Goal: Task Accomplishment & Management: Manage account settings

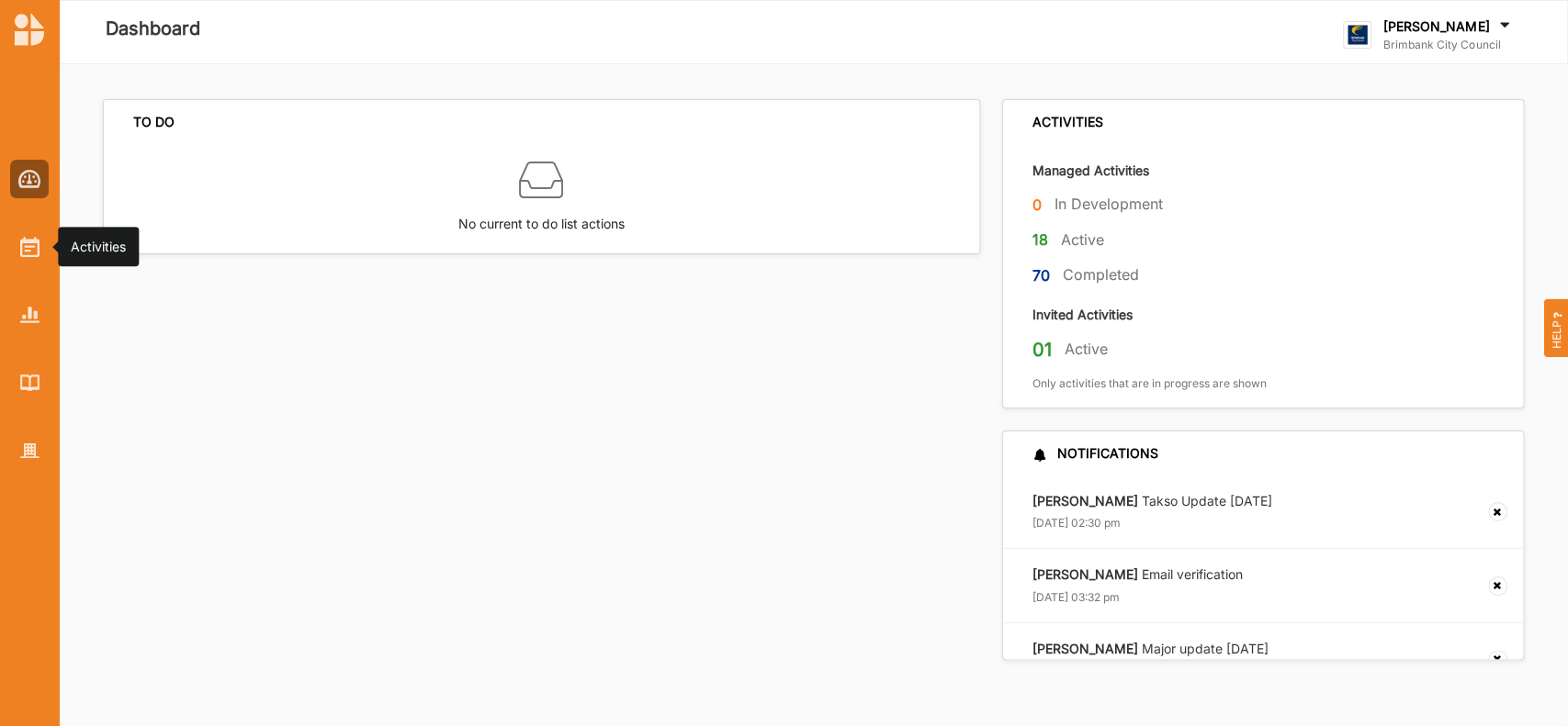
click at [27, 252] on img at bounding box center [30, 247] width 19 height 20
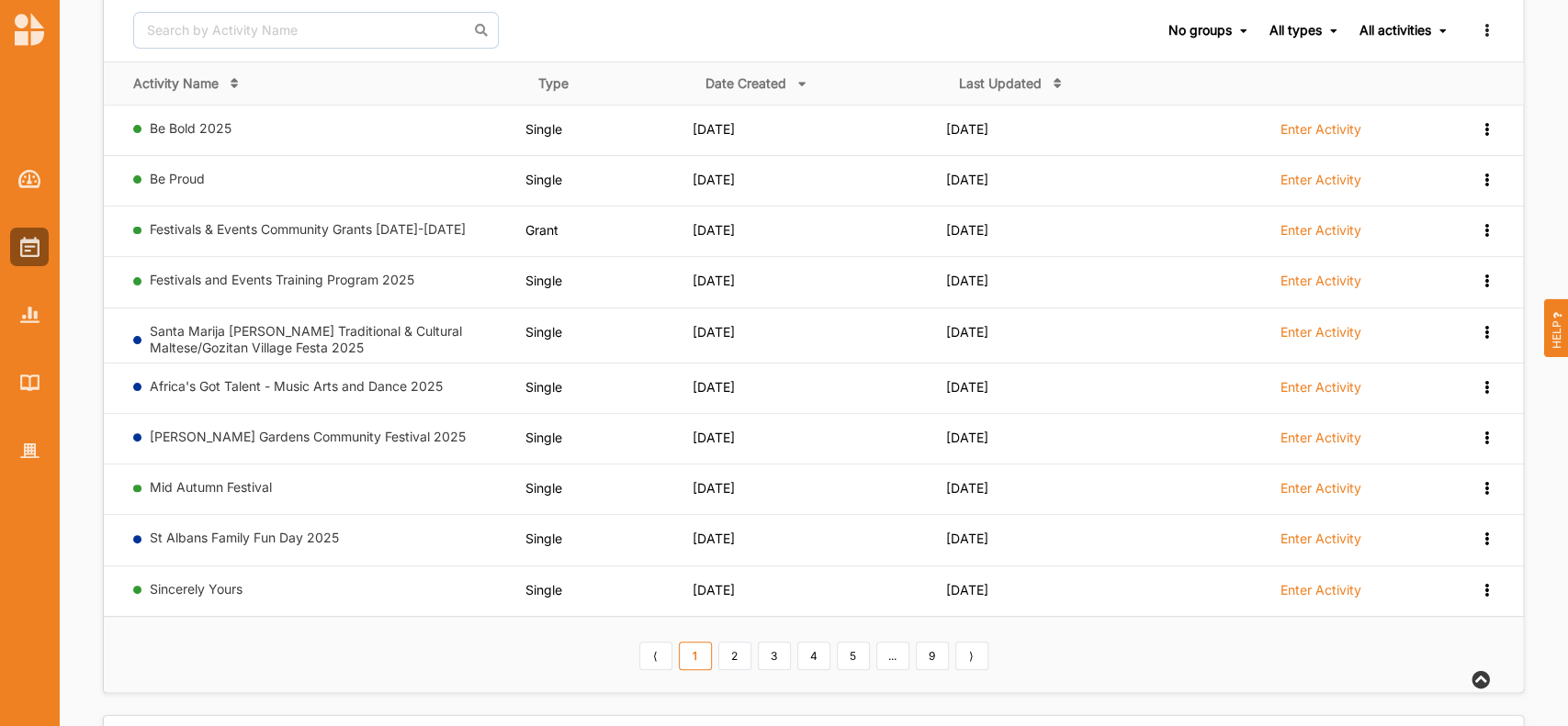
scroll to position [195, 0]
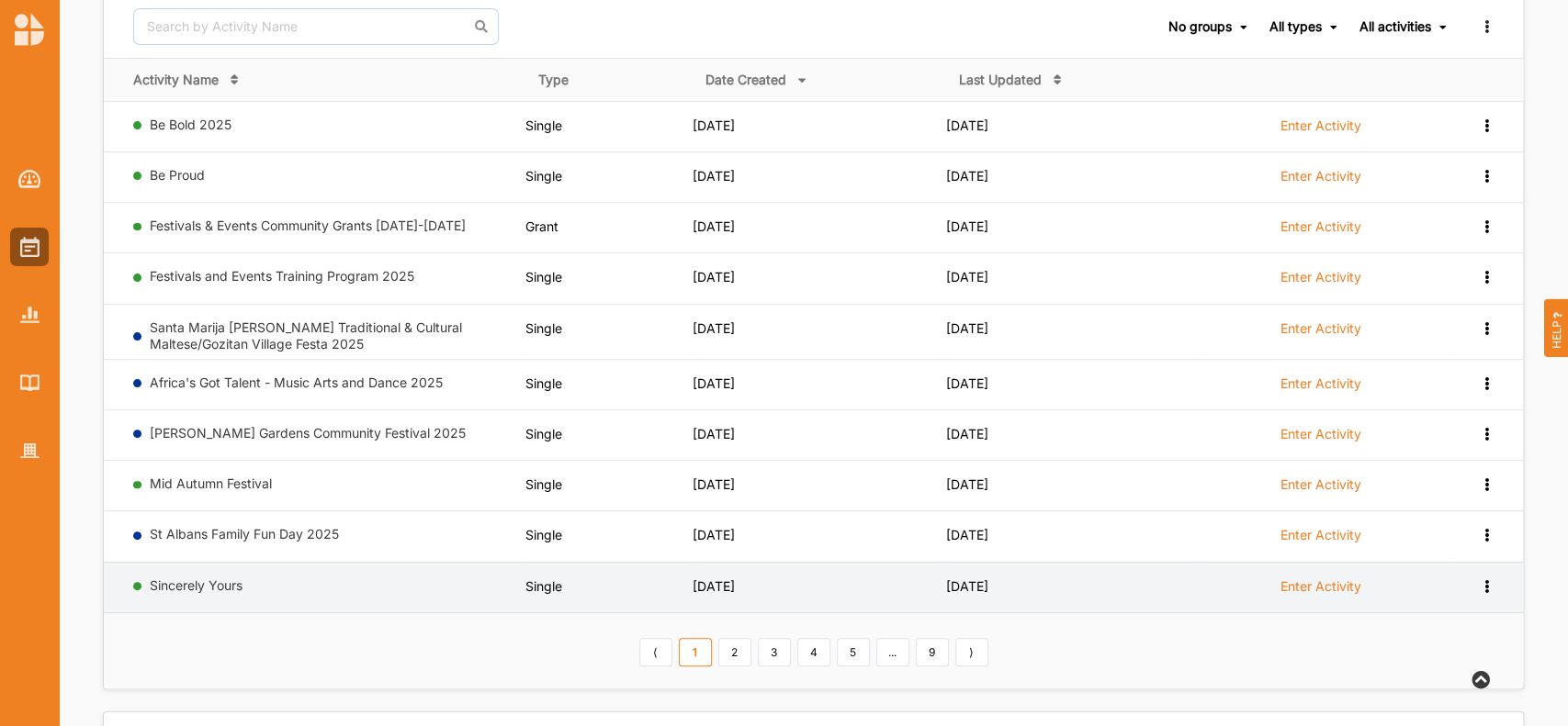
click at [1312, 583] on label "Enter Activity" at bounding box center [1320, 586] width 80 height 16
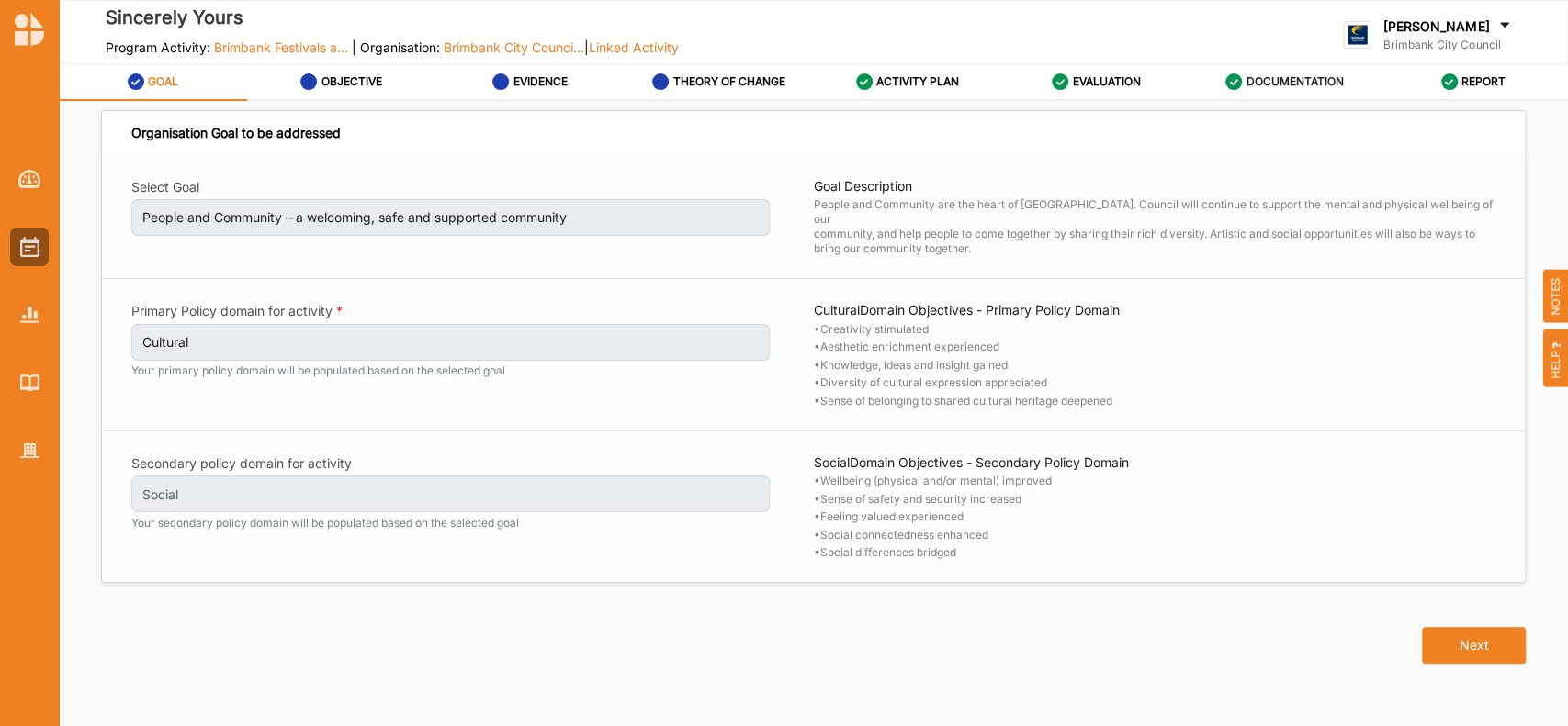
click at [1315, 80] on label "DOCUMENTATION" at bounding box center [1295, 81] width 98 height 14
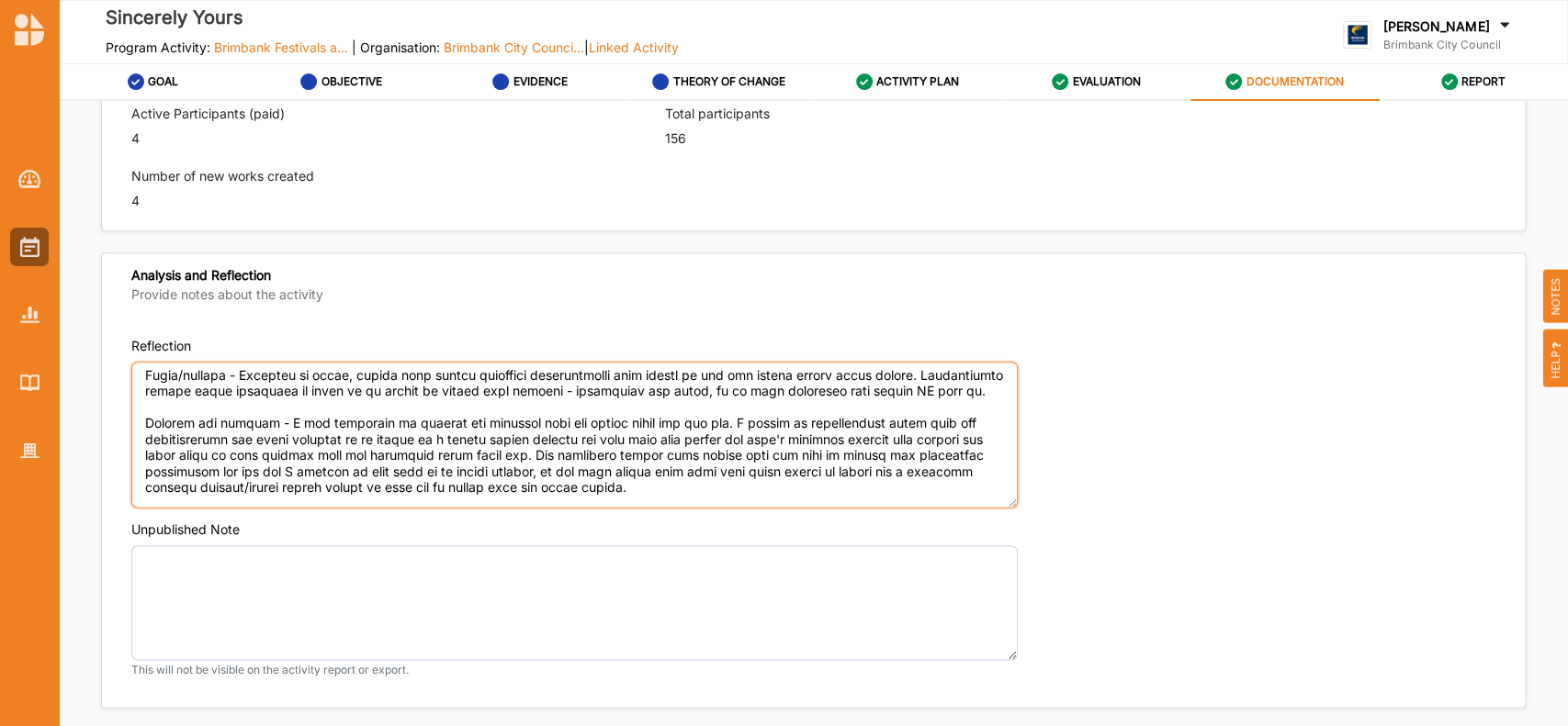
scroll to position [466, 0]
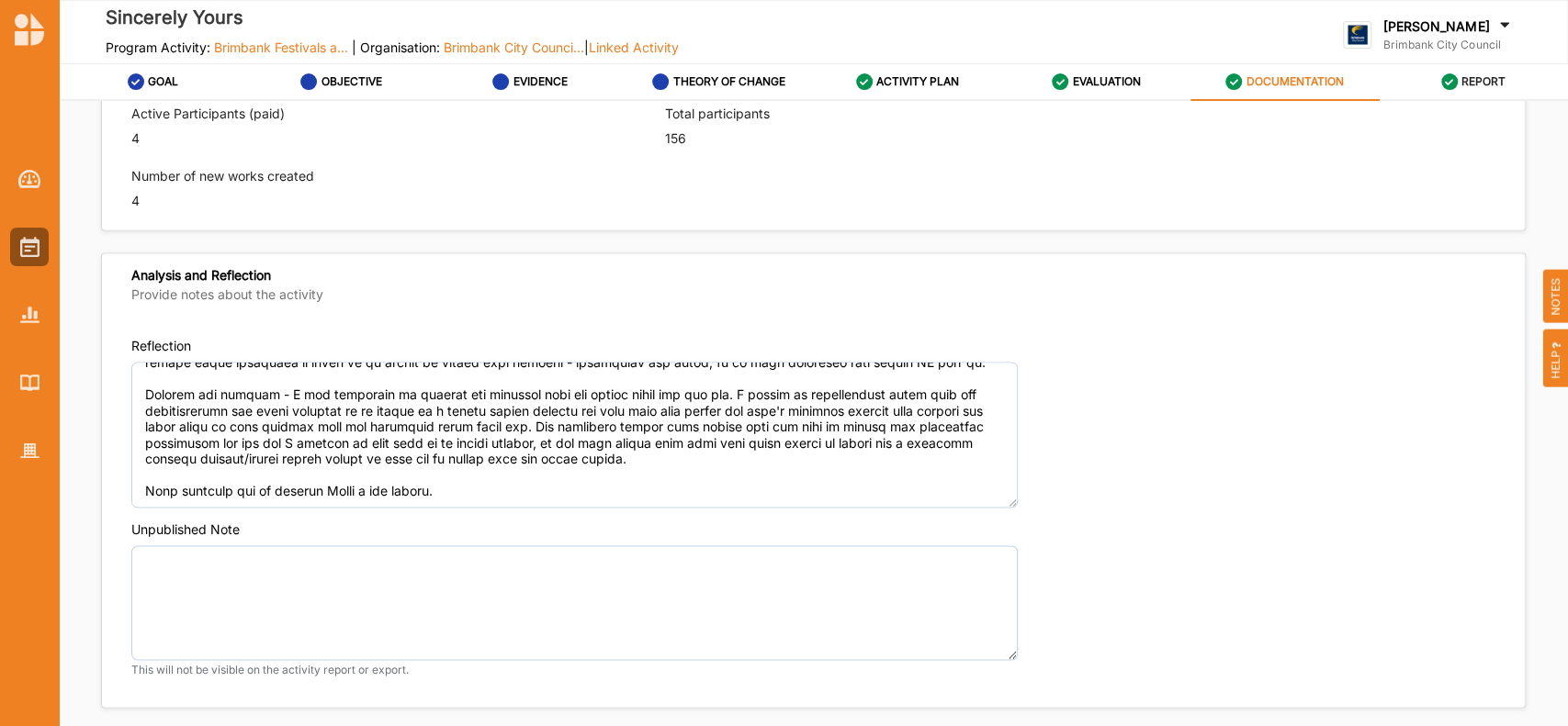
type textarea "This events will link and reignite the whole municipality for senior residents …"
click at [1491, 84] on label "REPORT" at bounding box center [1483, 81] width 44 height 14
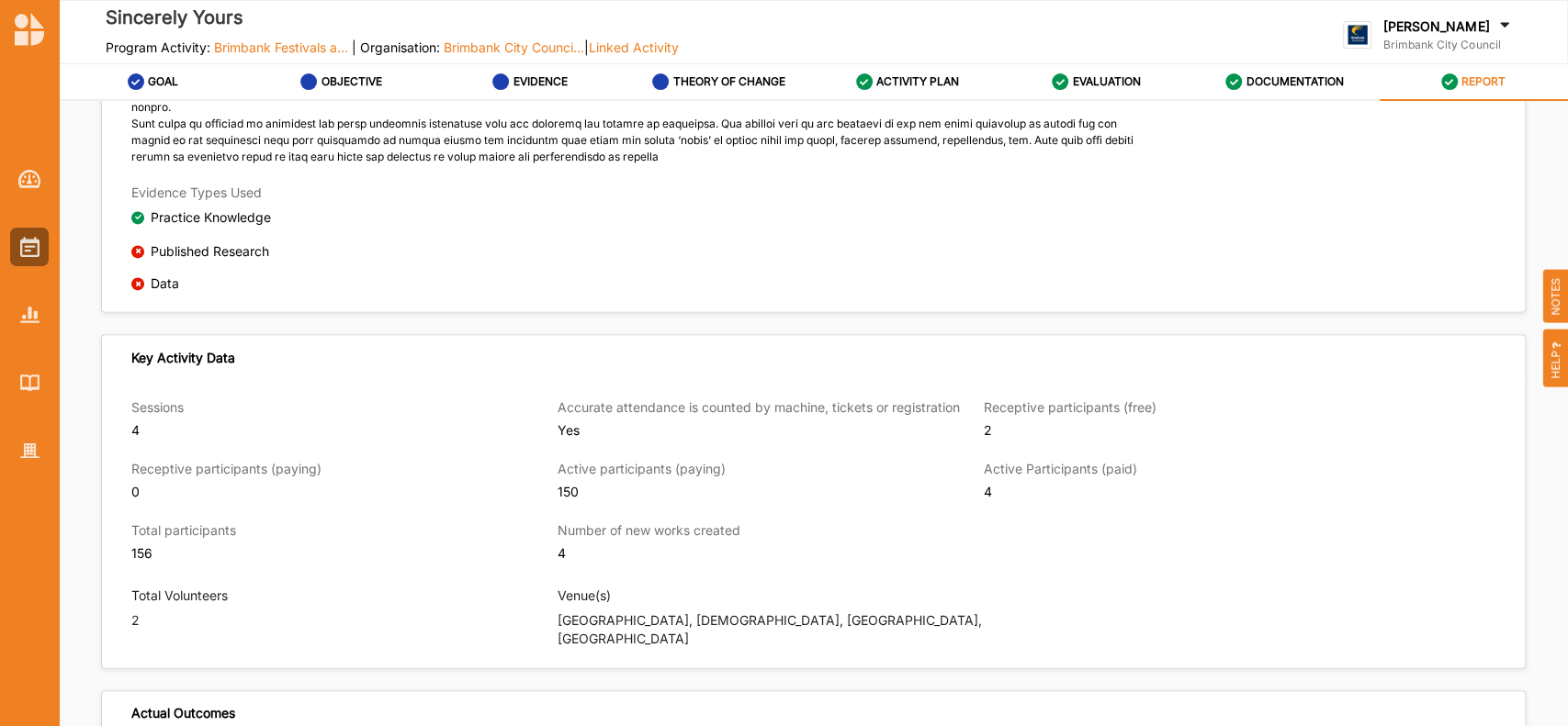
click at [1485, 175] on div "Evidence Types Used Practice Knowledge Published Research Data" at bounding box center [813, 238] width 1423 height 126
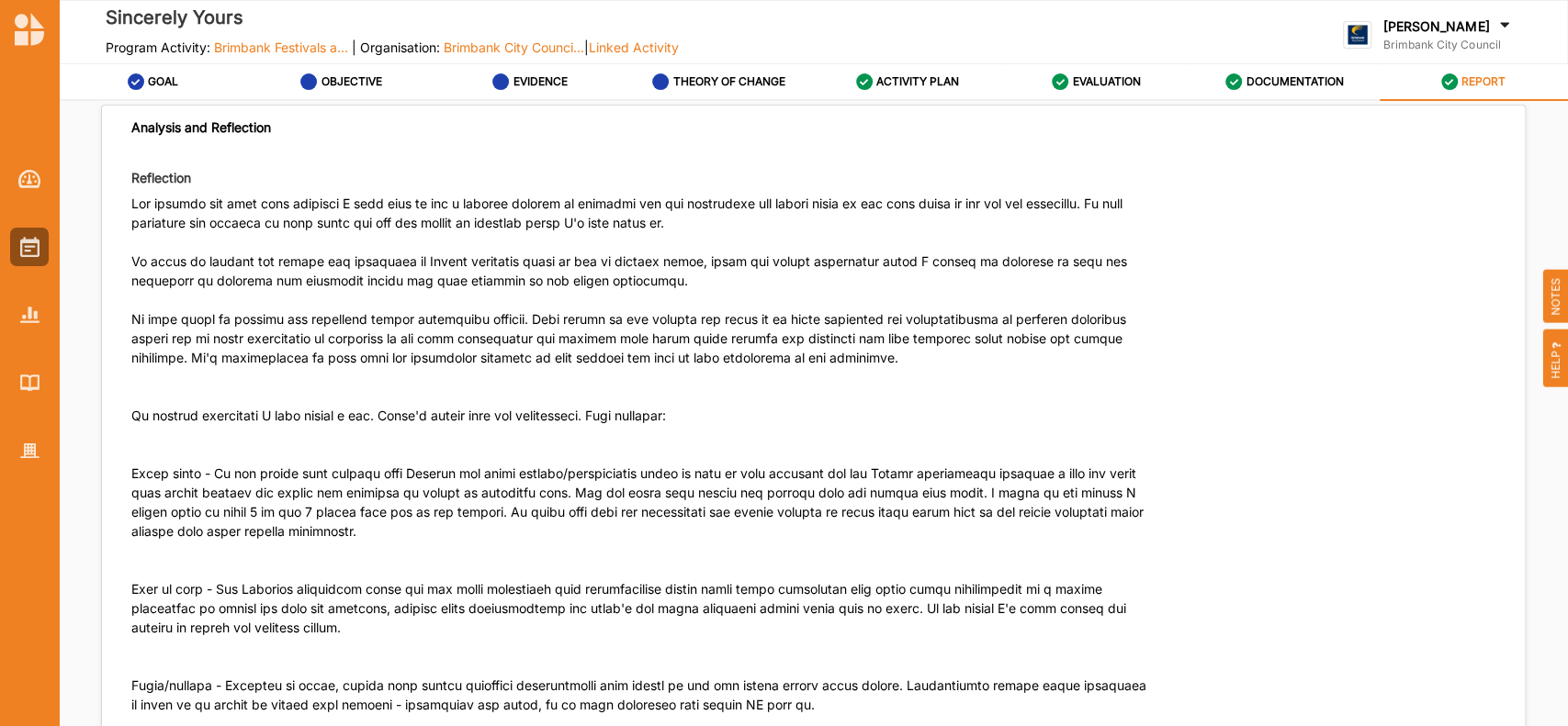
scroll to position [5472, 0]
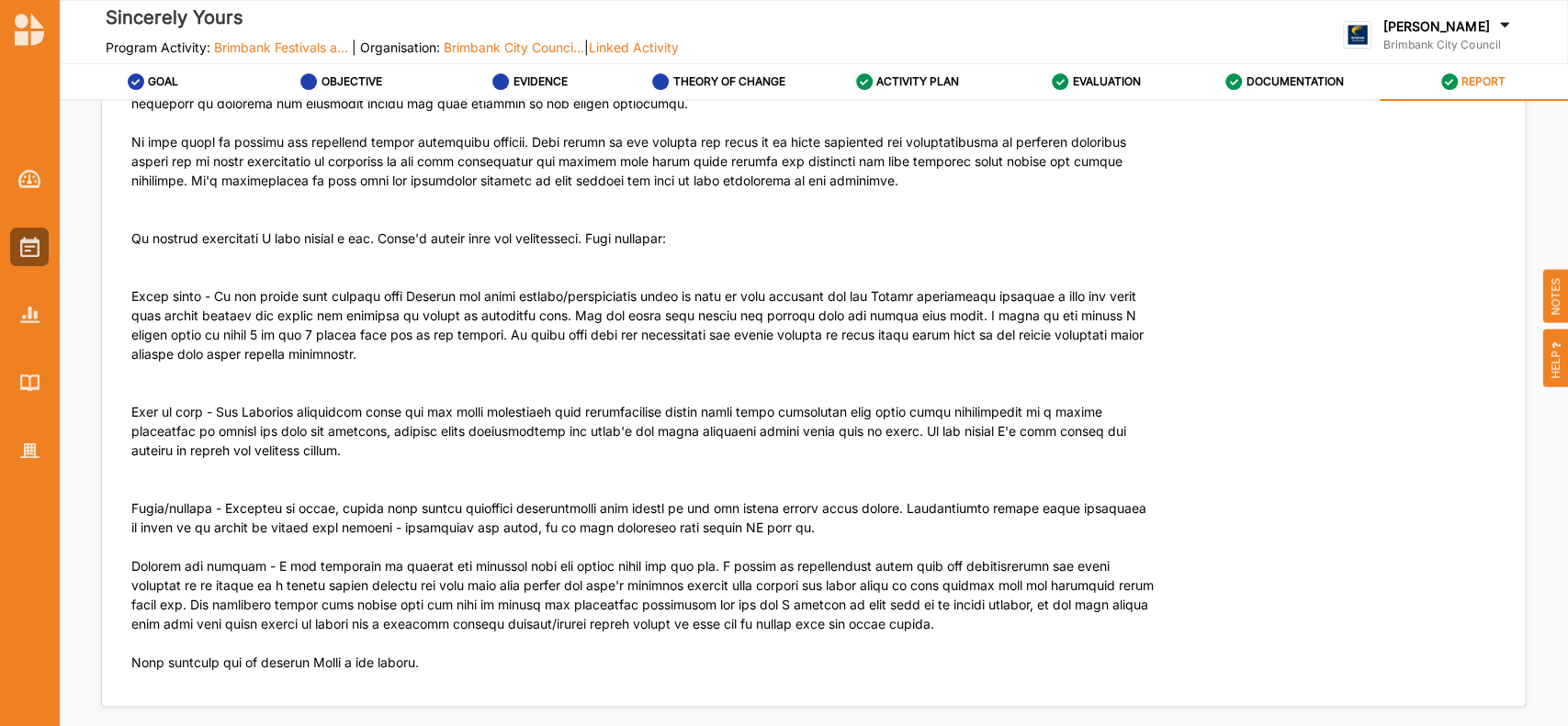
click at [29, 246] on img at bounding box center [30, 247] width 19 height 20
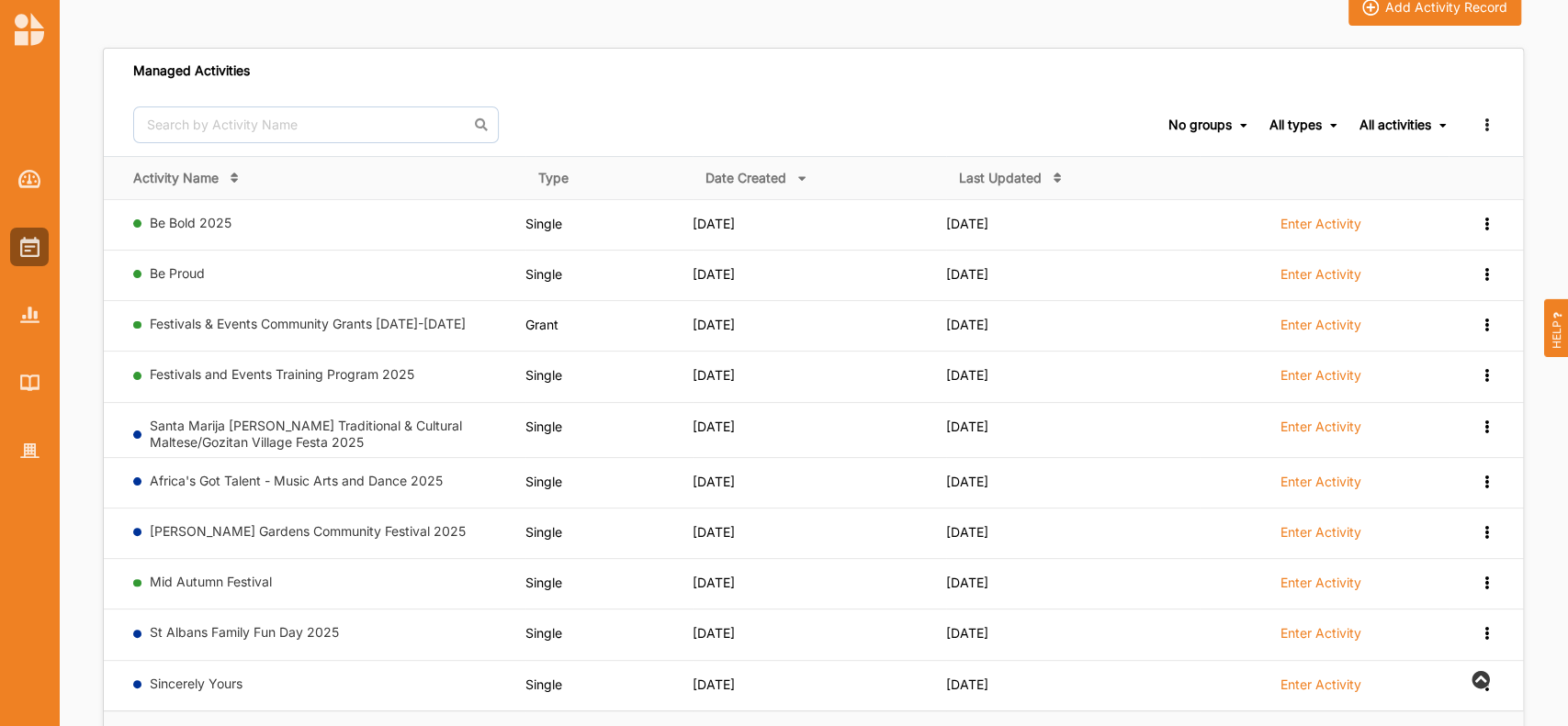
scroll to position [147, 0]
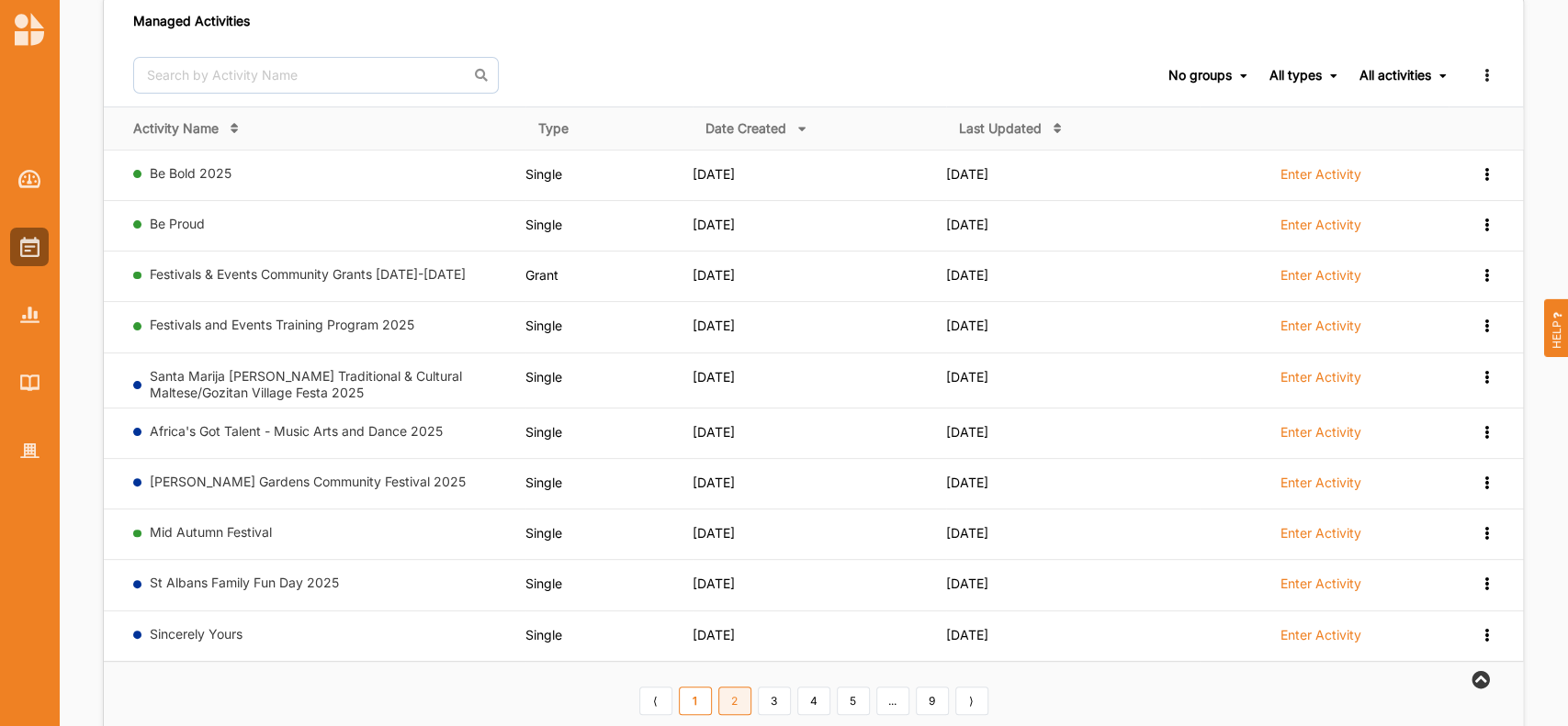
click at [728, 701] on link "2" at bounding box center [735, 701] width 33 height 30
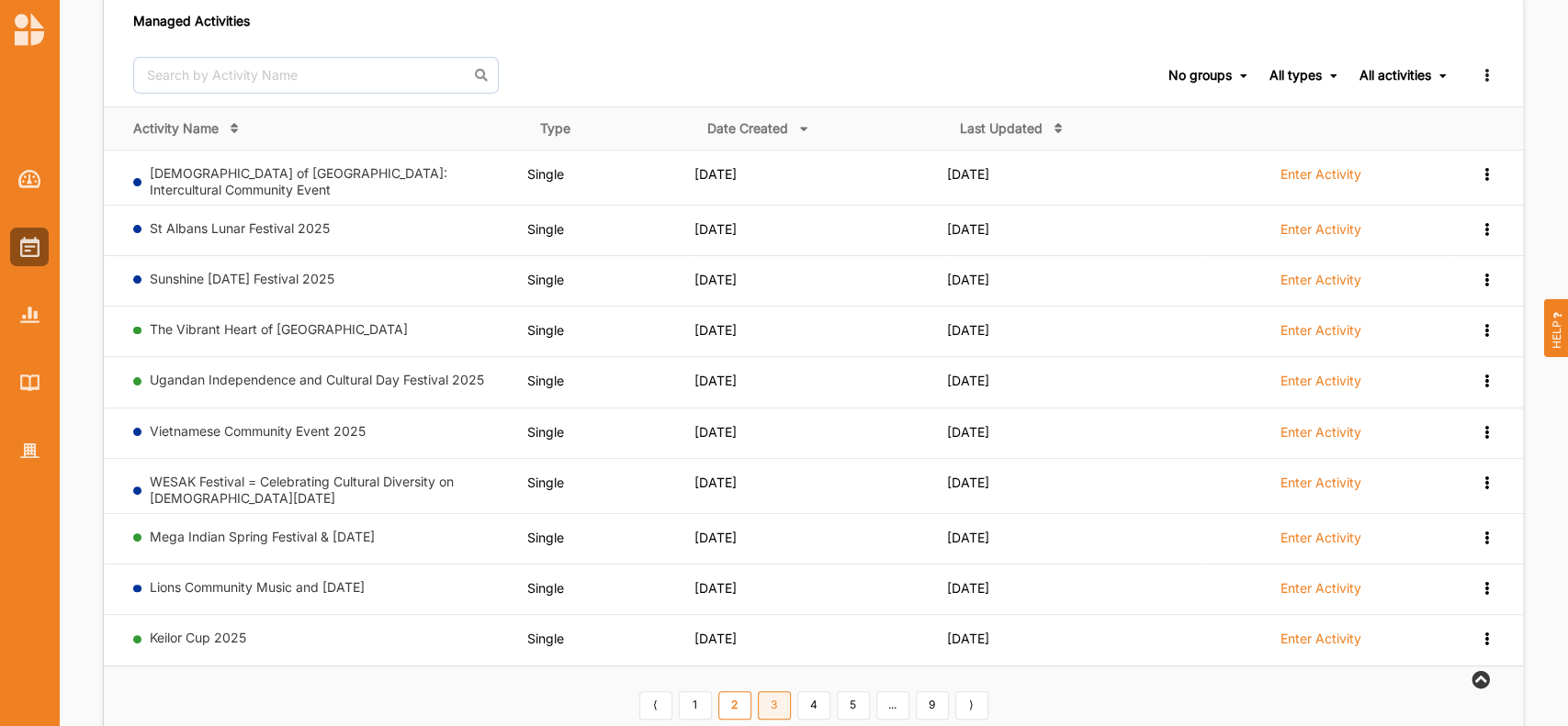
click at [777, 697] on link "3" at bounding box center [774, 706] width 33 height 30
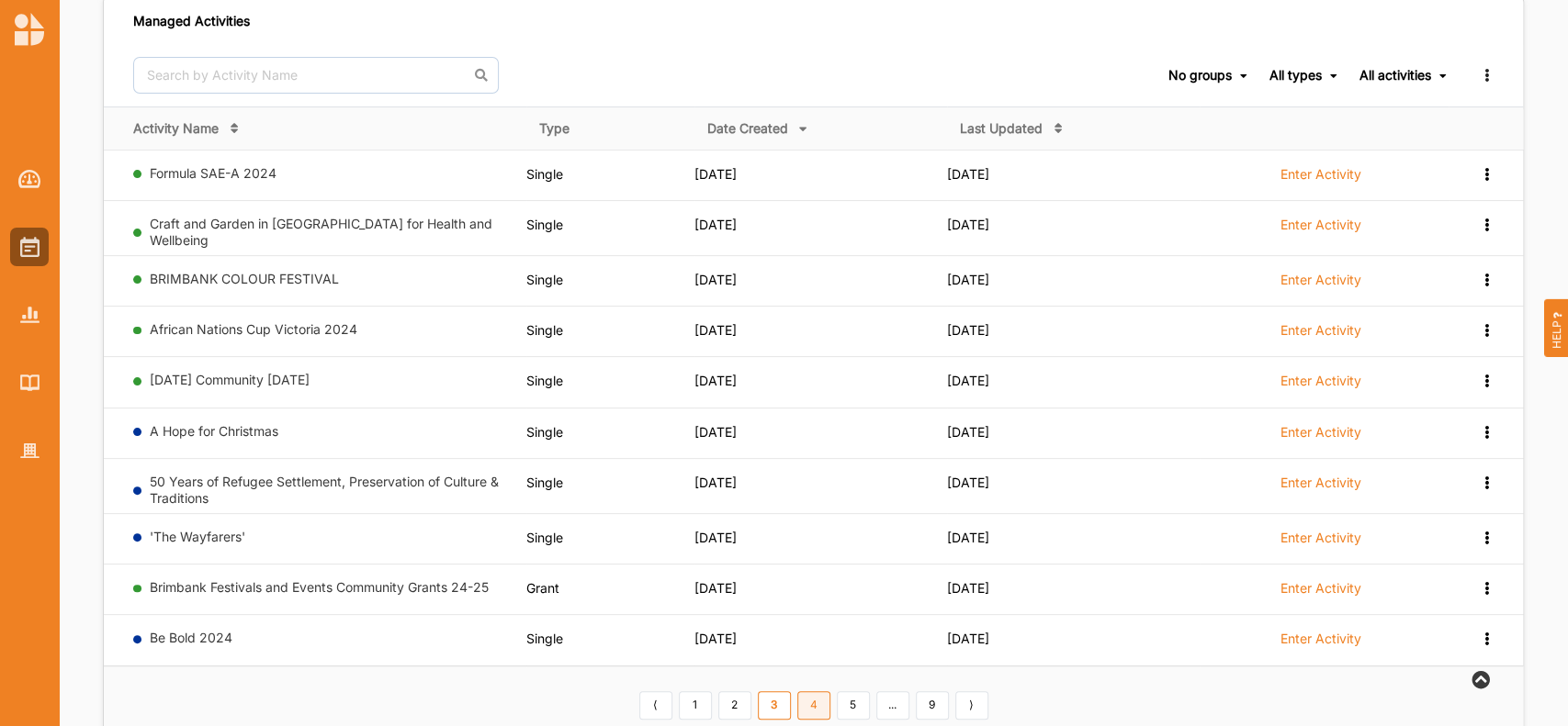
click at [815, 700] on link "4" at bounding box center [813, 706] width 33 height 30
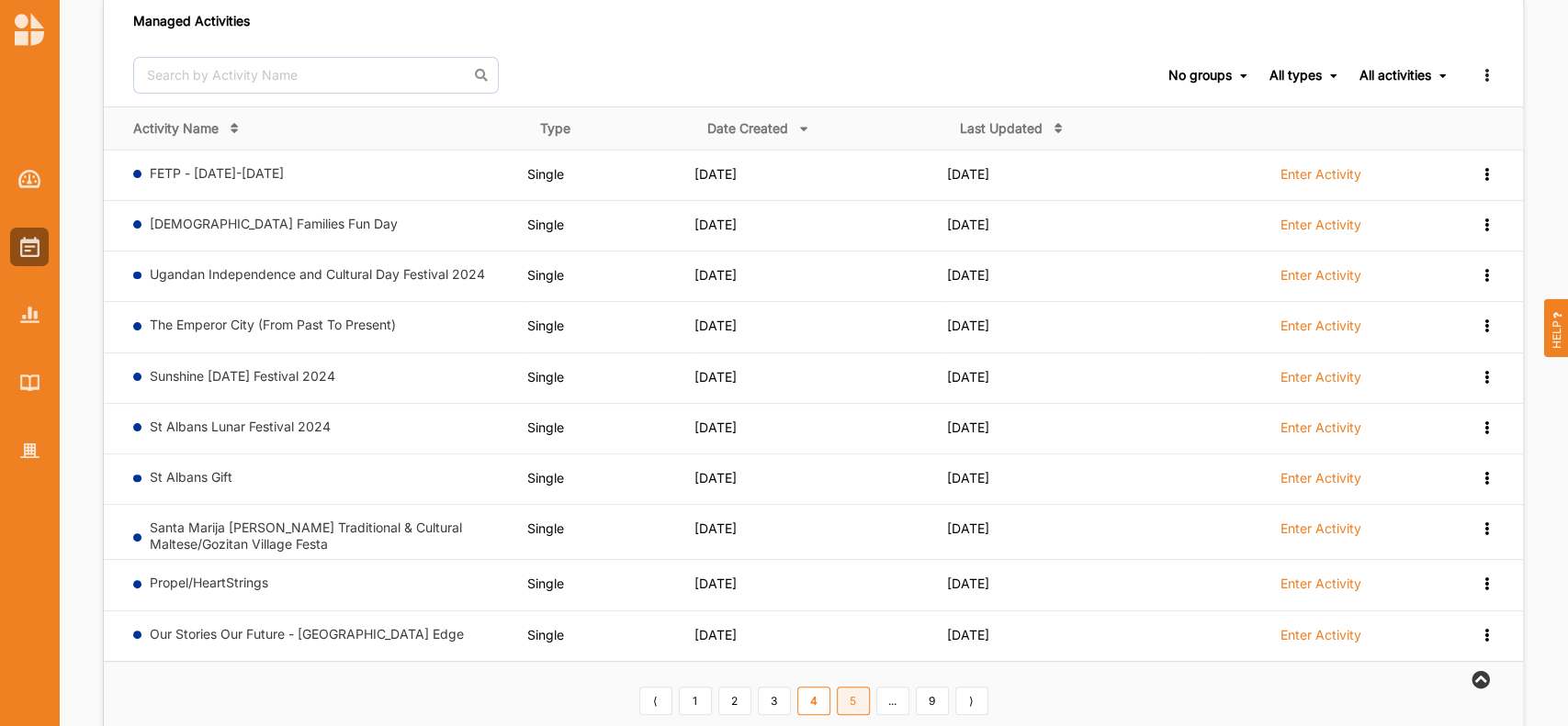
click at [850, 696] on link "5" at bounding box center [853, 701] width 33 height 30
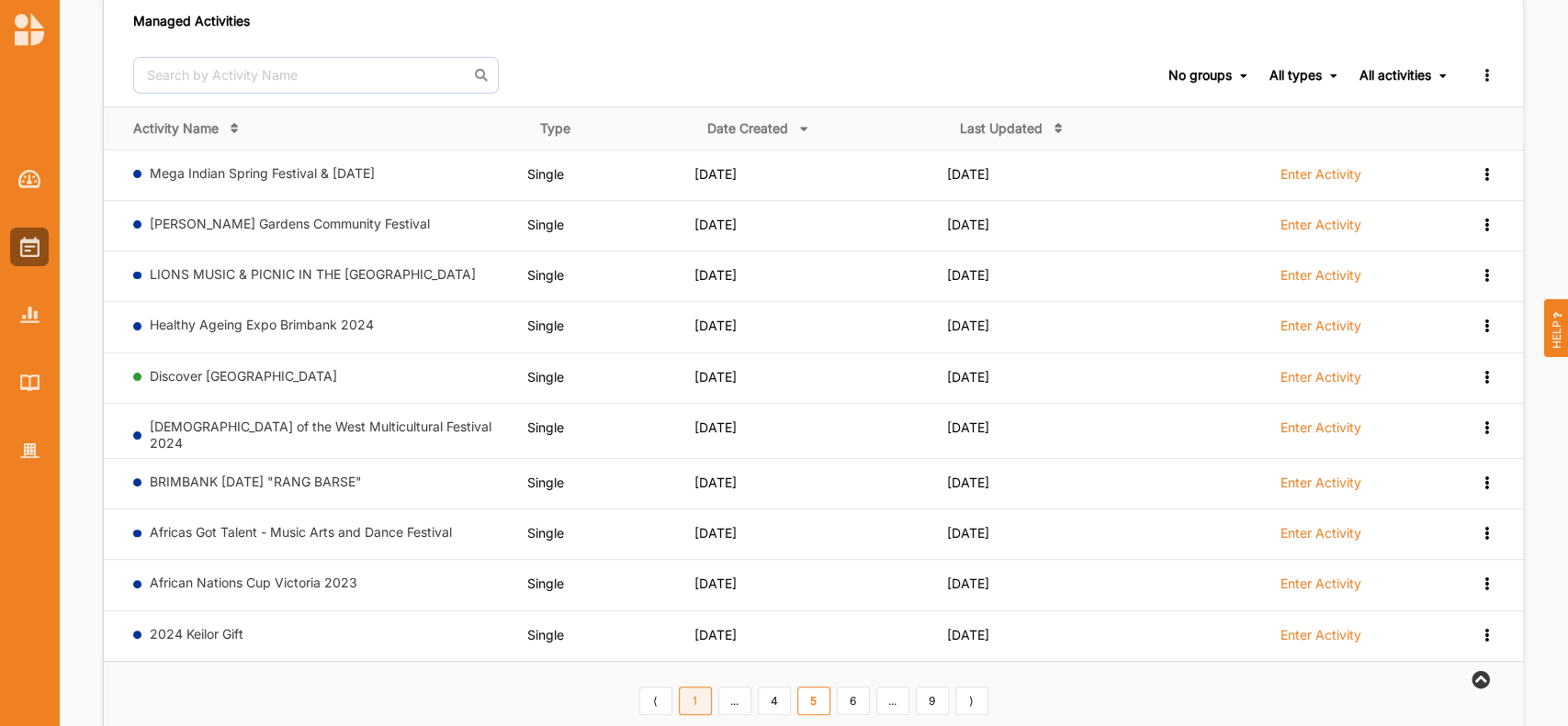
click at [704, 700] on link "1" at bounding box center [695, 701] width 33 height 30
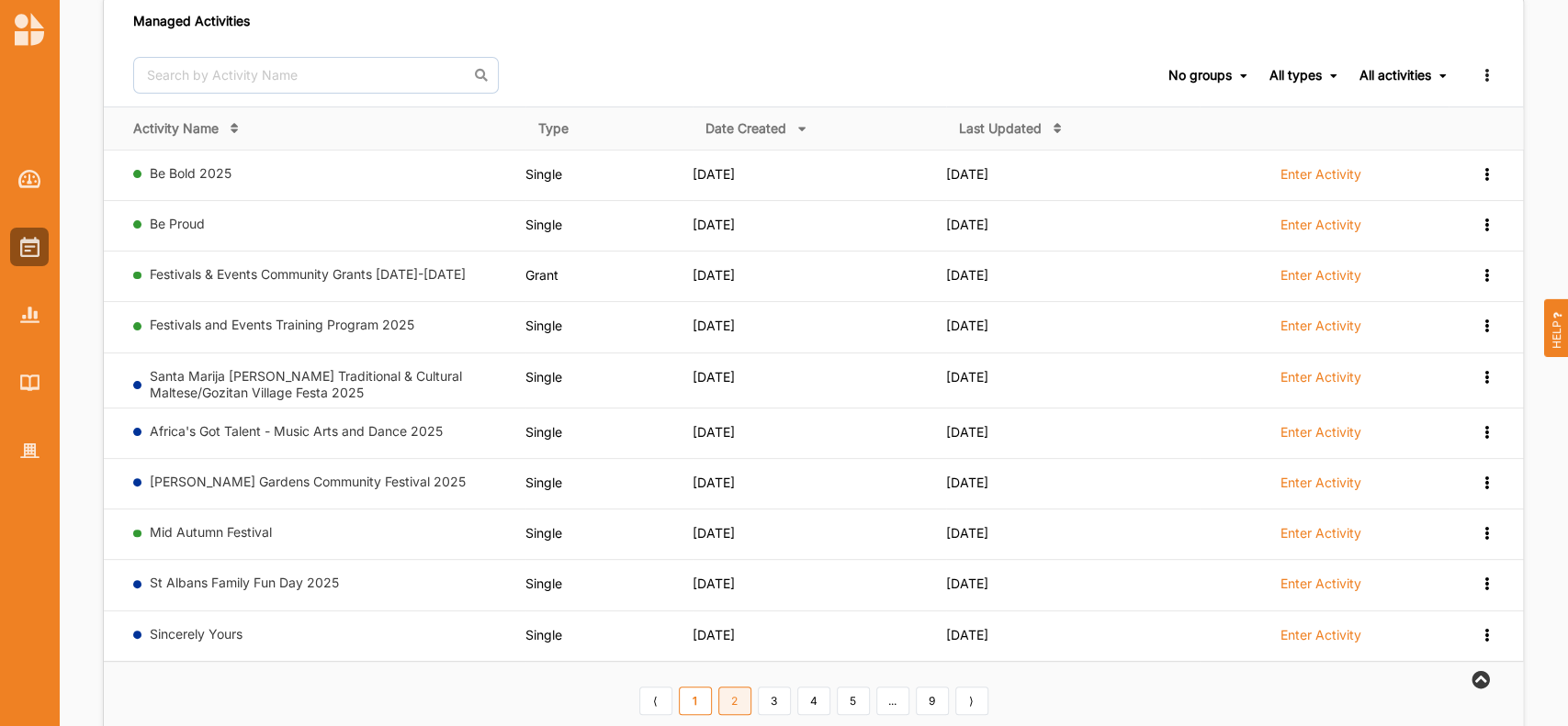
click at [734, 701] on link "2" at bounding box center [735, 701] width 33 height 30
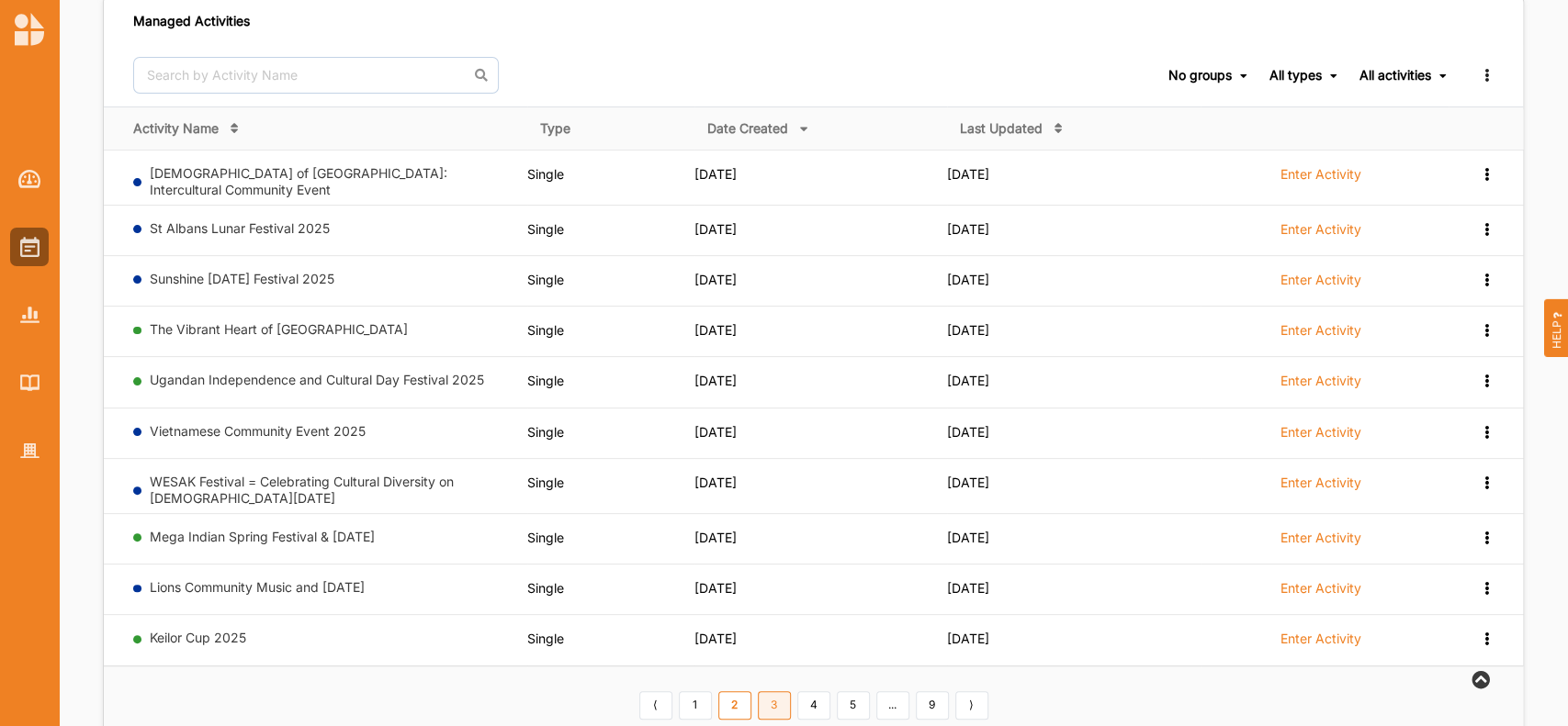
click at [774, 703] on link "3" at bounding box center [774, 706] width 33 height 30
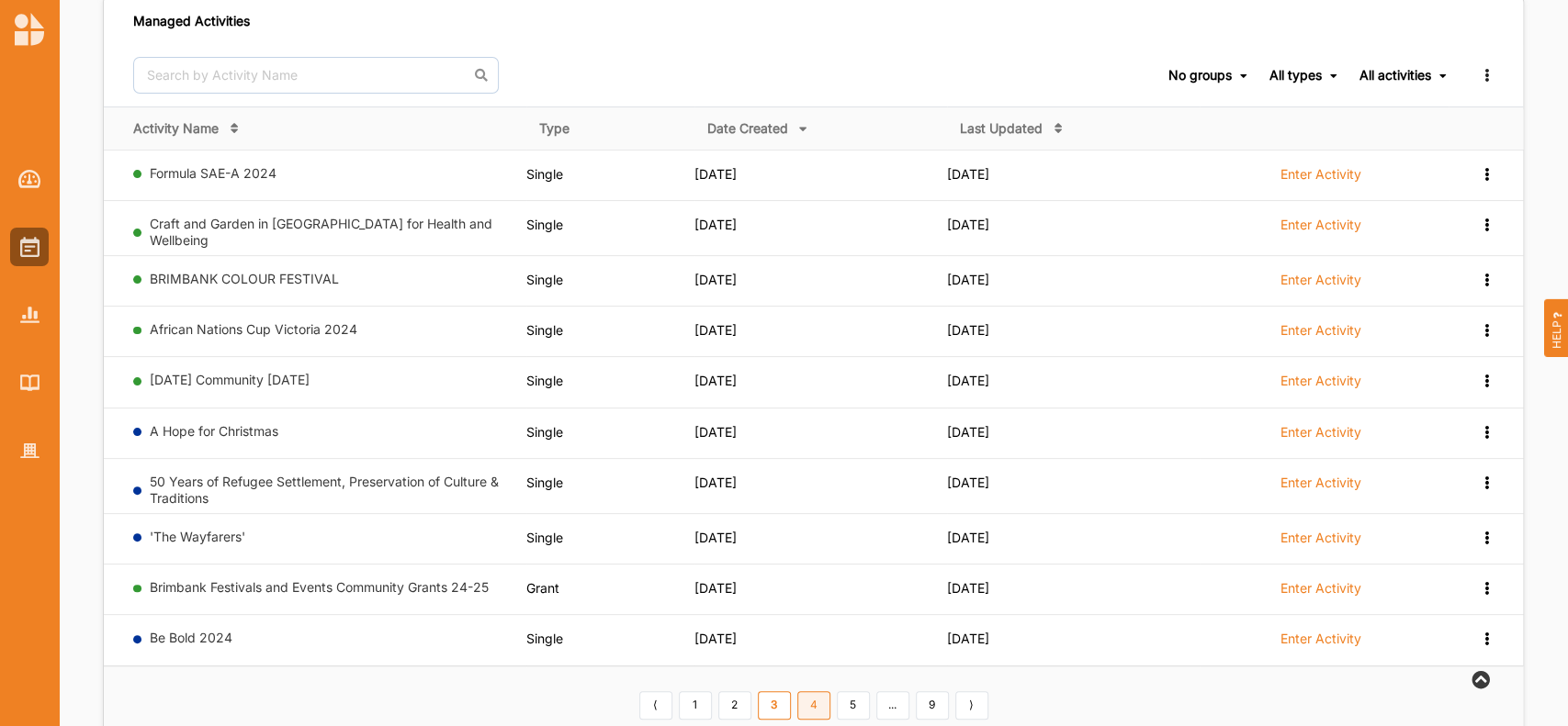
click at [812, 700] on link "4" at bounding box center [813, 706] width 33 height 30
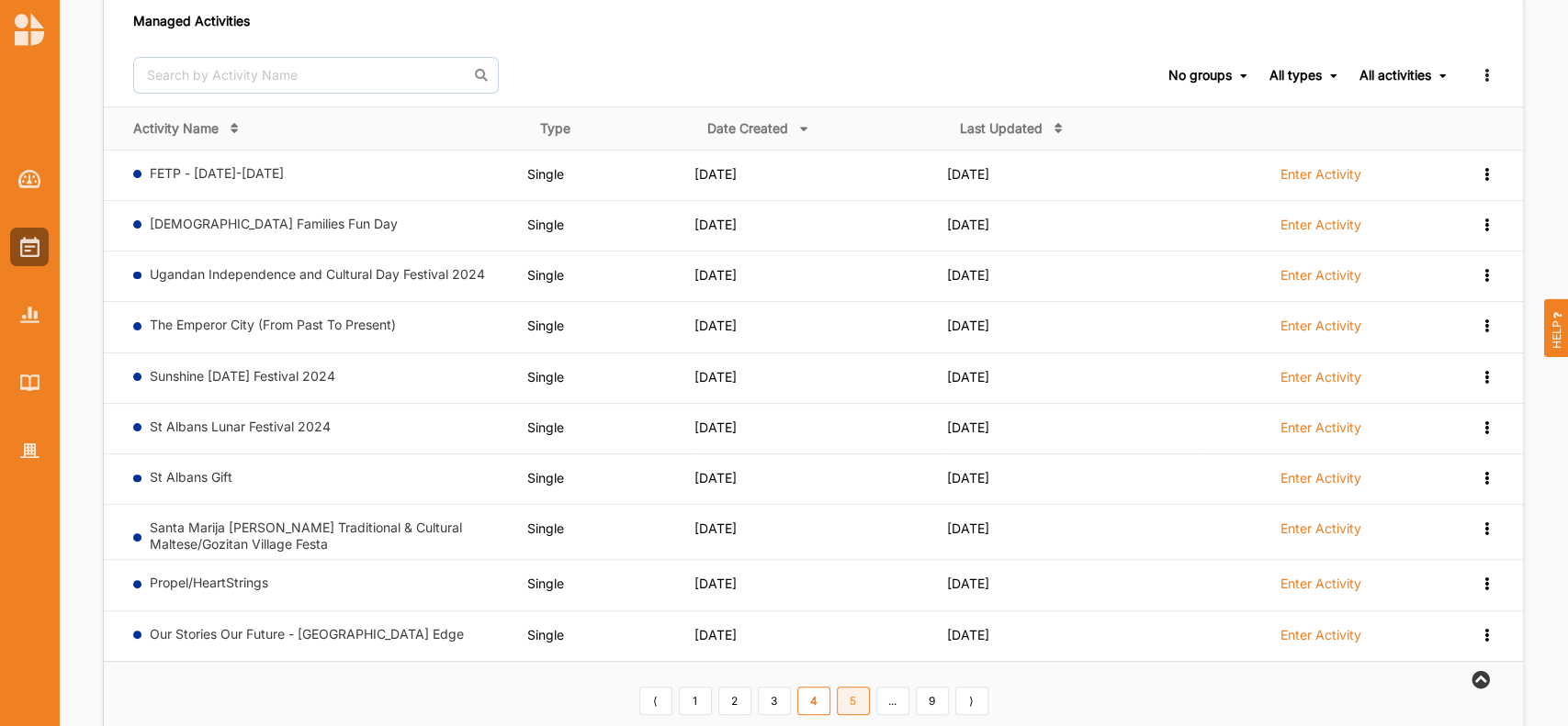
click at [847, 700] on link "5" at bounding box center [853, 701] width 33 height 30
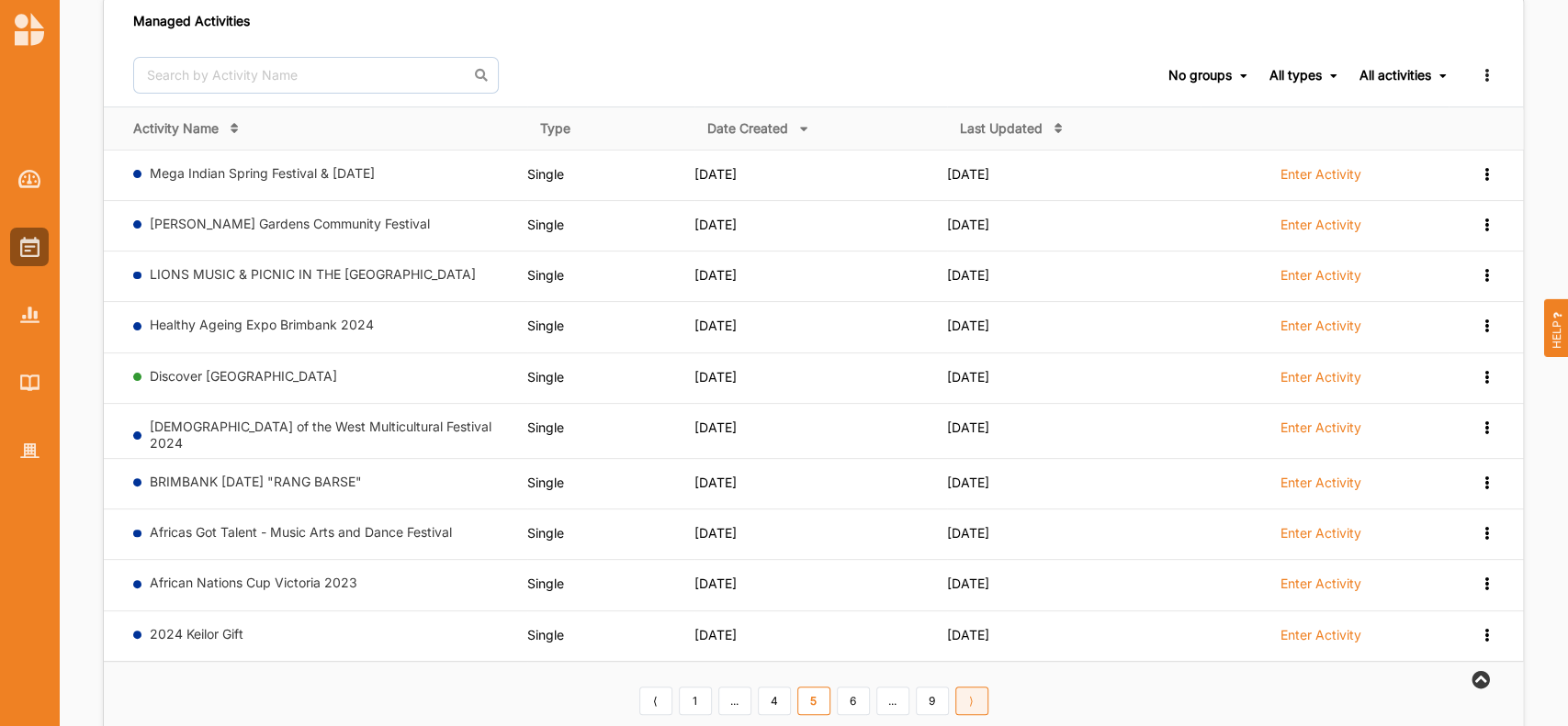
click at [970, 694] on link "⟩" at bounding box center [971, 701] width 33 height 30
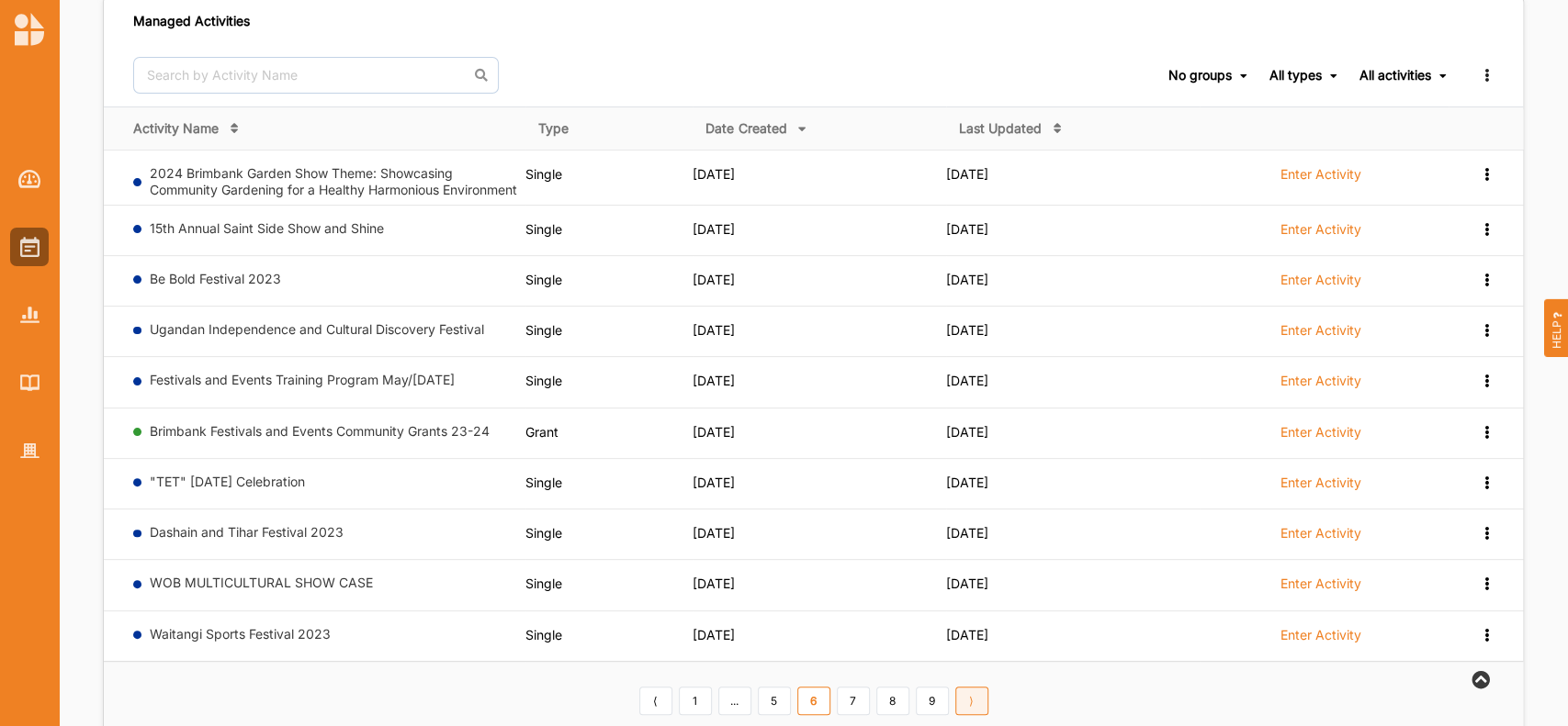
click at [973, 710] on link "⟩" at bounding box center [971, 701] width 33 height 30
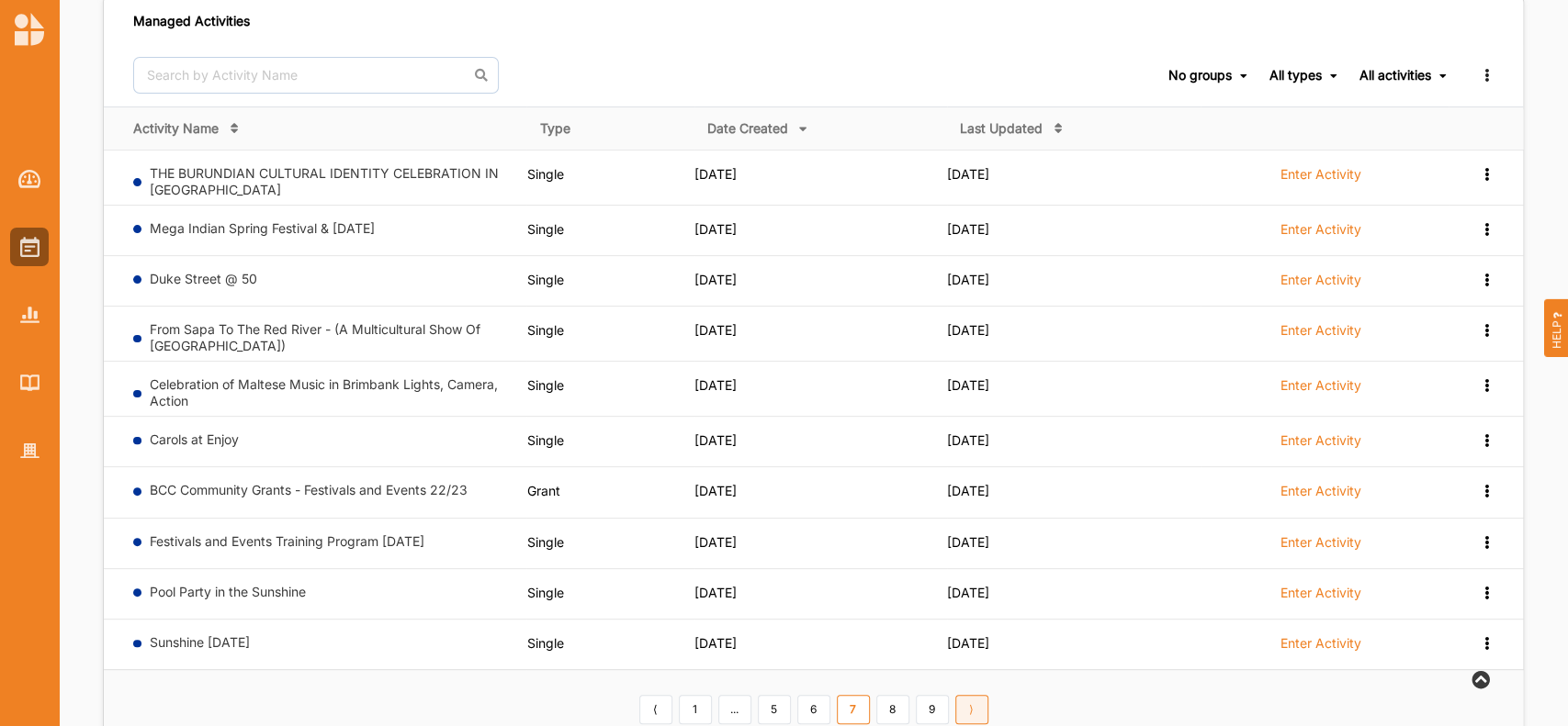
click at [973, 709] on link "⟩" at bounding box center [971, 710] width 33 height 30
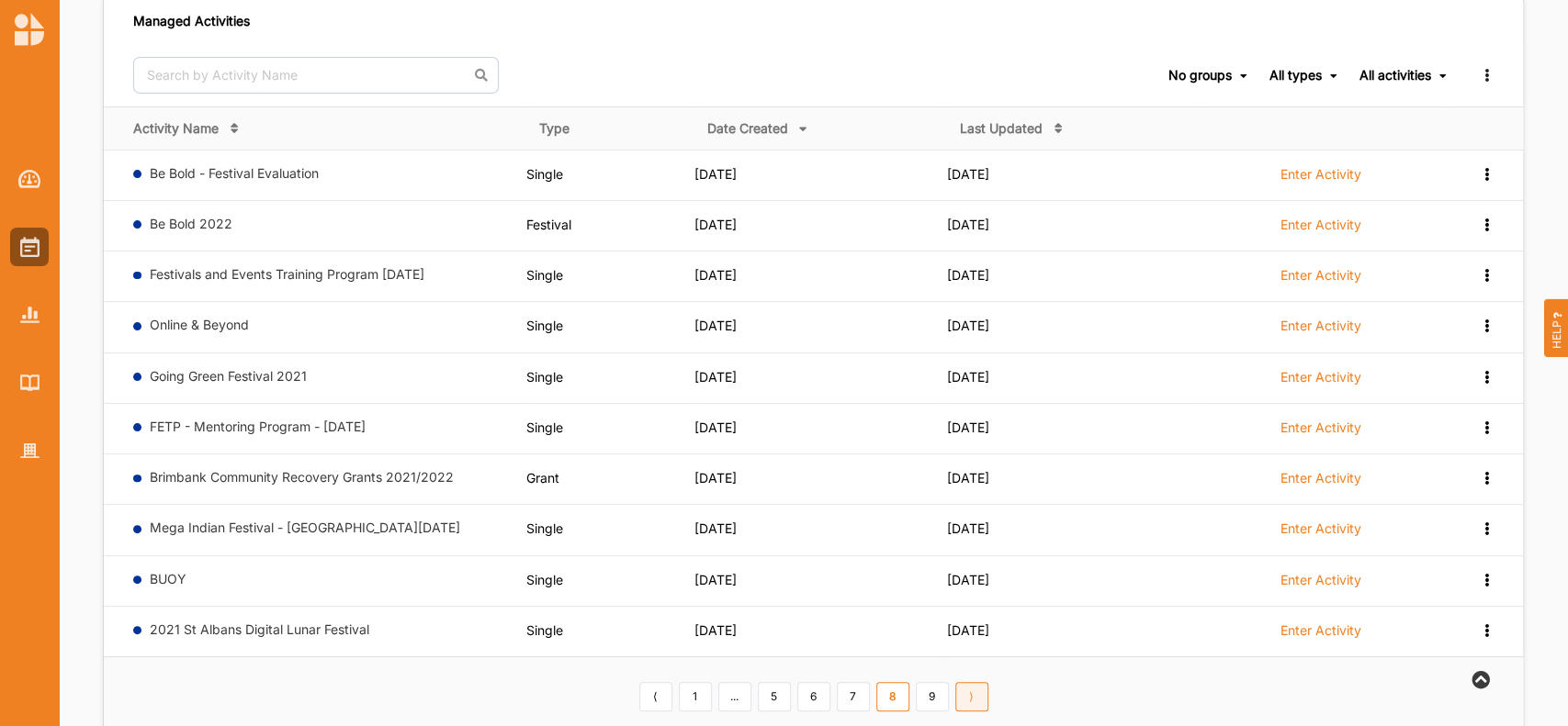
click at [974, 694] on link "⟩" at bounding box center [971, 696] width 33 height 30
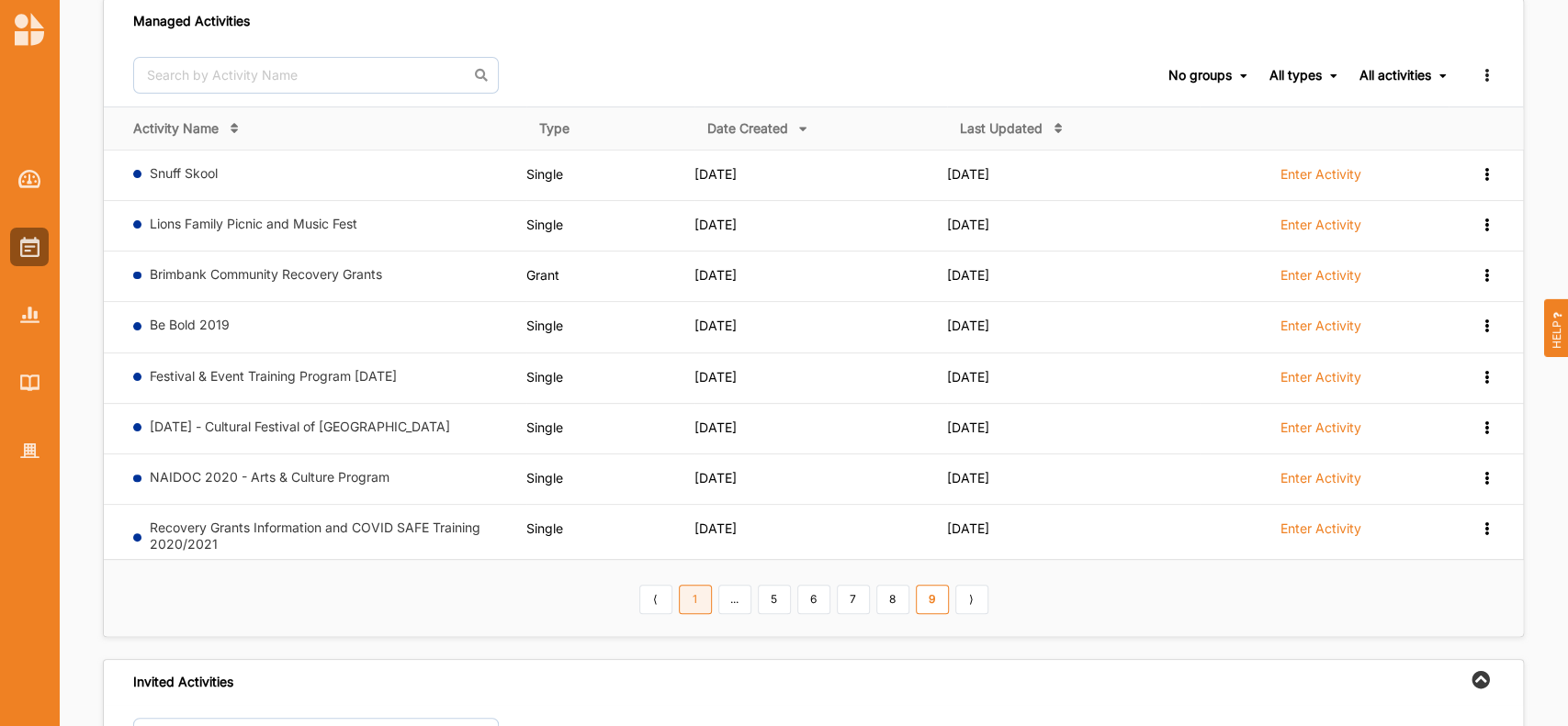
click at [695, 602] on link "1" at bounding box center [695, 600] width 33 height 30
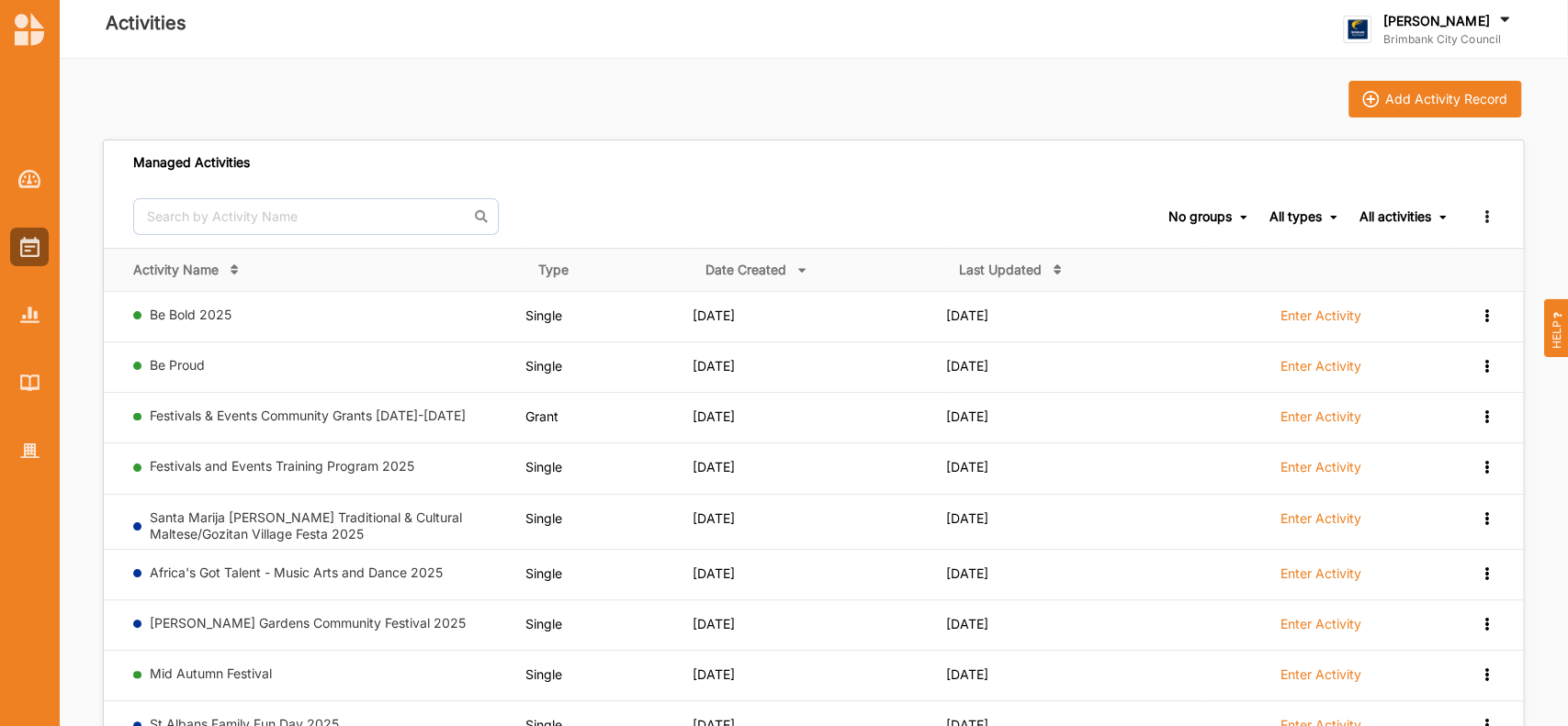
scroll to position [0, 0]
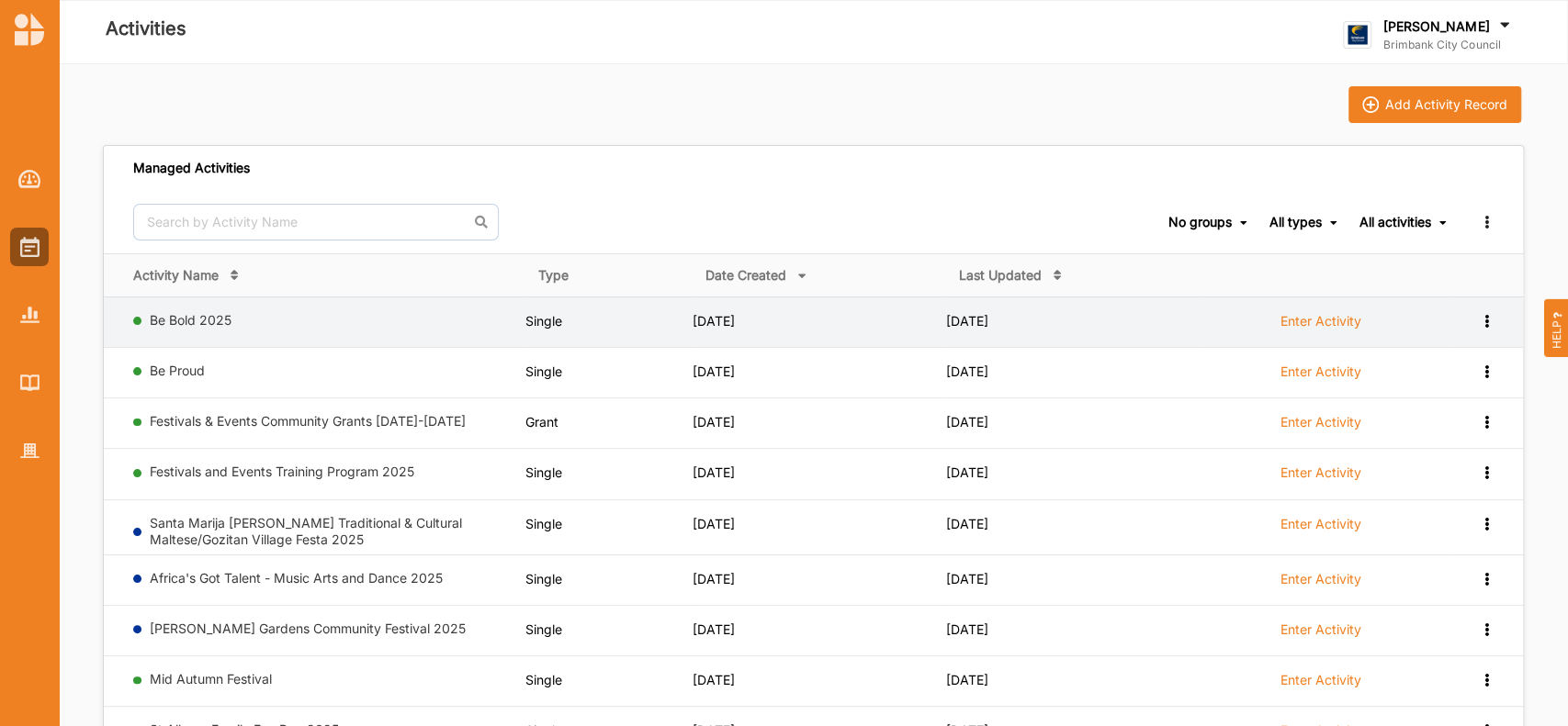
click at [1485, 318] on icon at bounding box center [1486, 319] width 15 height 12
click at [1420, 420] on div "Duplicate" at bounding box center [1438, 417] width 80 height 12
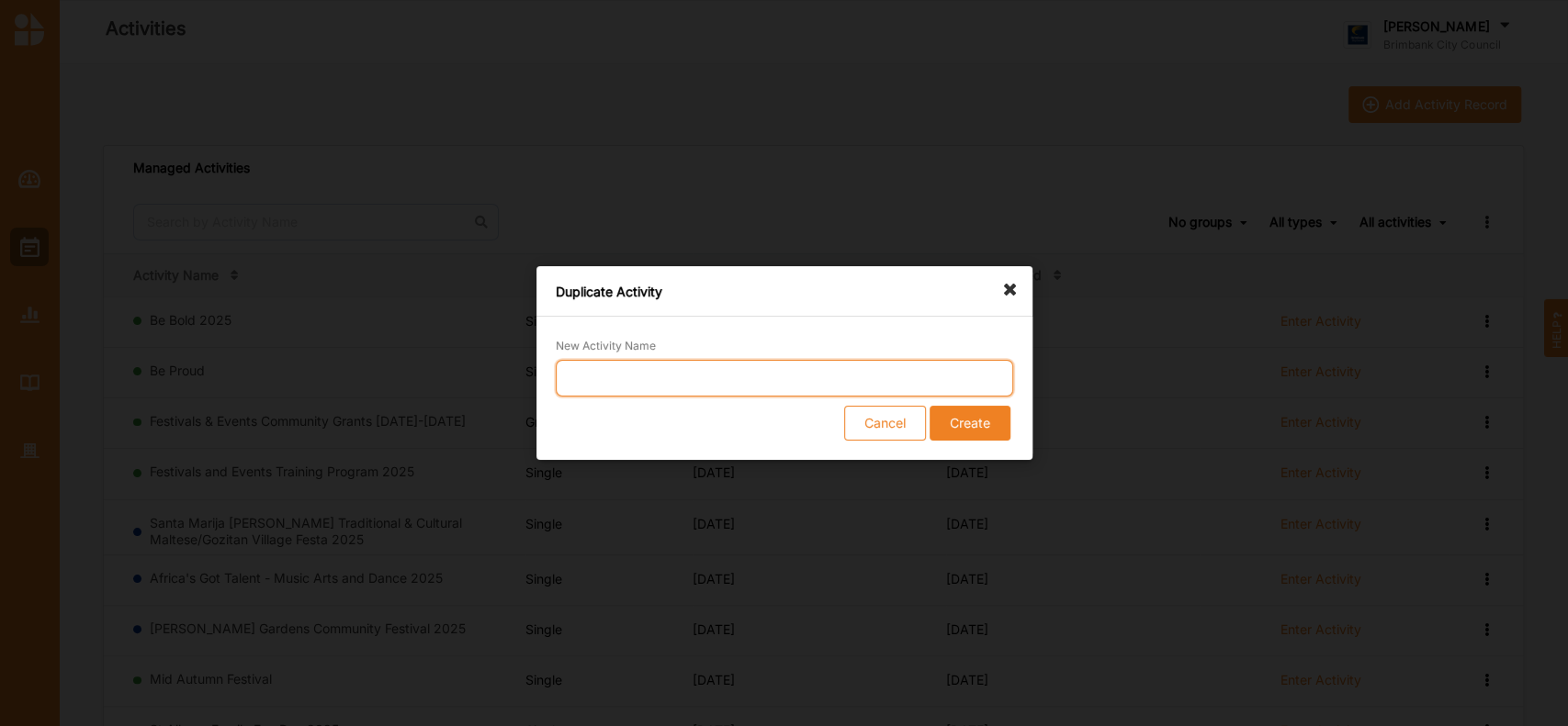
click at [606, 367] on input "New Activity Name" at bounding box center [784, 378] width 457 height 36
click at [580, 378] on input "BeBold 2026" at bounding box center [784, 378] width 457 height 36
type input "Be Bold 2026"
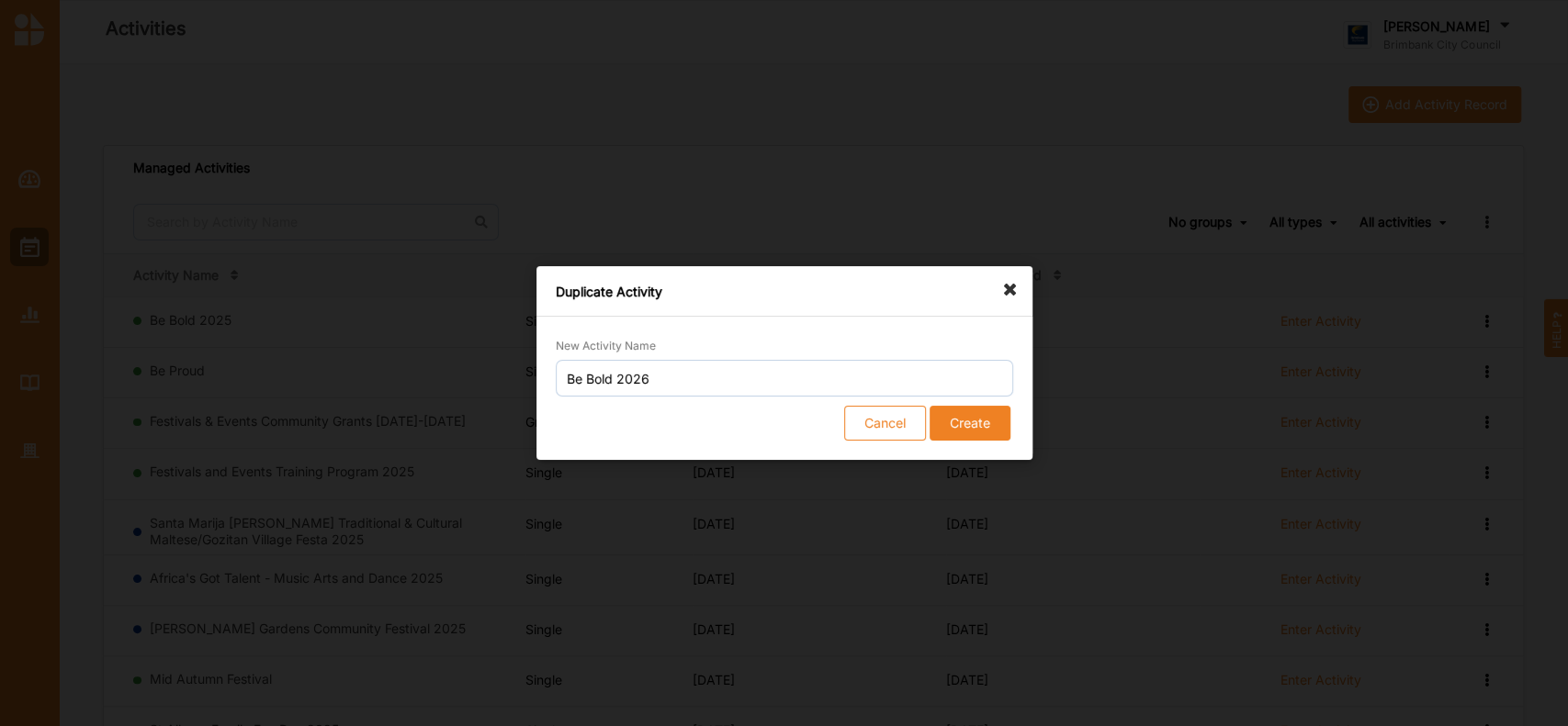
click at [982, 422] on button "Create" at bounding box center [969, 423] width 80 height 34
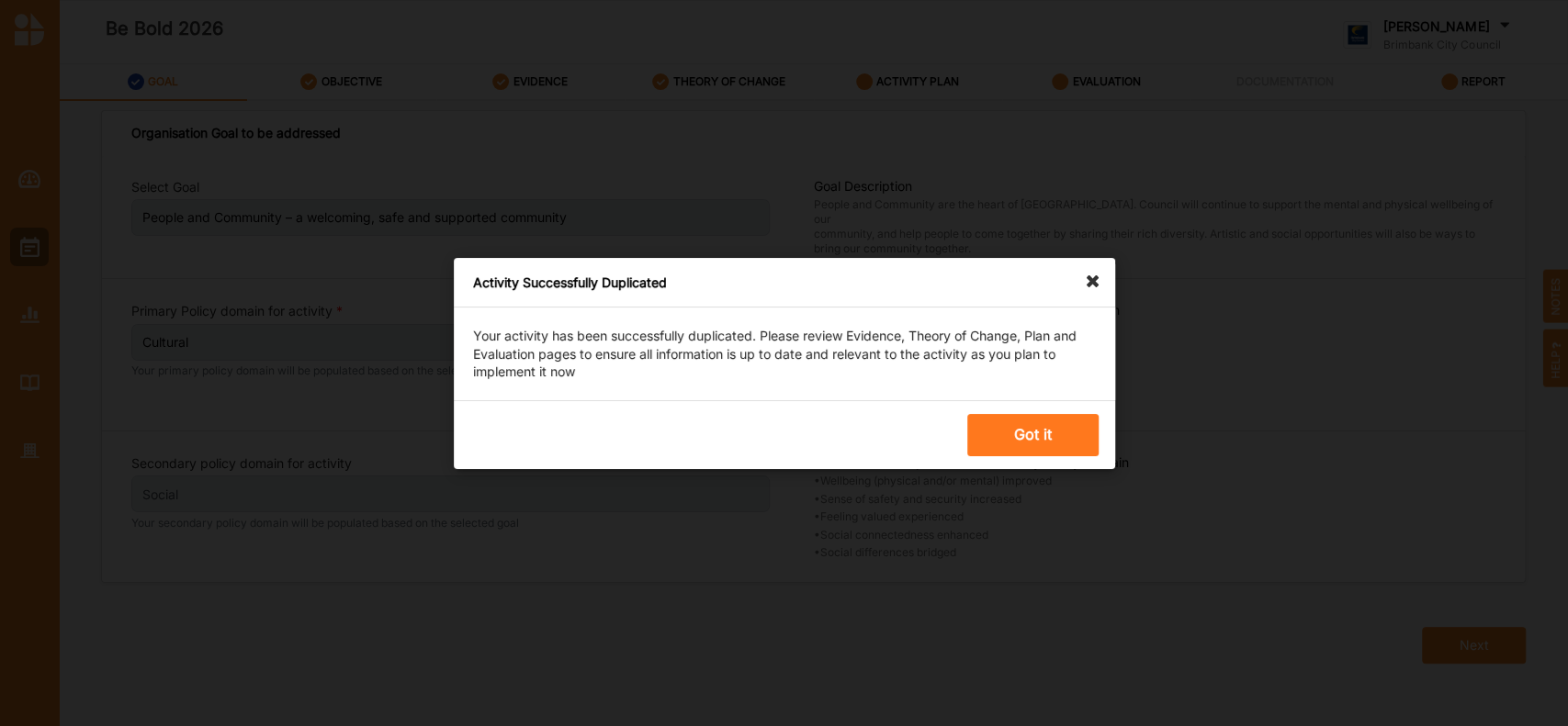
click at [1019, 429] on button "Got it" at bounding box center [1032, 434] width 131 height 42
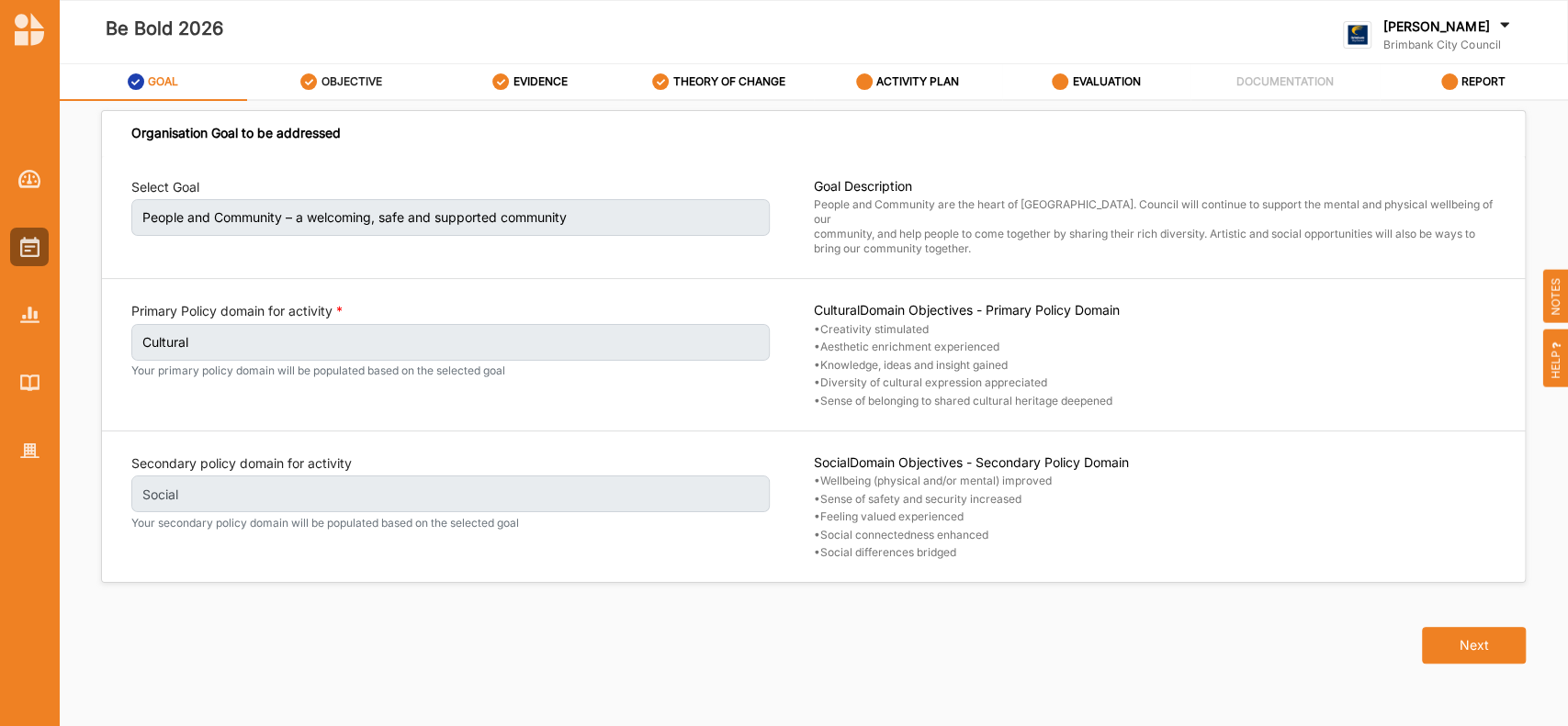
click at [359, 75] on label "OBJECTIVE" at bounding box center [351, 81] width 60 height 14
select select "4"
select select "9"
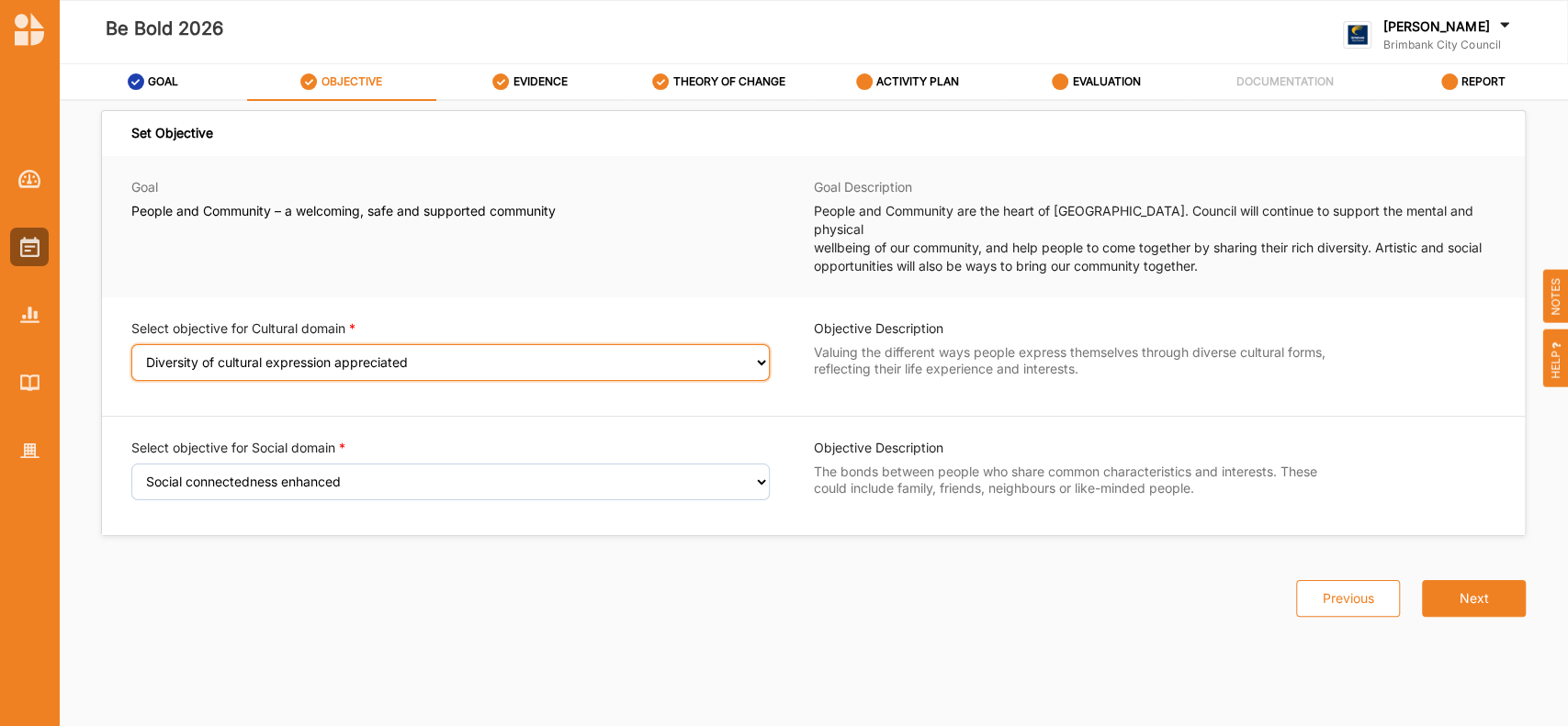
click at [756, 345] on select "Select an Objective Creativity stimulated Aesthetic enrichment experienced Know…" at bounding box center [450, 363] width 638 height 36
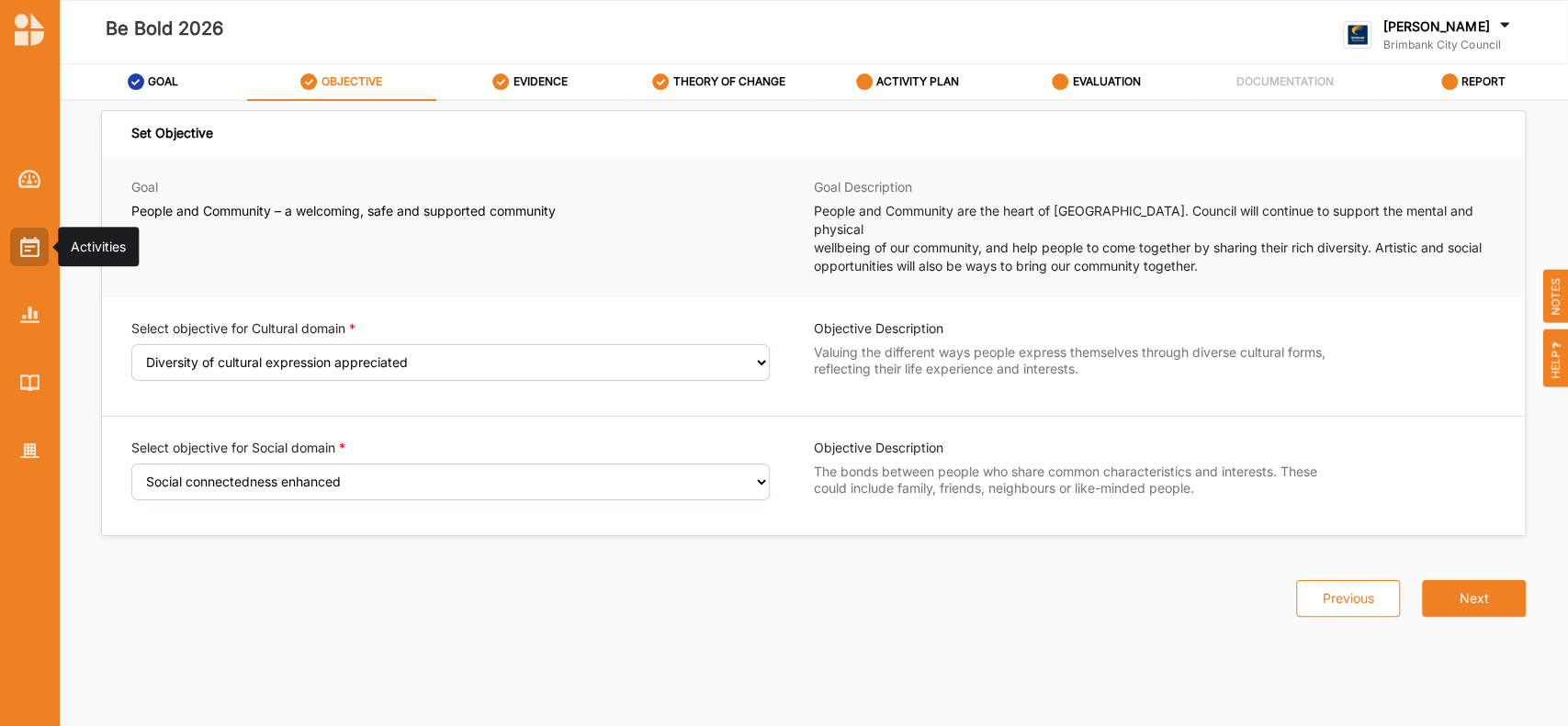
click at [20, 244] on img at bounding box center [30, 247] width 19 height 20
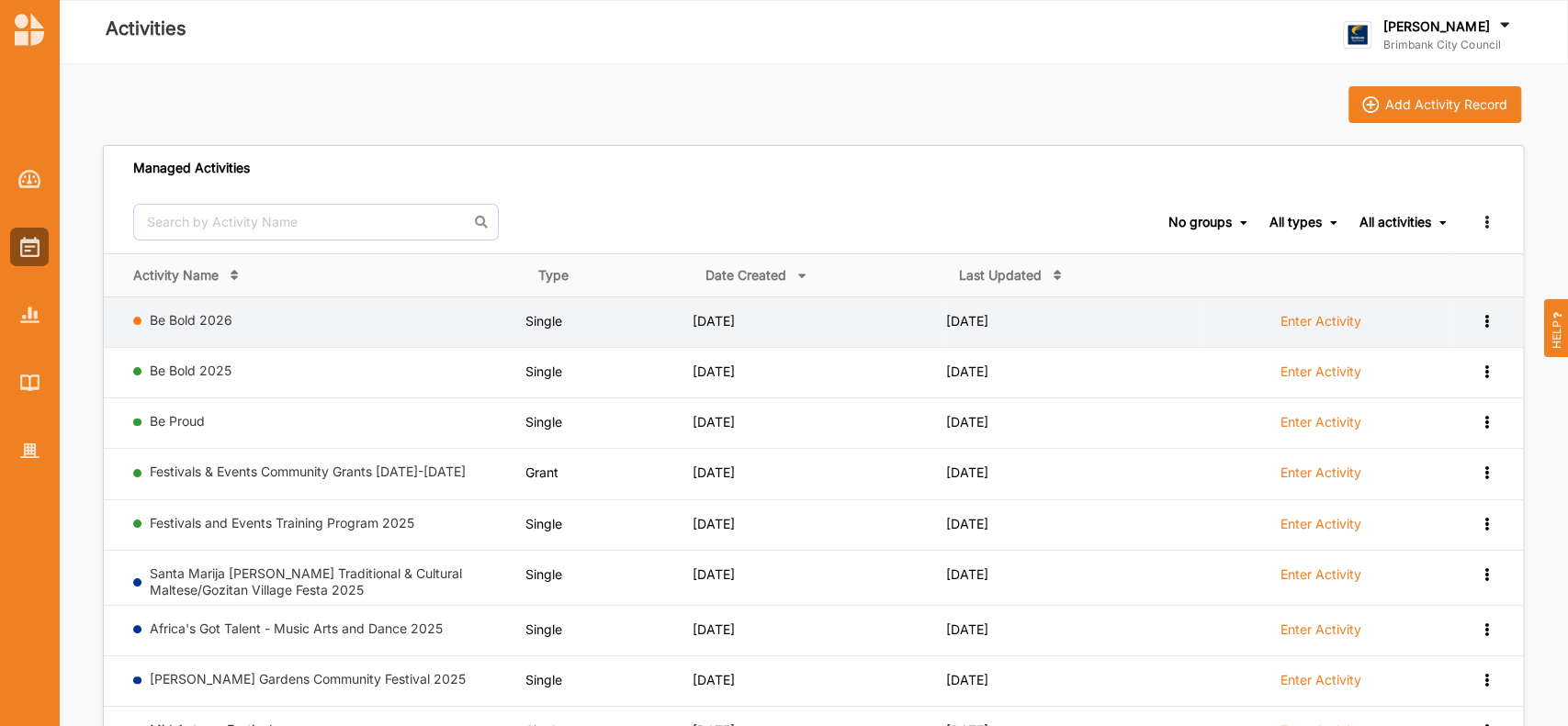
click at [1484, 317] on icon at bounding box center [1486, 319] width 15 height 12
click at [1419, 451] on div "Remove" at bounding box center [1438, 451] width 80 height 12
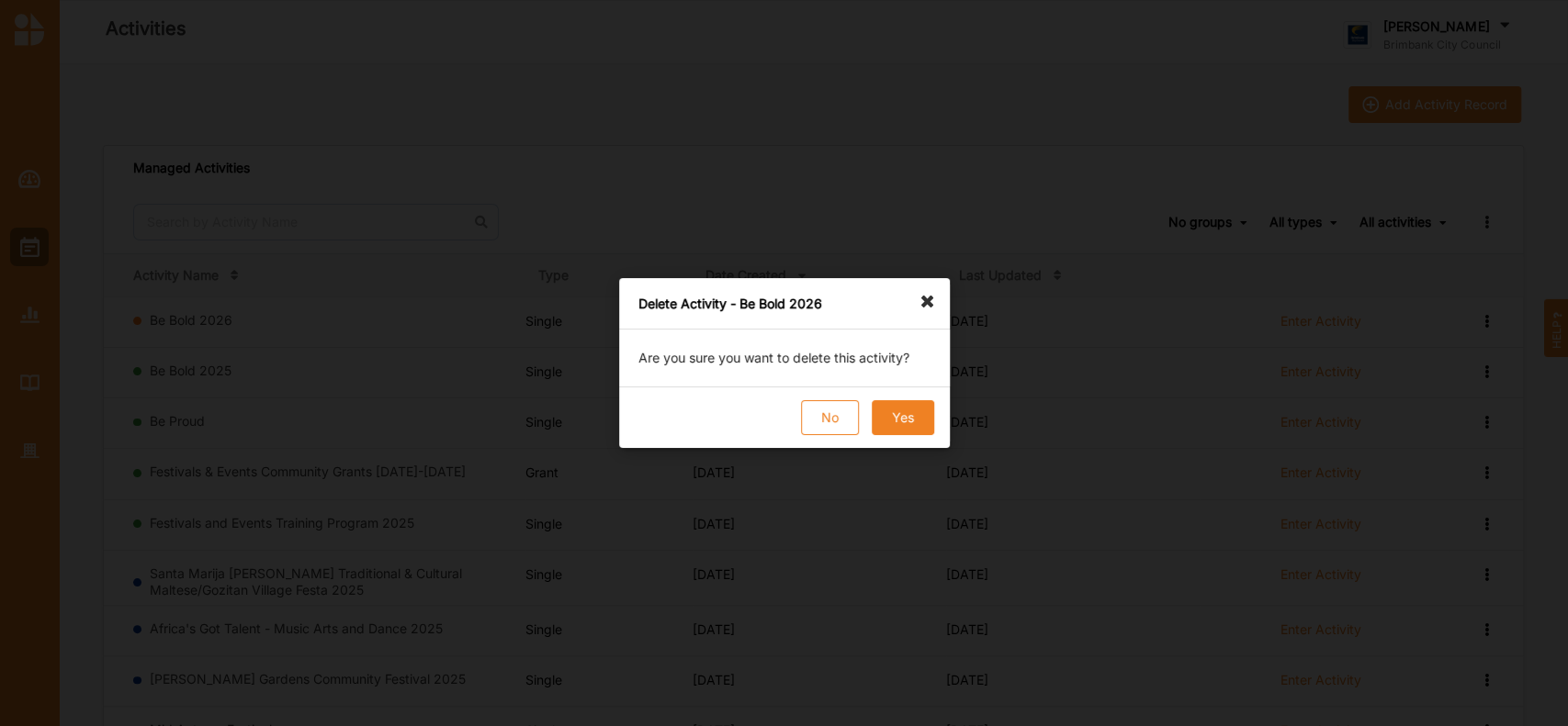
click at [902, 413] on button "Yes" at bounding box center [901, 418] width 62 height 34
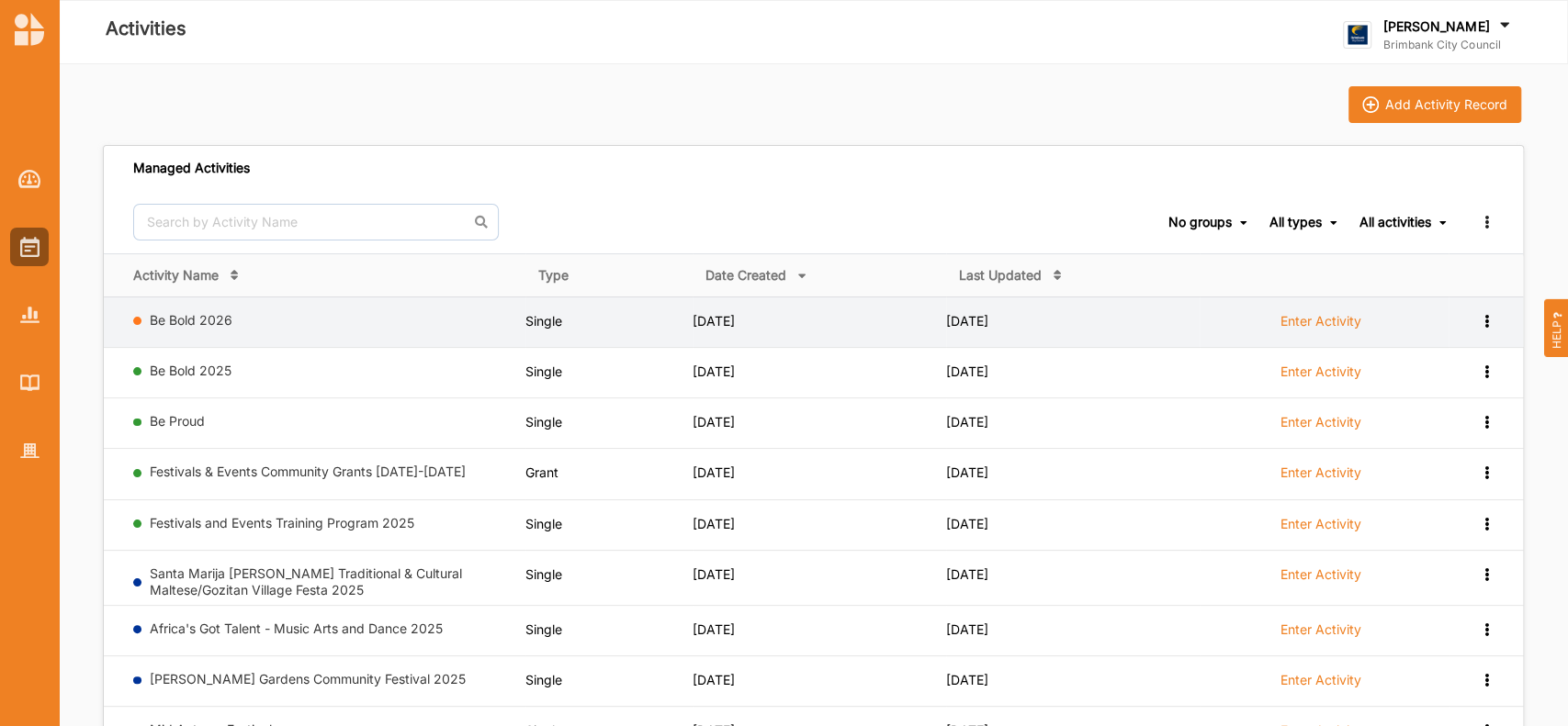
click at [1320, 319] on label "Enter Activity" at bounding box center [1320, 320] width 80 height 16
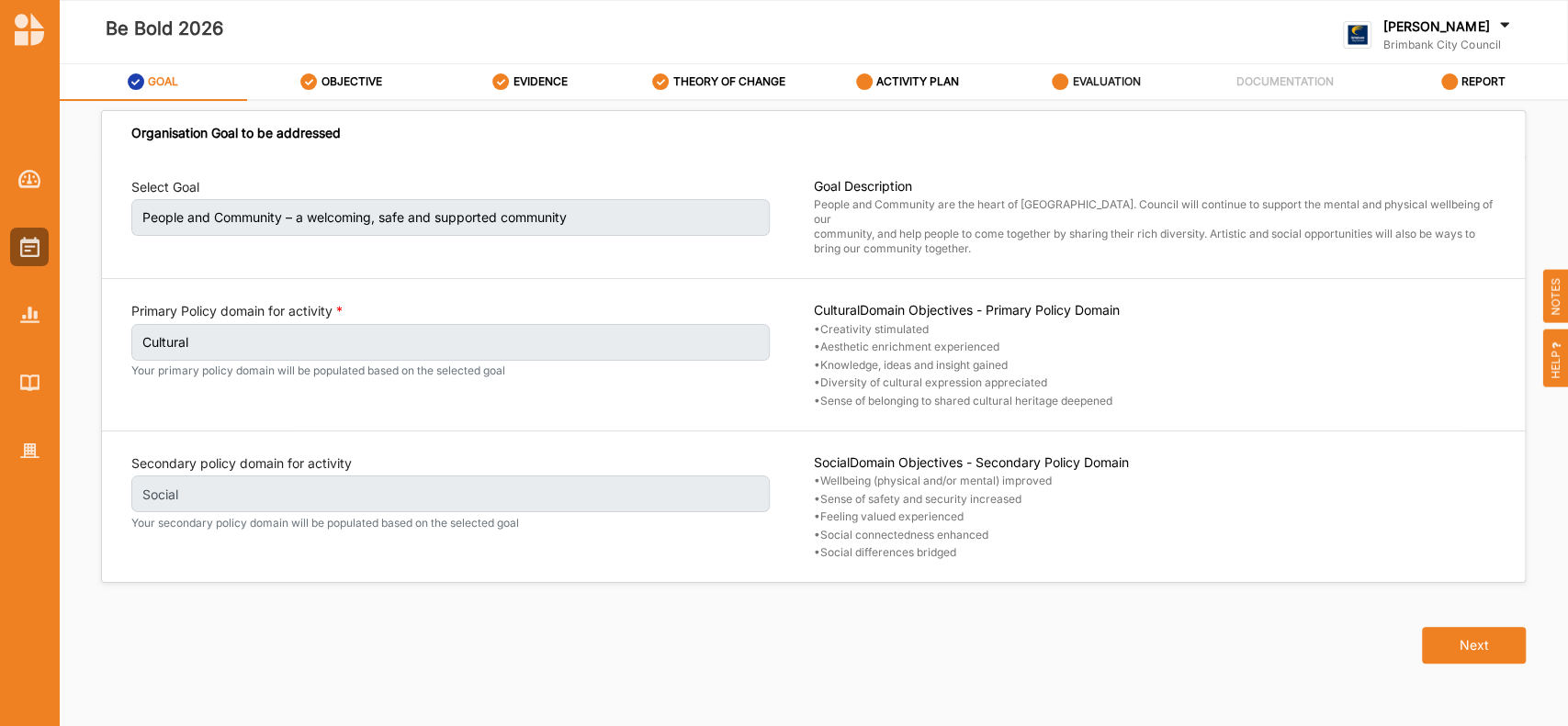
click at [1115, 80] on label "EVALUATION" at bounding box center [1105, 81] width 68 height 14
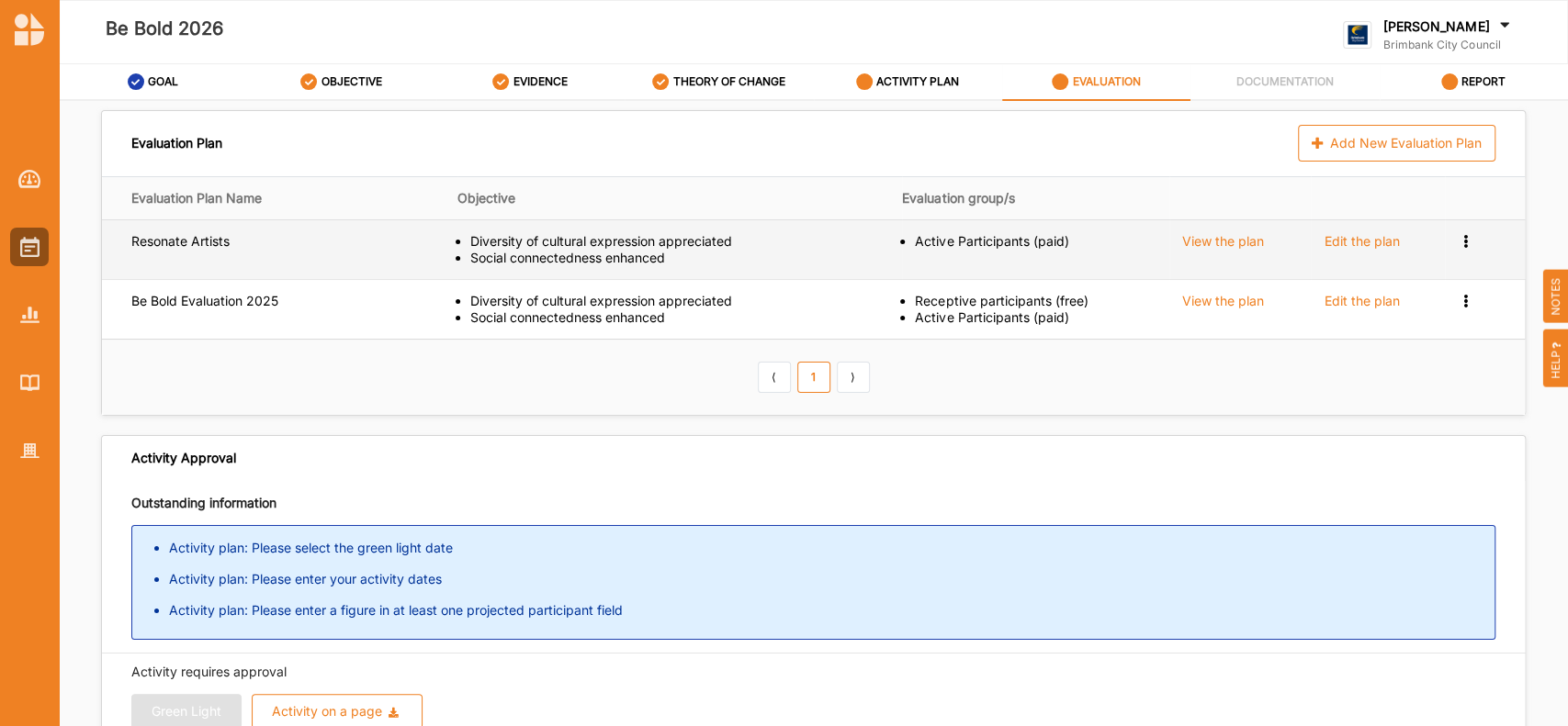
click at [1458, 240] on icon at bounding box center [1466, 239] width 15 height 12
click at [1391, 300] on span "Remove" at bounding box center [1390, 303] width 49 height 15
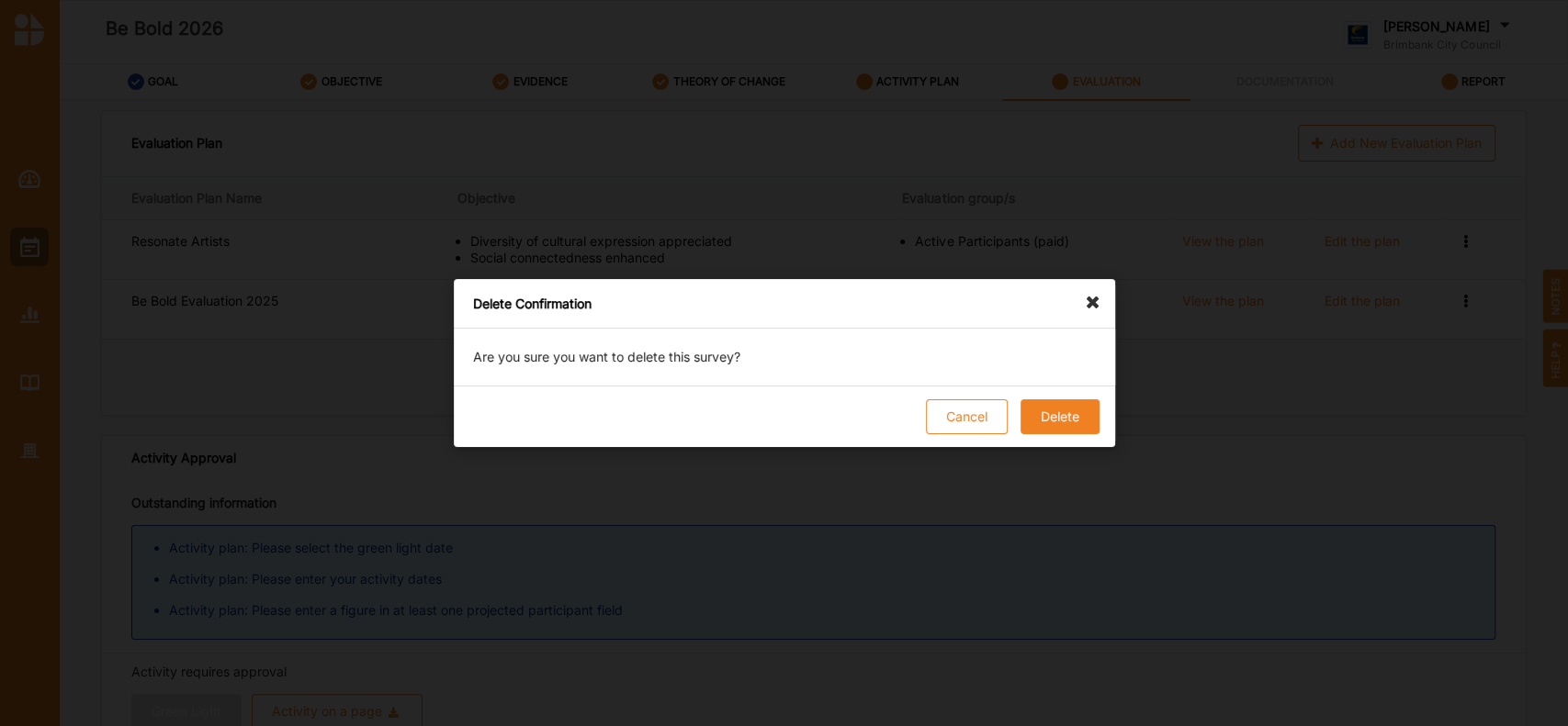
click at [1066, 412] on button "Delete" at bounding box center [1059, 417] width 79 height 34
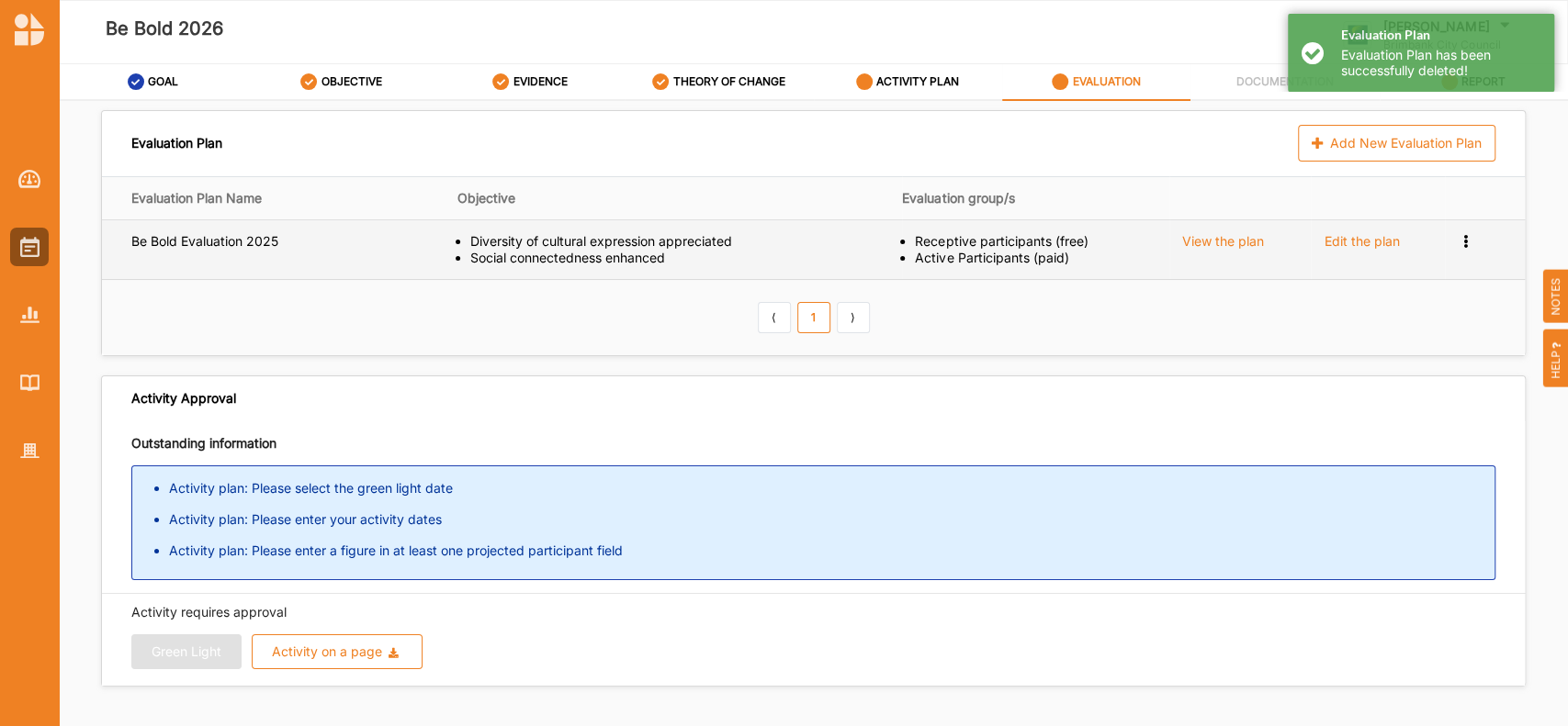
click at [1458, 241] on icon at bounding box center [1466, 239] width 15 height 12
click at [1382, 304] on span "Remove" at bounding box center [1390, 303] width 49 height 15
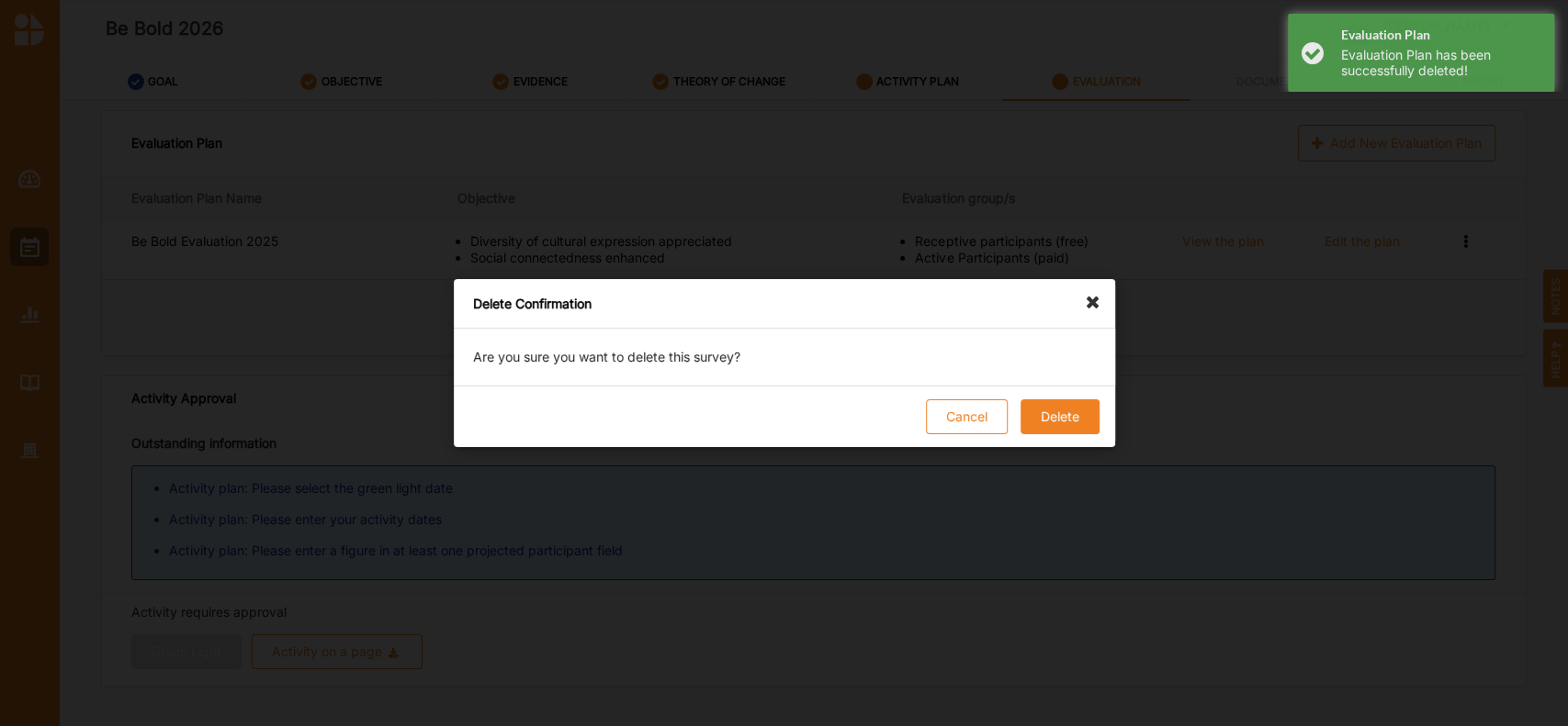
click at [1065, 402] on button "Delete" at bounding box center [1059, 417] width 79 height 34
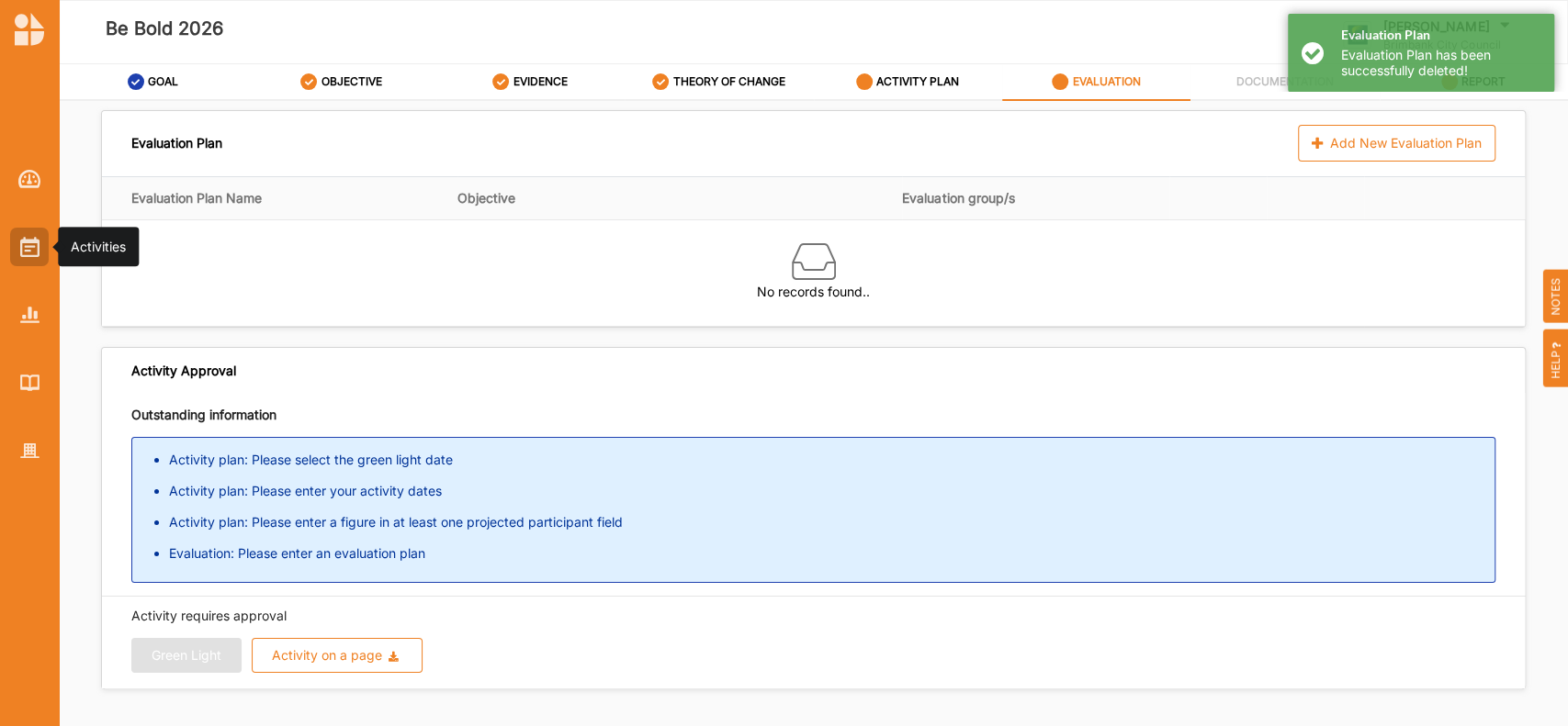
click at [32, 247] on img at bounding box center [30, 247] width 19 height 20
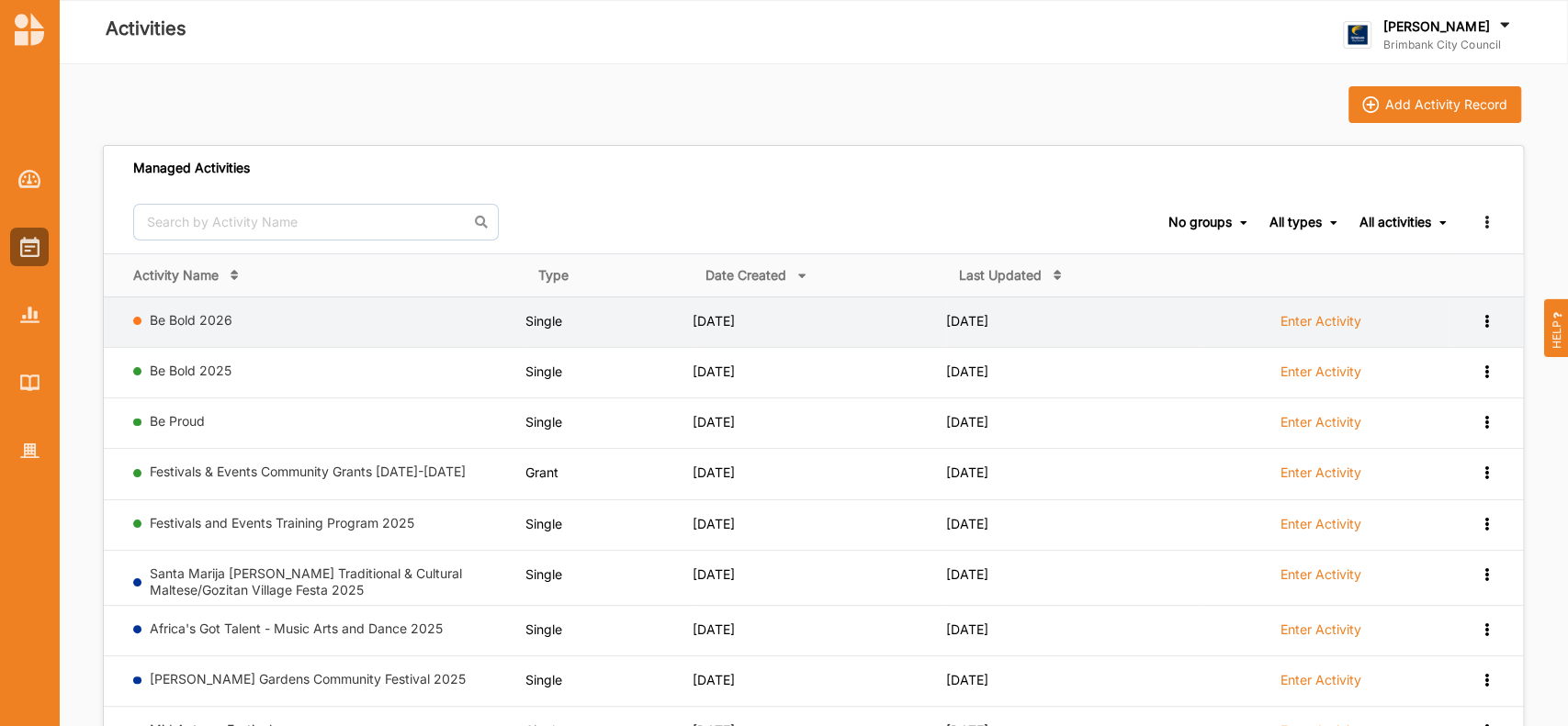
click at [1490, 322] on icon at bounding box center [1486, 319] width 15 height 12
click at [1418, 454] on div "Remove" at bounding box center [1438, 451] width 80 height 12
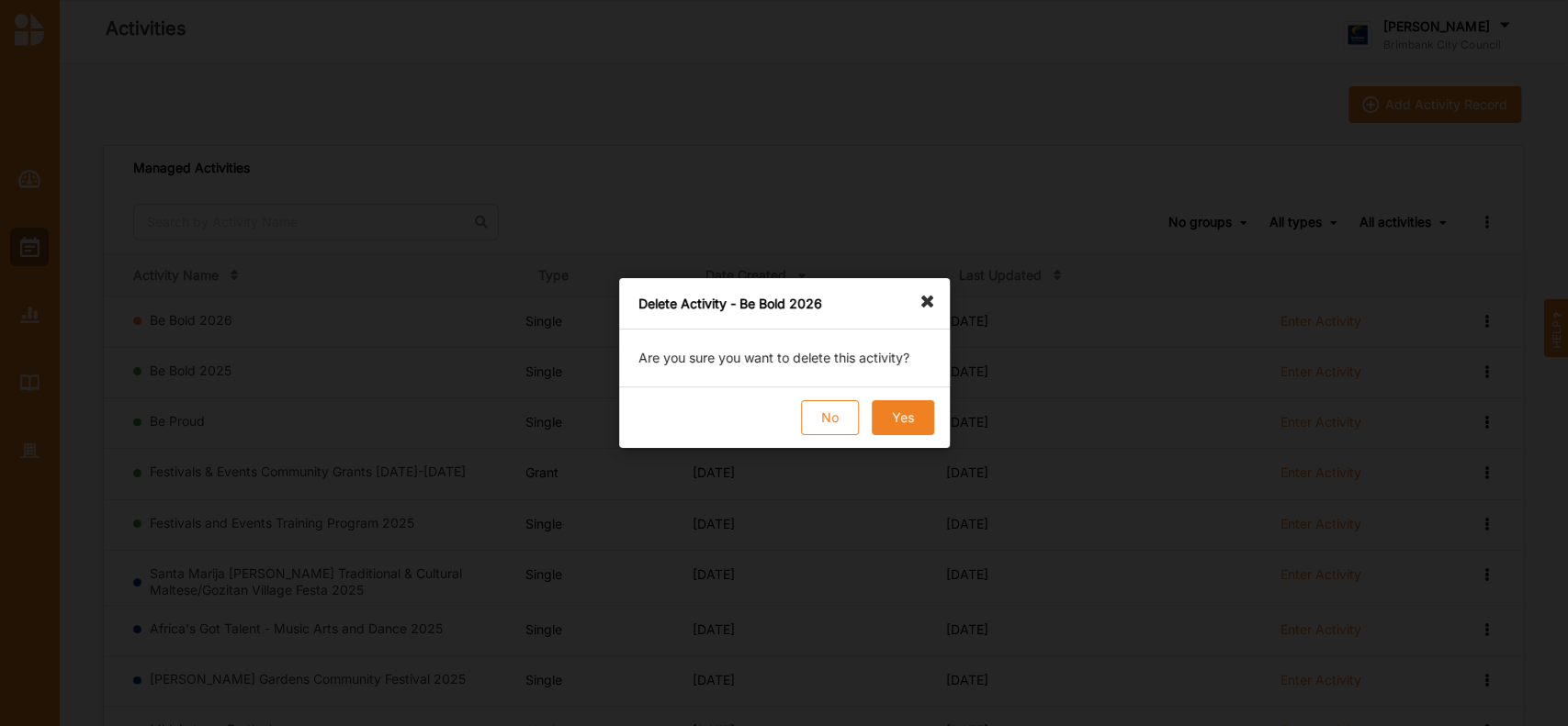
click at [911, 409] on button "Yes" at bounding box center [901, 418] width 62 height 34
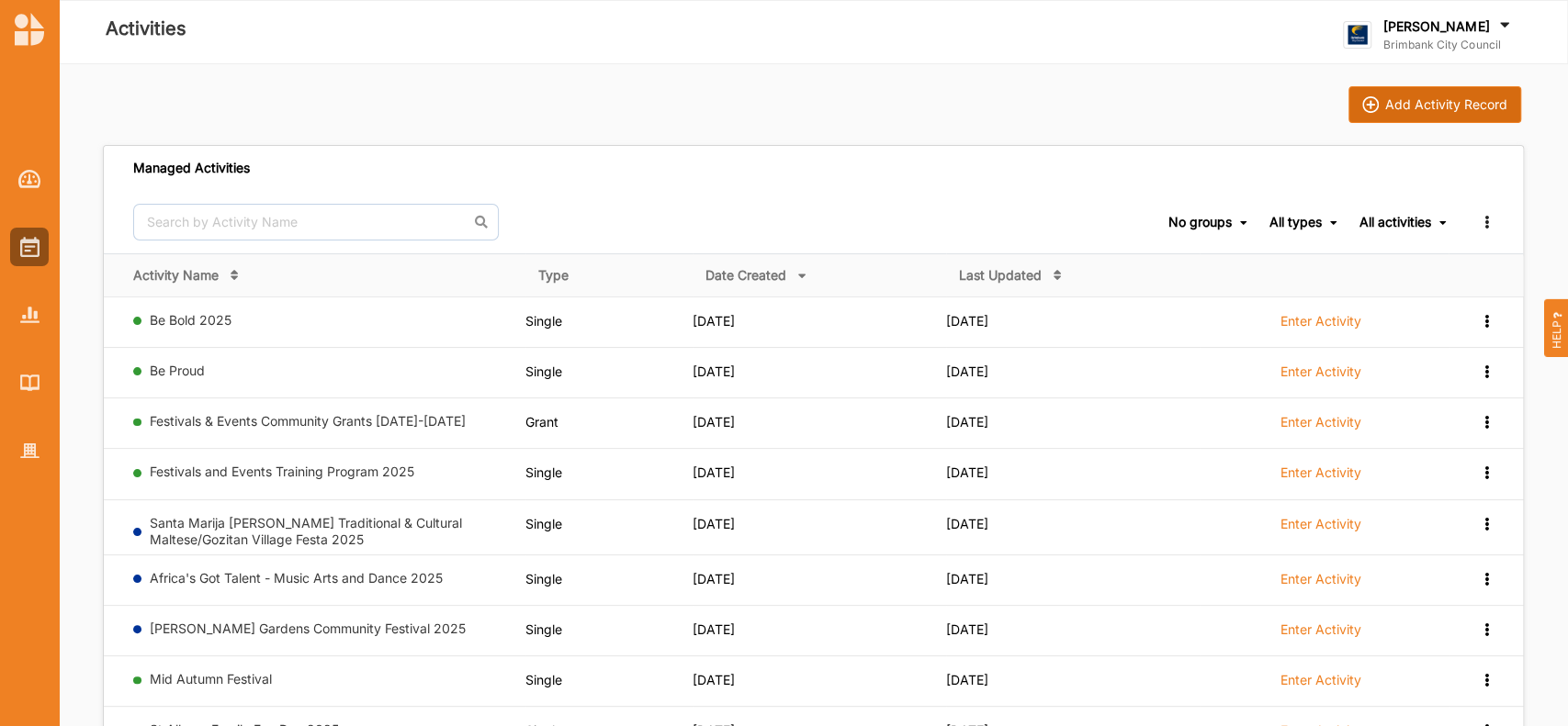
click at [1435, 106] on div "Add Activity Record" at bounding box center [1447, 104] width 122 height 16
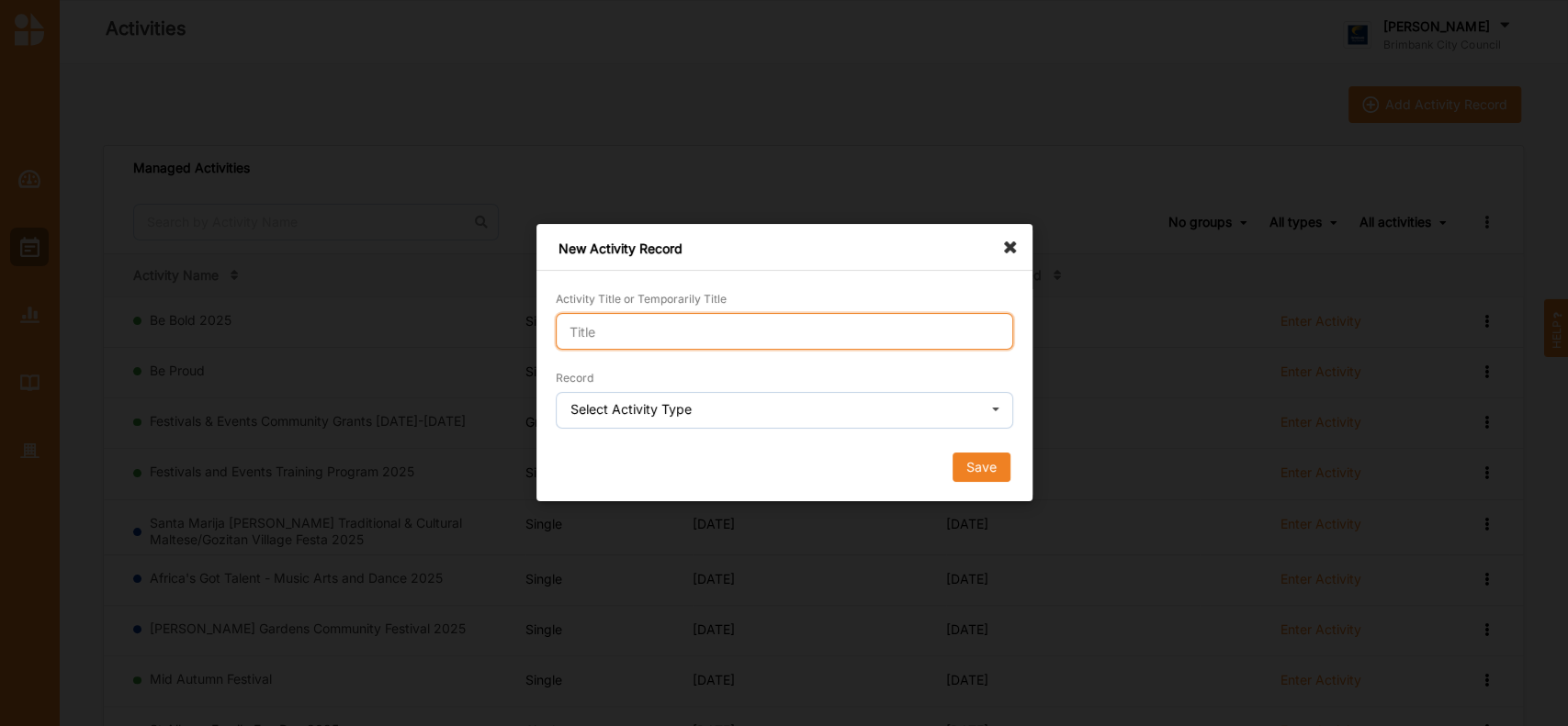
click at [742, 334] on input "Activity Title or Temporarily Title" at bounding box center [784, 331] width 457 height 36
type input "Be Bold 2026"
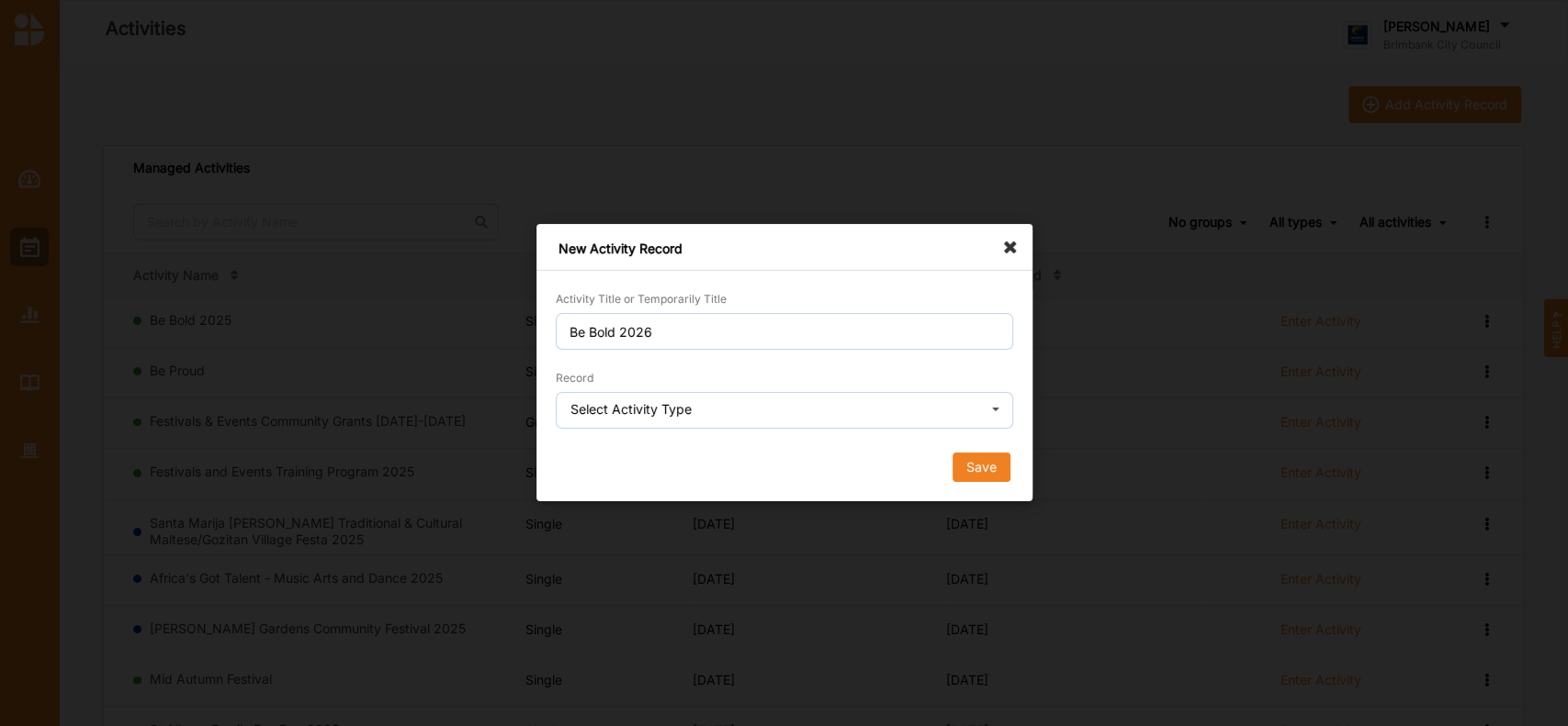
click at [996, 407] on icon at bounding box center [995, 411] width 28 height 36
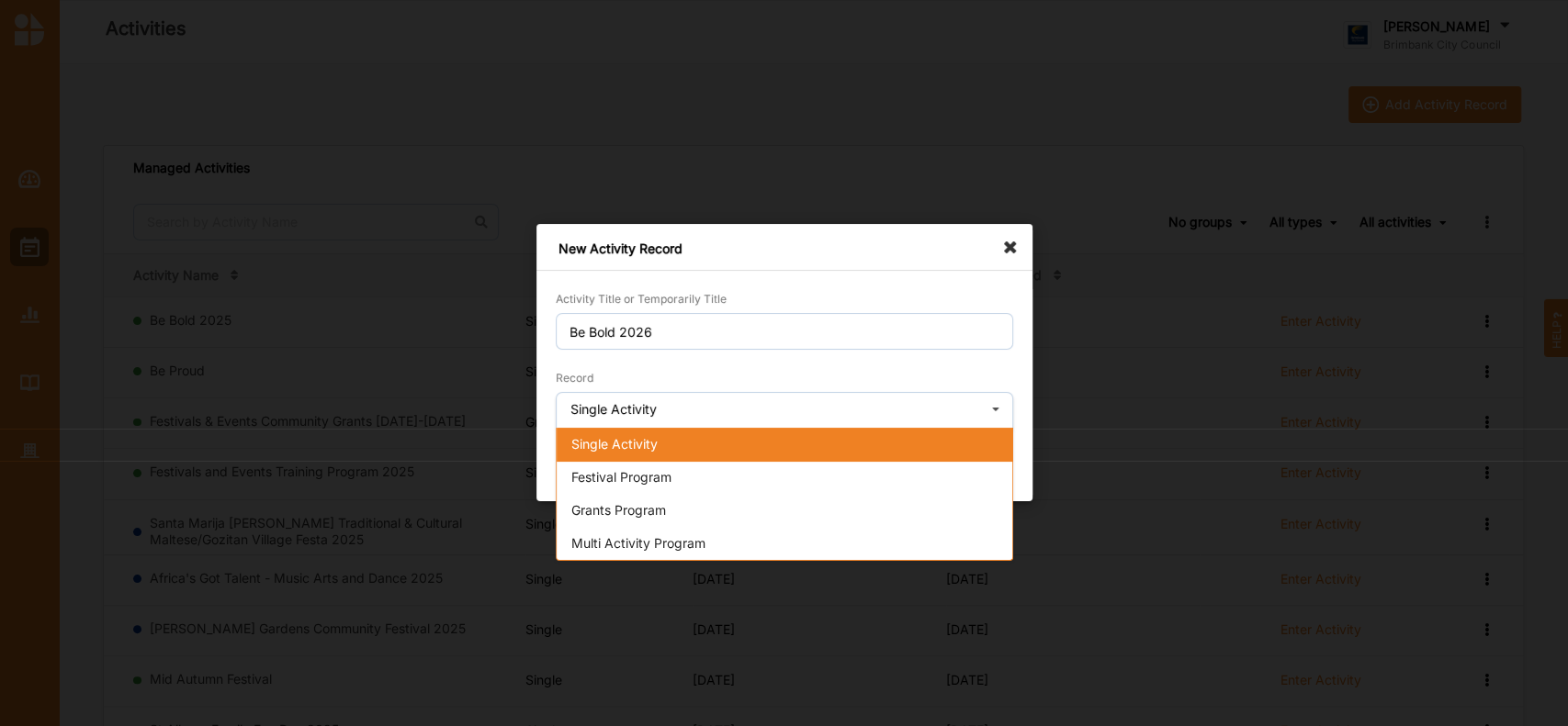
click at [680, 451] on div "Single Activity" at bounding box center [784, 444] width 455 height 33
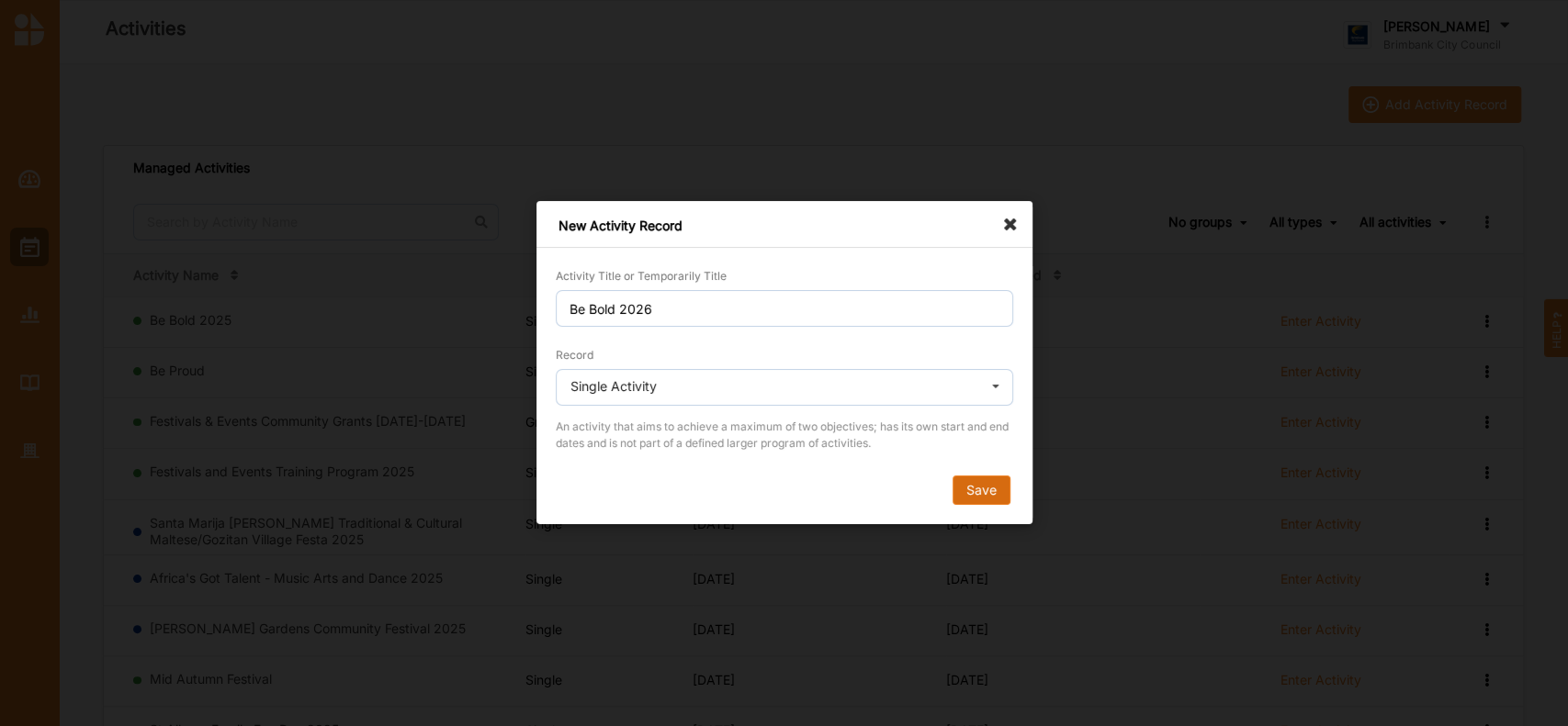
click at [988, 490] on button "Save" at bounding box center [981, 491] width 57 height 30
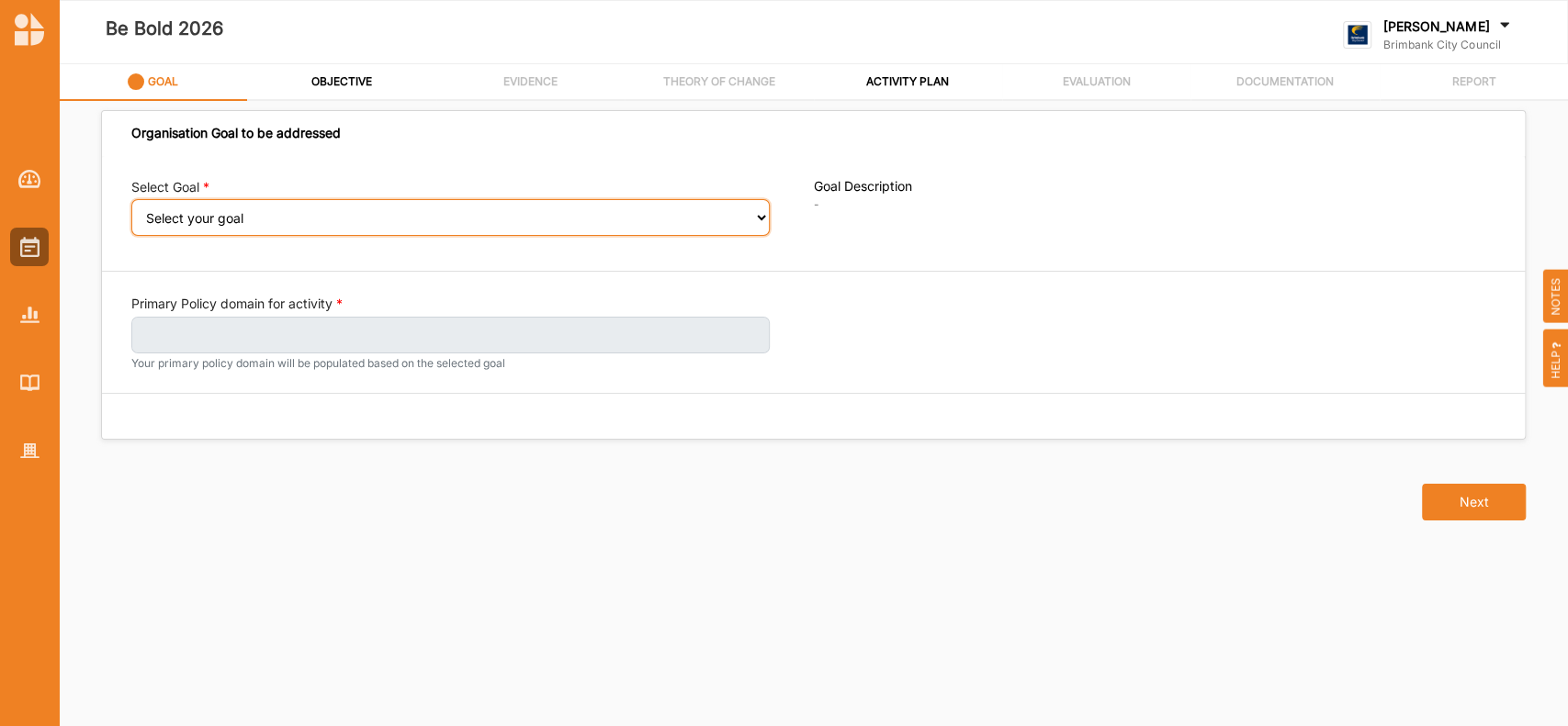
click at [756, 218] on select "Select your goal People: Social connection and wellbeing People: Healthy active…" at bounding box center [450, 217] width 638 height 36
select select "385"
click at [131, 212] on select "Select your goal People: Social connection and wellbeing People: Healthy active…" at bounding box center [450, 217] width 638 height 36
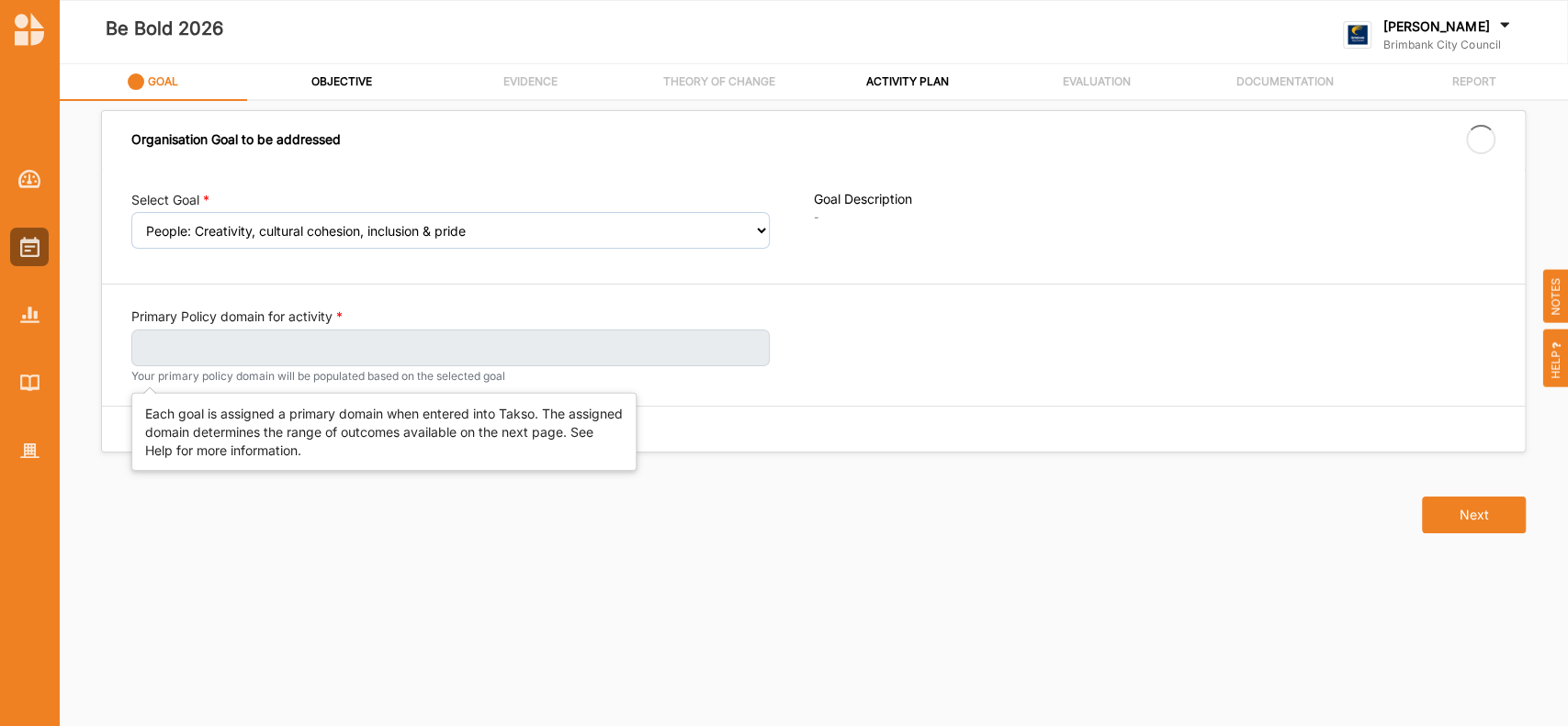
select select "385"
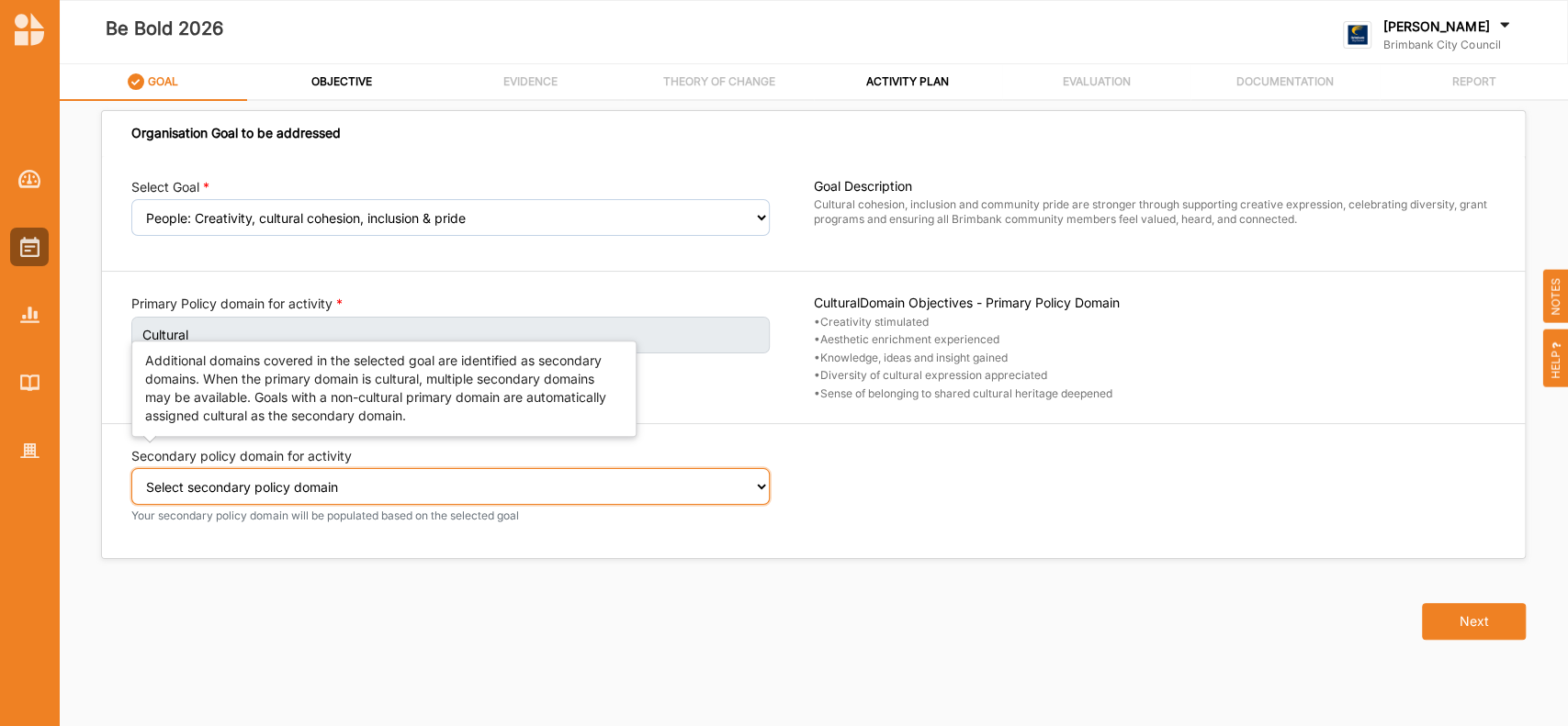
click at [752, 485] on select "Select secondary policy domain No second domain for this activity Cultural Soci…" at bounding box center [450, 487] width 638 height 36
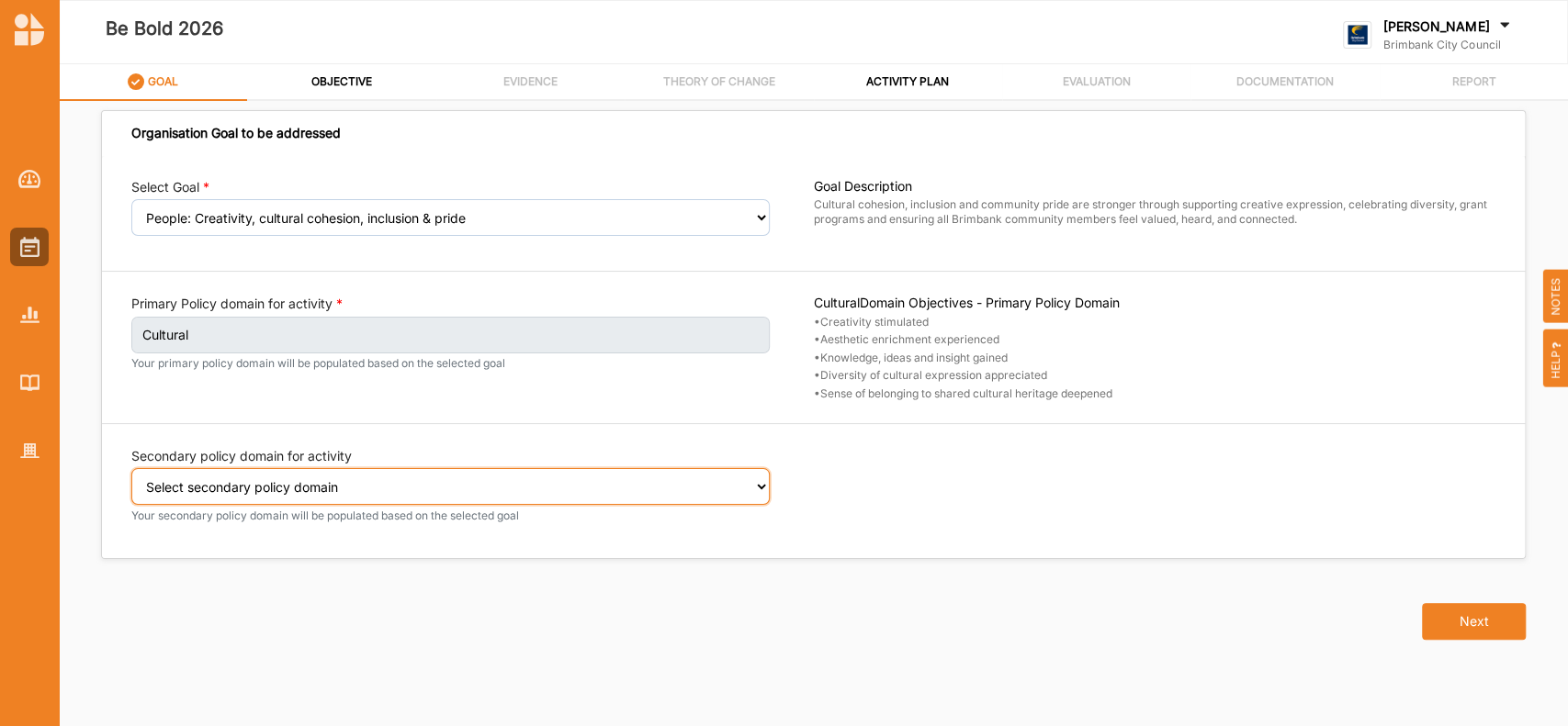
select select "2"
click at [131, 480] on select "Select secondary policy domain No second domain for this activity Cultural Soci…" at bounding box center [450, 487] width 638 height 36
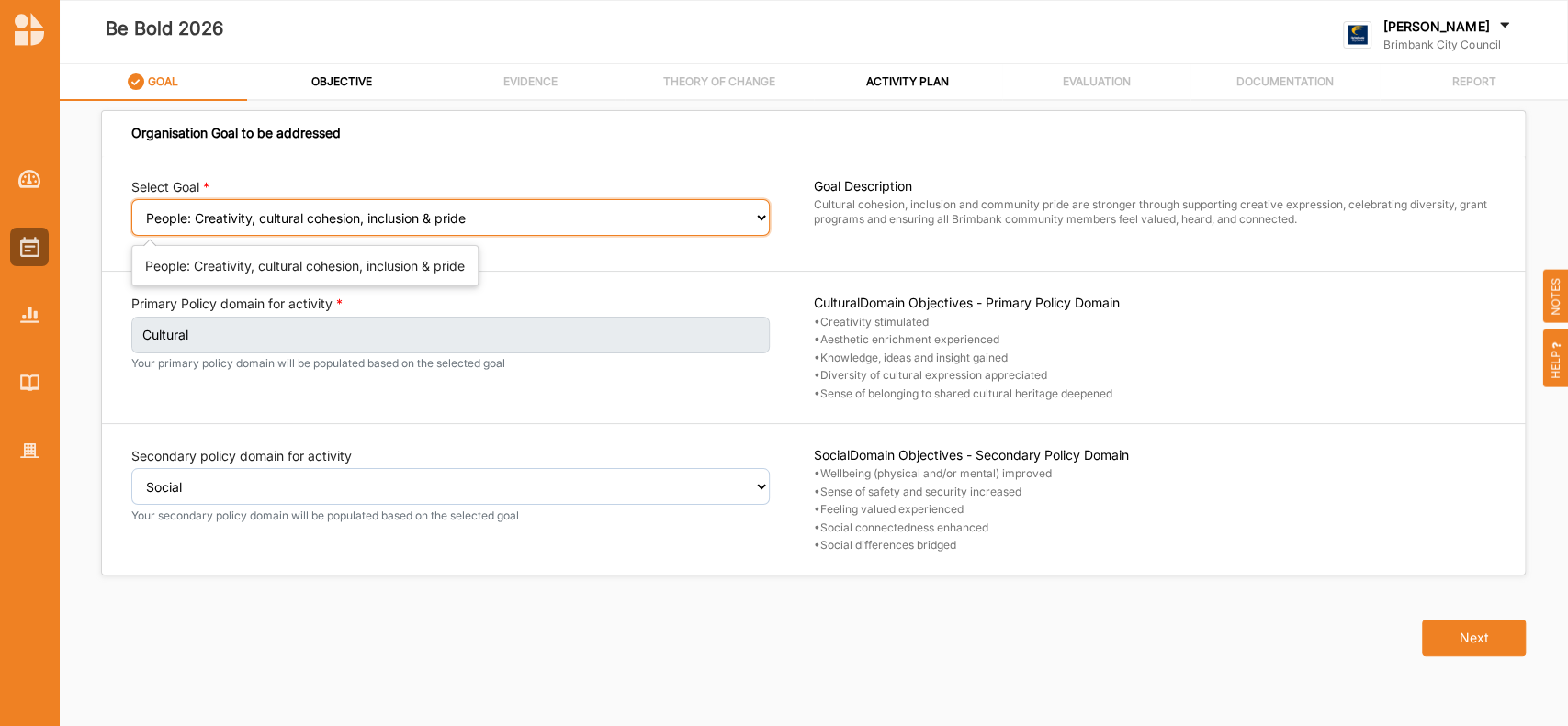
click at [757, 223] on select "Select your goal People: Social connection and wellbeing People: Healthy active…" at bounding box center [450, 217] width 638 height 36
click at [131, 199] on select "Select your goal People: Social connection and wellbeing People: Healthy active…" at bounding box center [450, 217] width 638 height 36
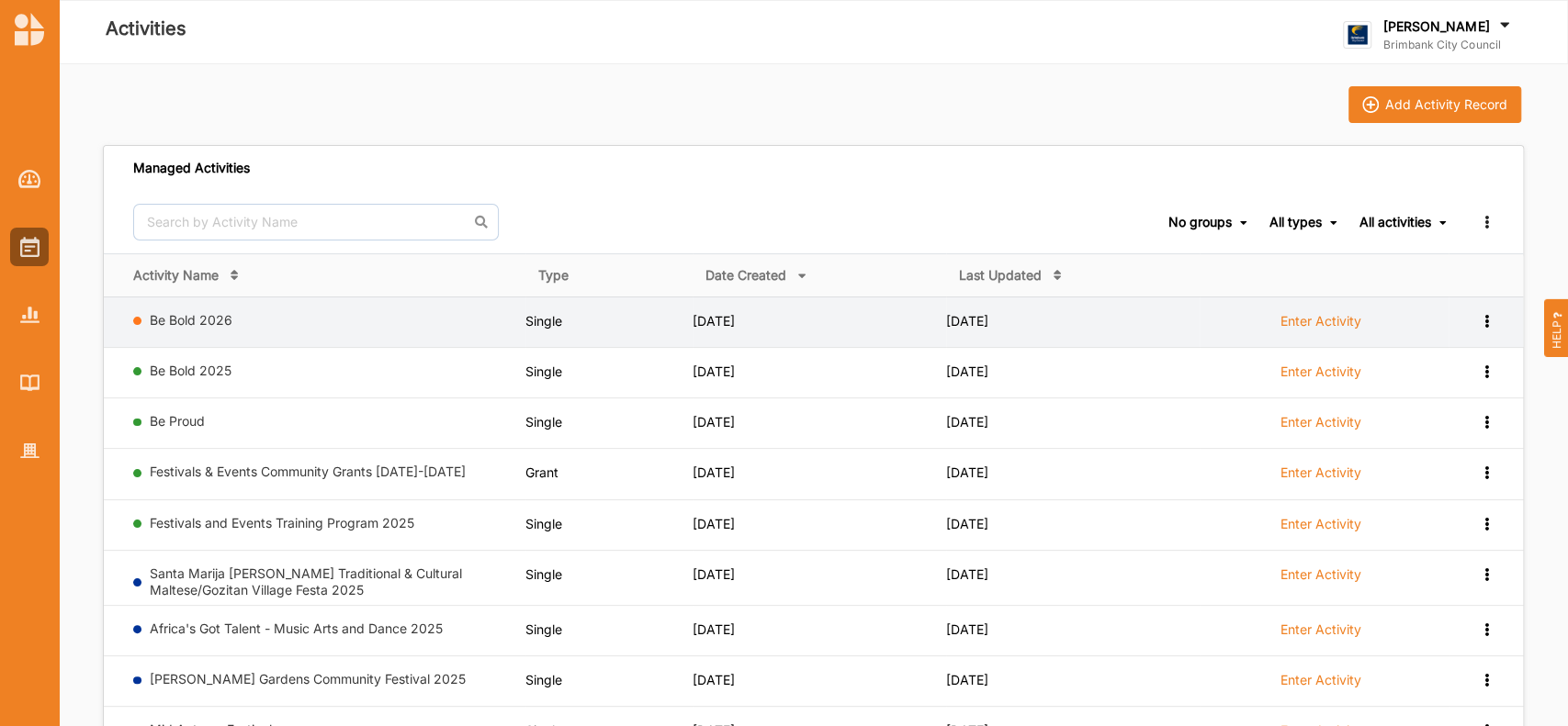
click at [1488, 318] on icon at bounding box center [1486, 319] width 15 height 12
click at [1407, 452] on div "Remove" at bounding box center [1438, 451] width 80 height 12
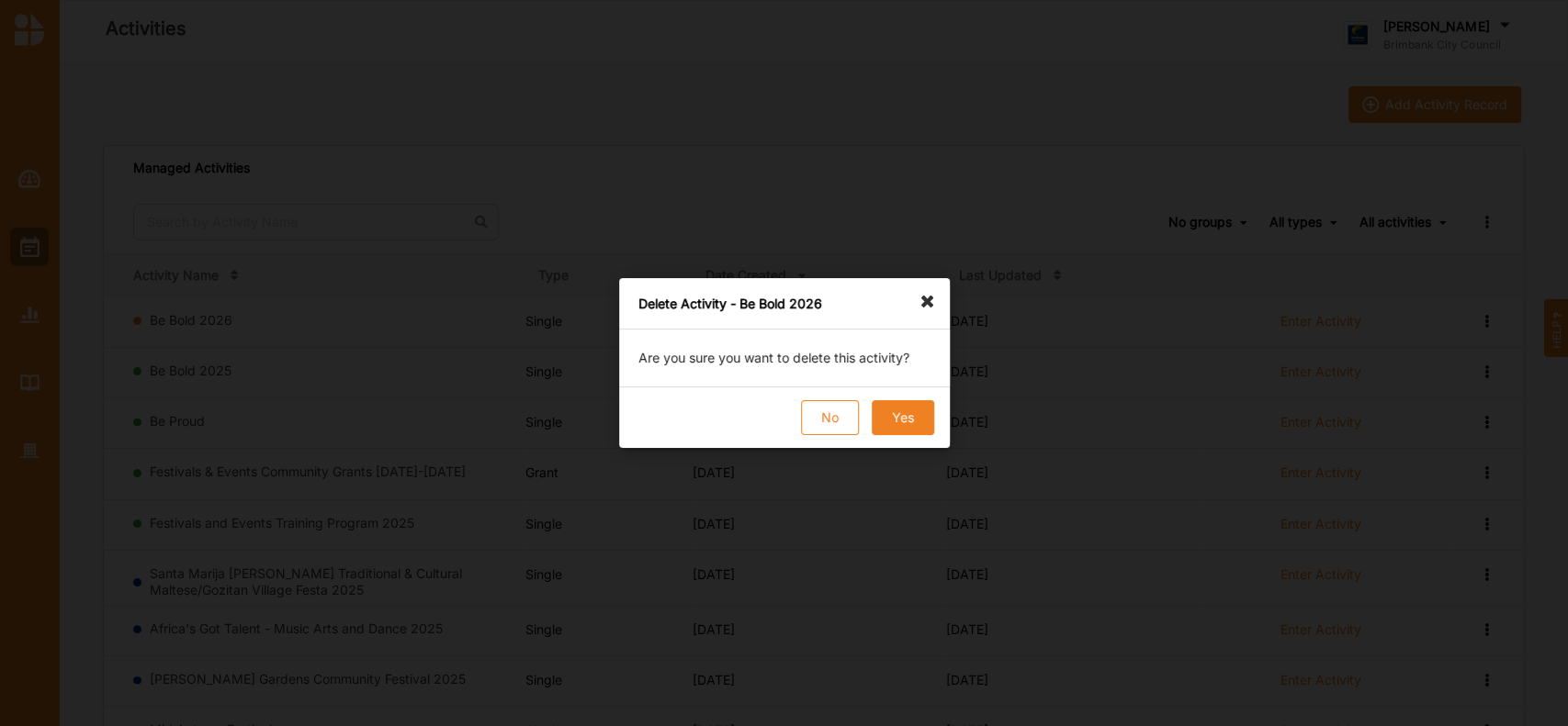
click at [912, 410] on button "Yes" at bounding box center [901, 418] width 62 height 34
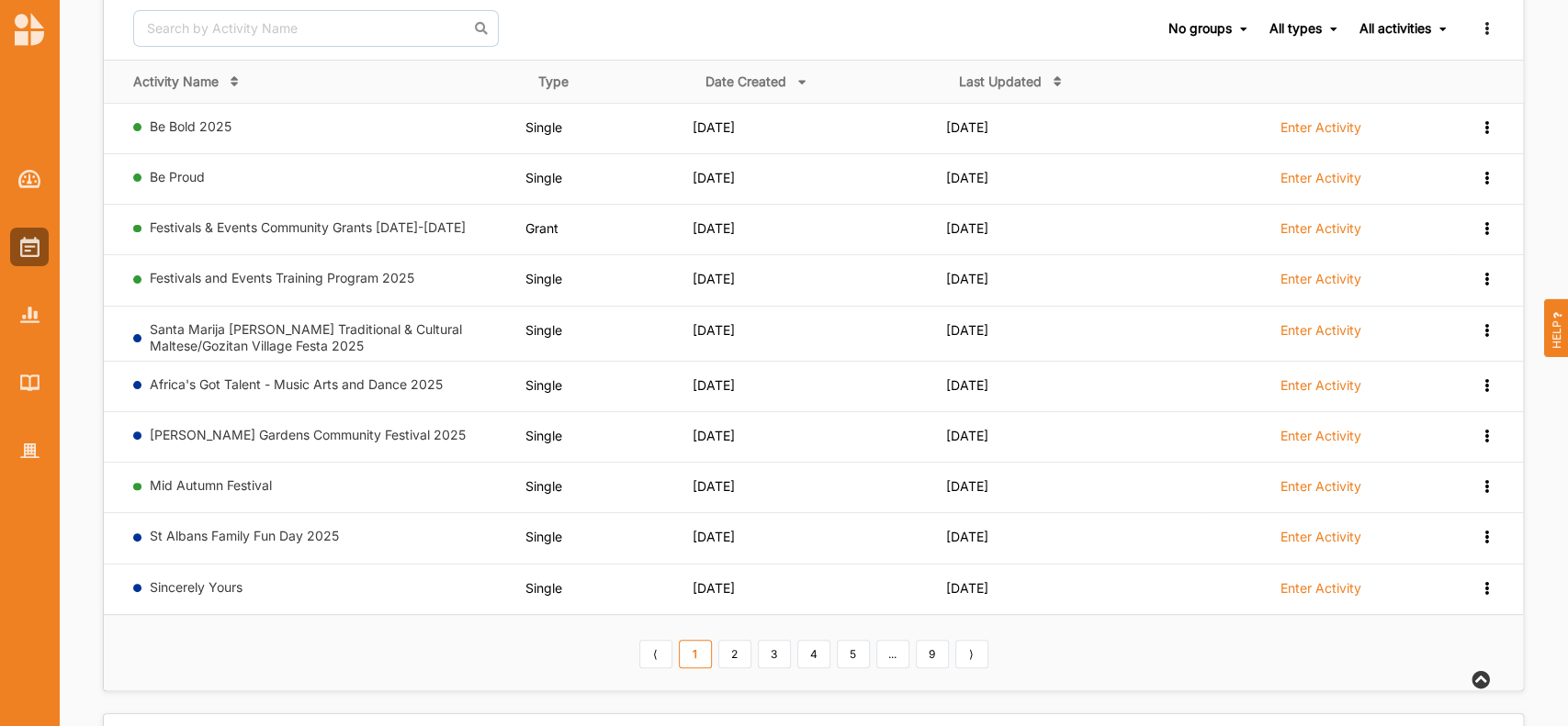
scroll to position [195, 0]
click at [731, 652] on link "2" at bounding box center [735, 652] width 33 height 30
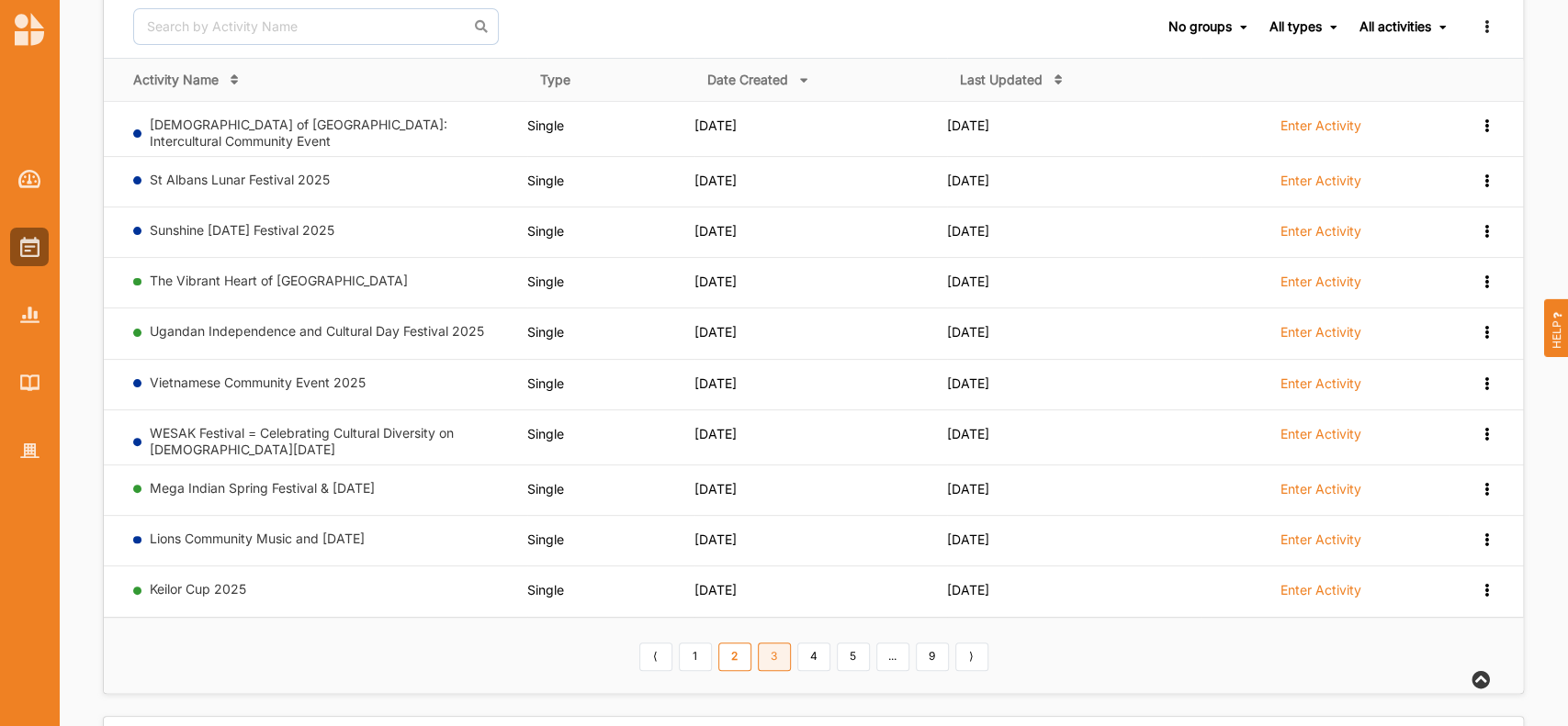
click at [778, 651] on link "3" at bounding box center [774, 657] width 33 height 30
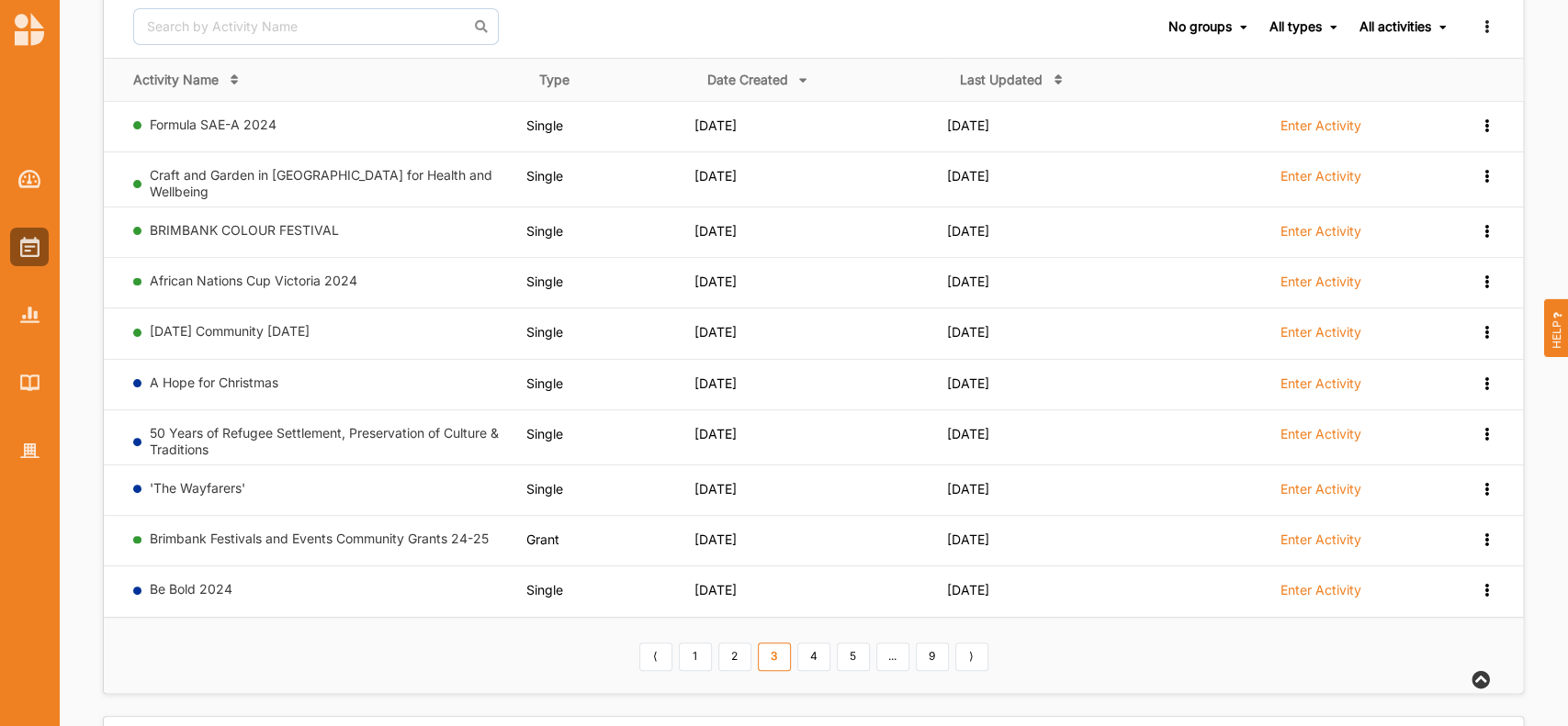
click at [778, 651] on link "3" at bounding box center [774, 657] width 33 height 30
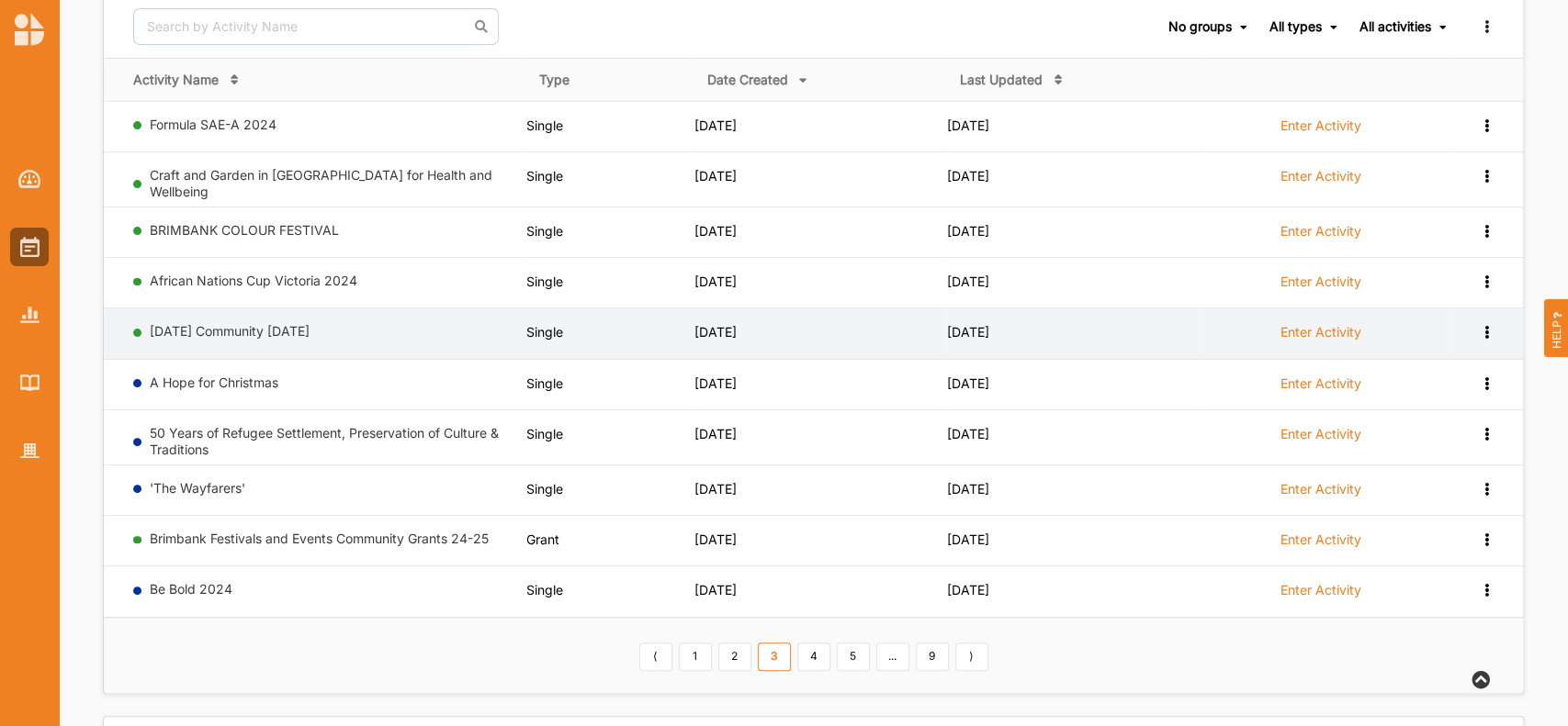
click at [1484, 325] on icon at bounding box center [1486, 330] width 15 height 12
click at [1344, 324] on label "Enter Activity" at bounding box center [1320, 332] width 80 height 16
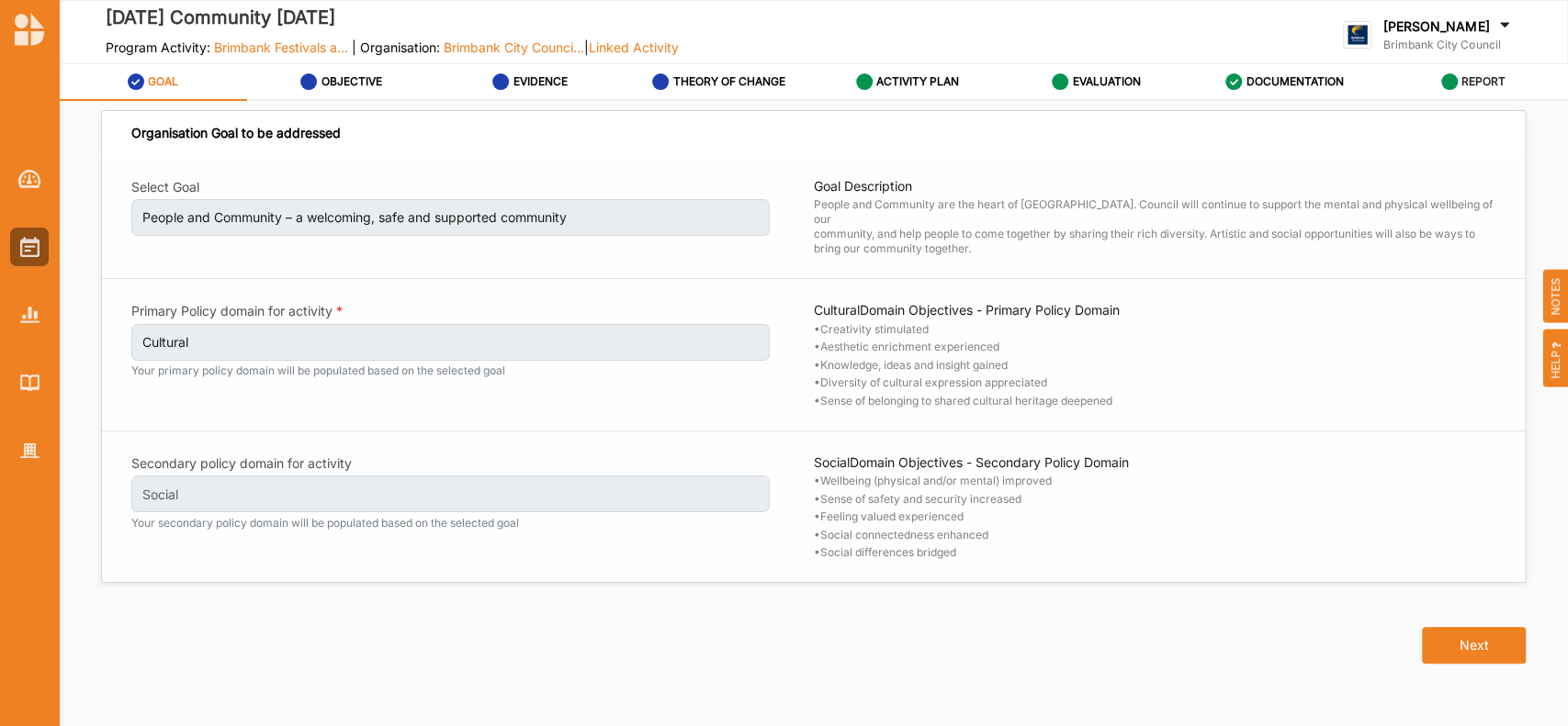
click at [1461, 80] on label "REPORT" at bounding box center [1483, 81] width 44 height 14
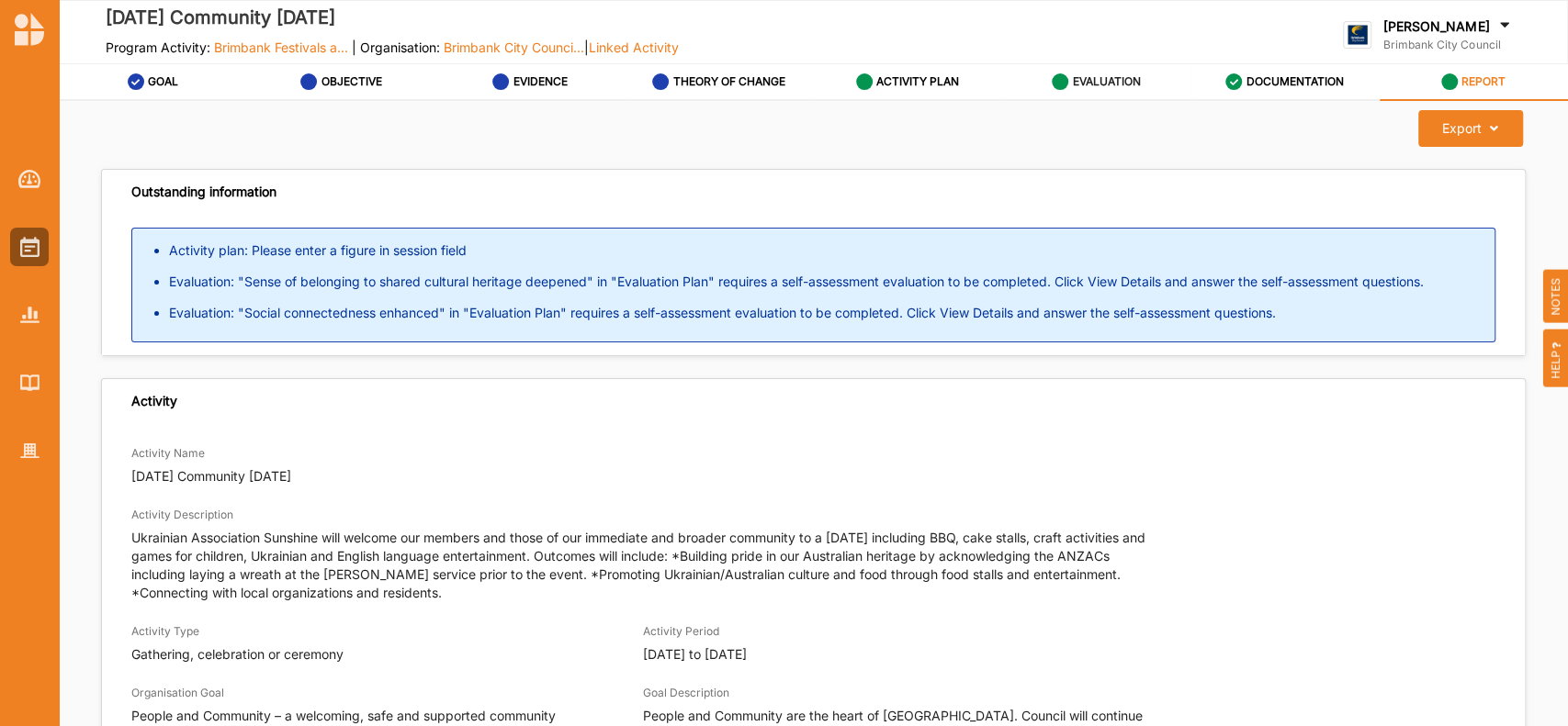
click at [1082, 78] on label "EVALUATION" at bounding box center [1105, 81] width 68 height 14
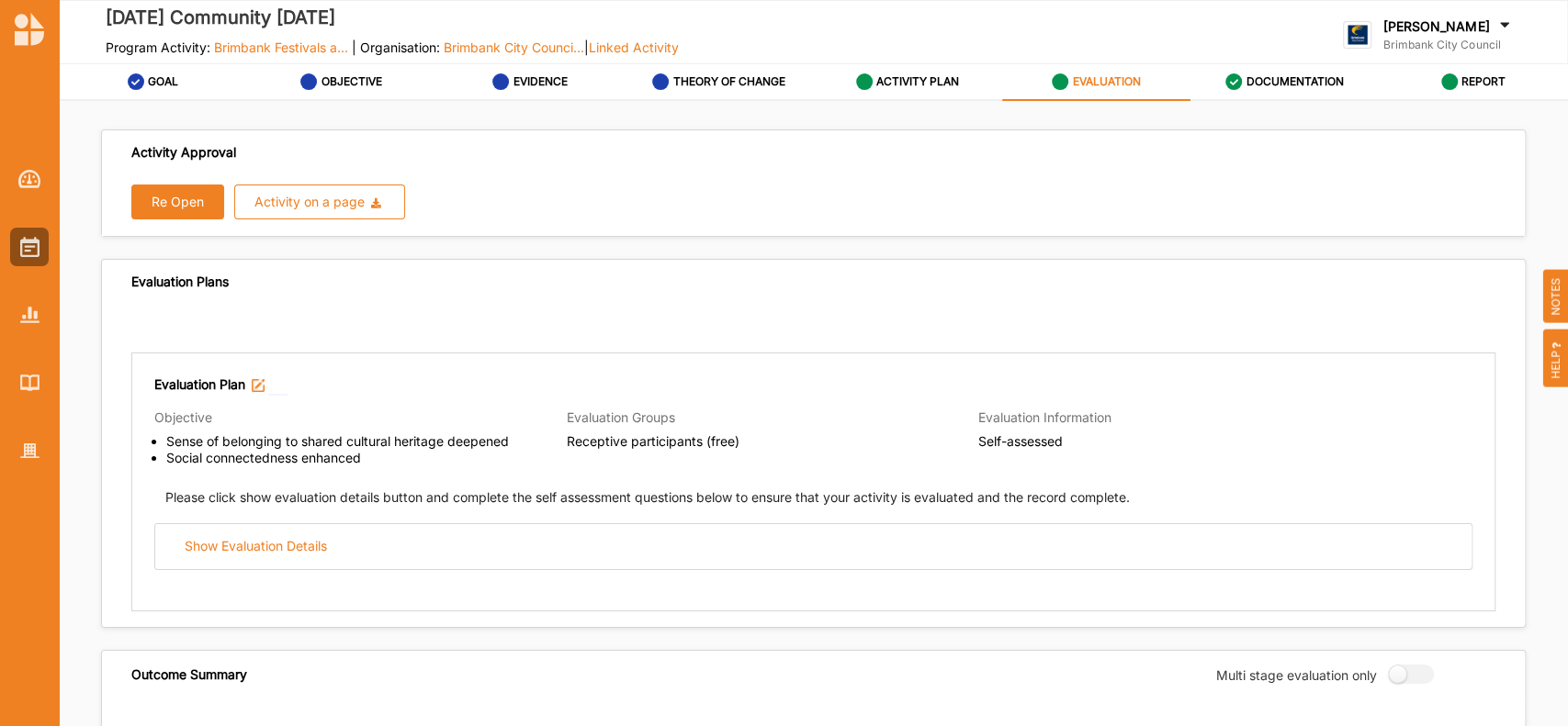
click at [184, 204] on button "Re Open" at bounding box center [177, 202] width 93 height 34
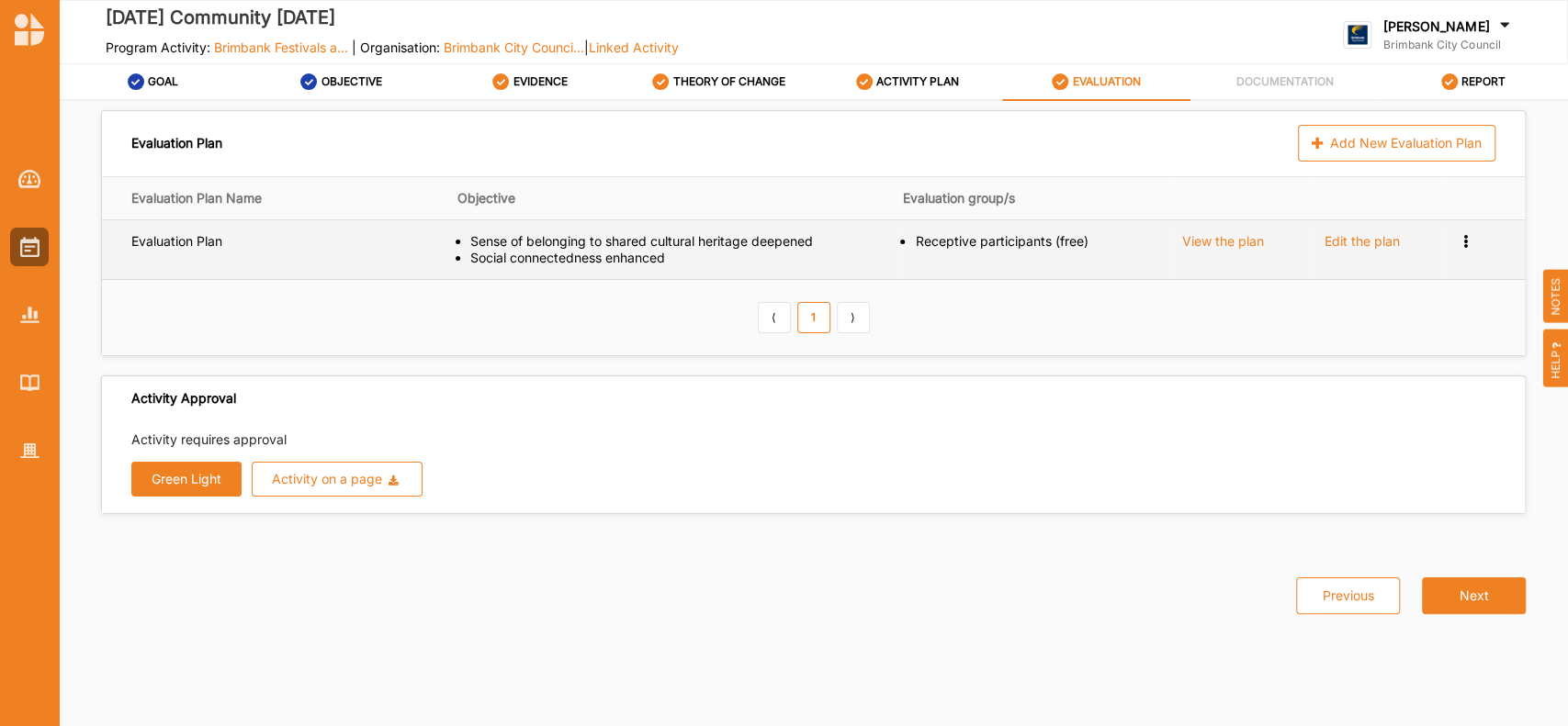
click at [1465, 238] on icon at bounding box center [1466, 239] width 15 height 12
click at [1393, 304] on span "Remove" at bounding box center [1390, 303] width 49 height 15
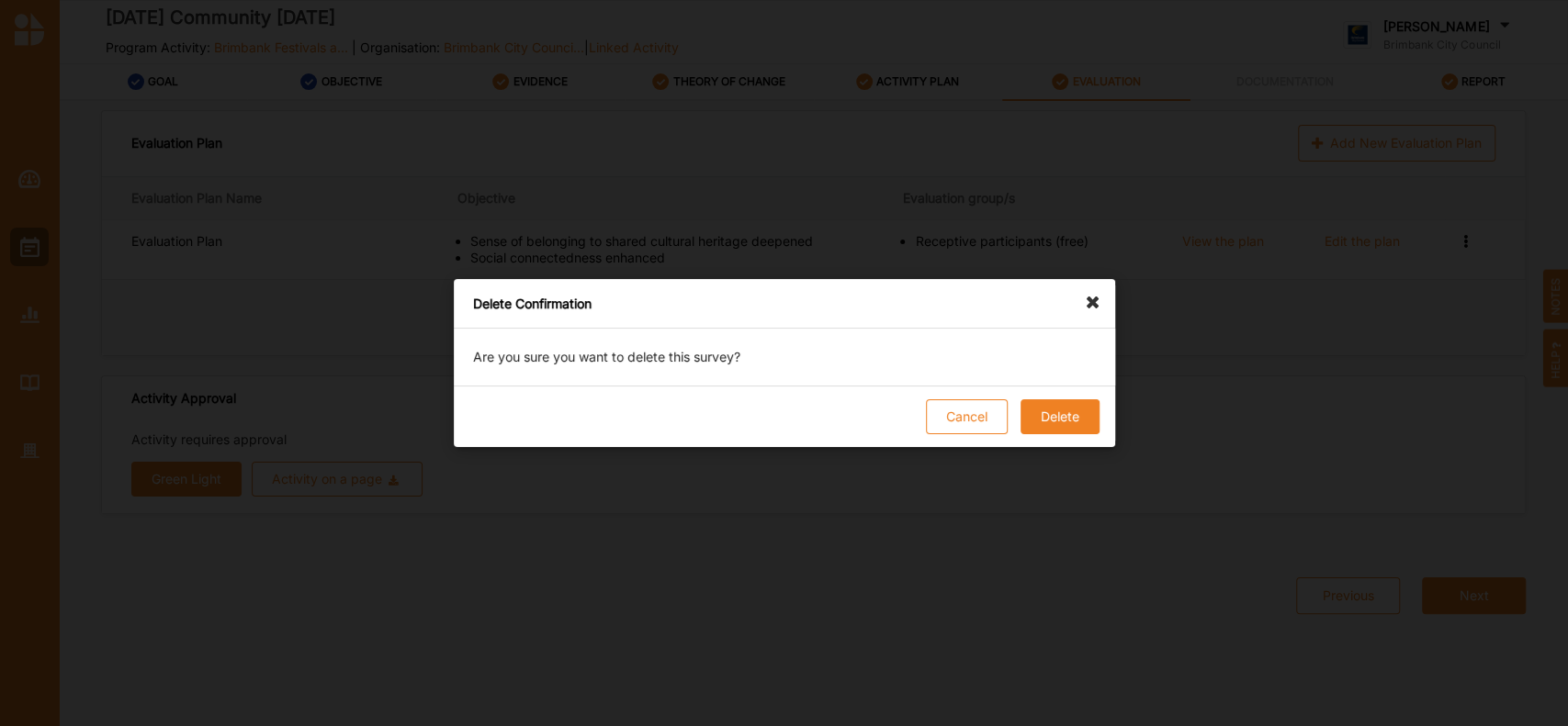
click at [1049, 425] on button "Delete" at bounding box center [1059, 417] width 79 height 34
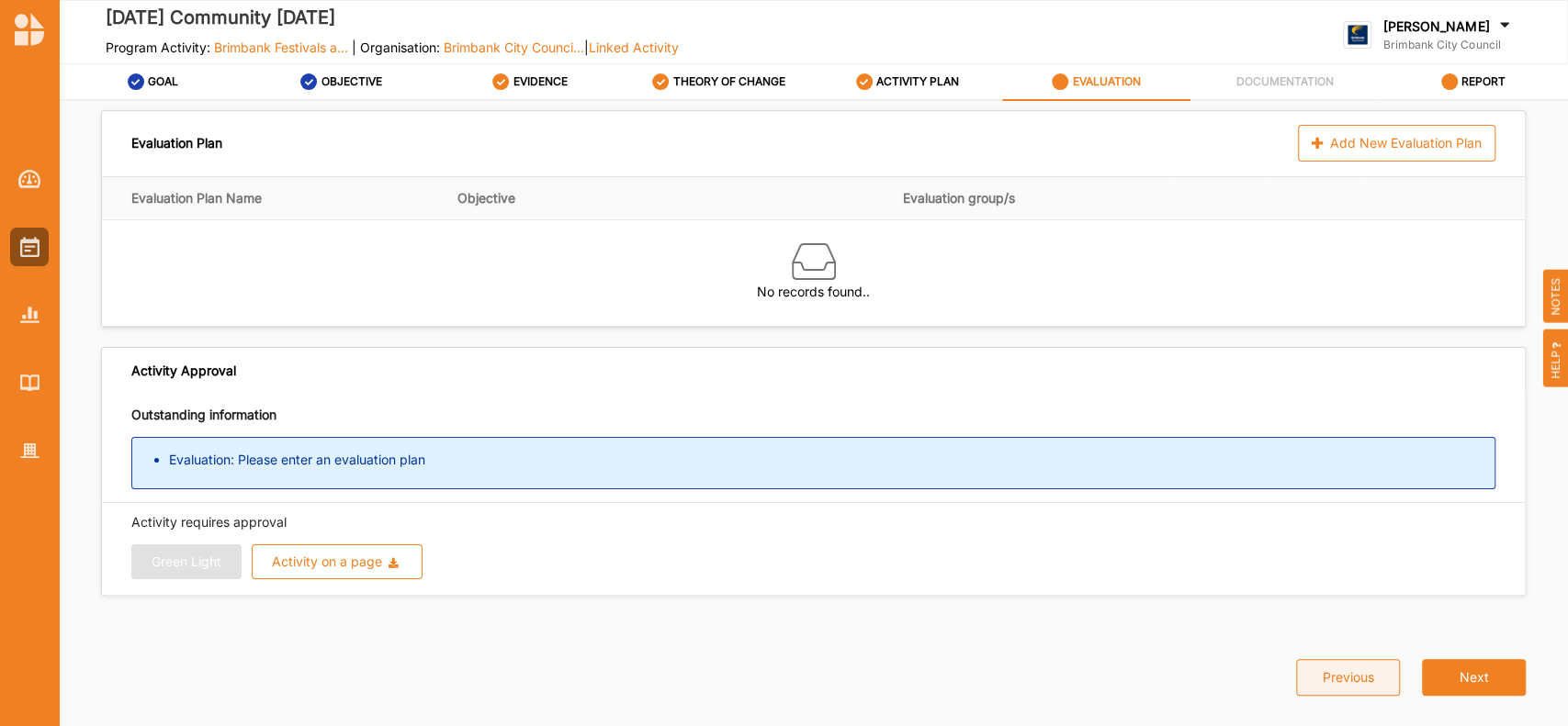
click at [1376, 676] on button "Previous" at bounding box center [1348, 677] width 103 height 36
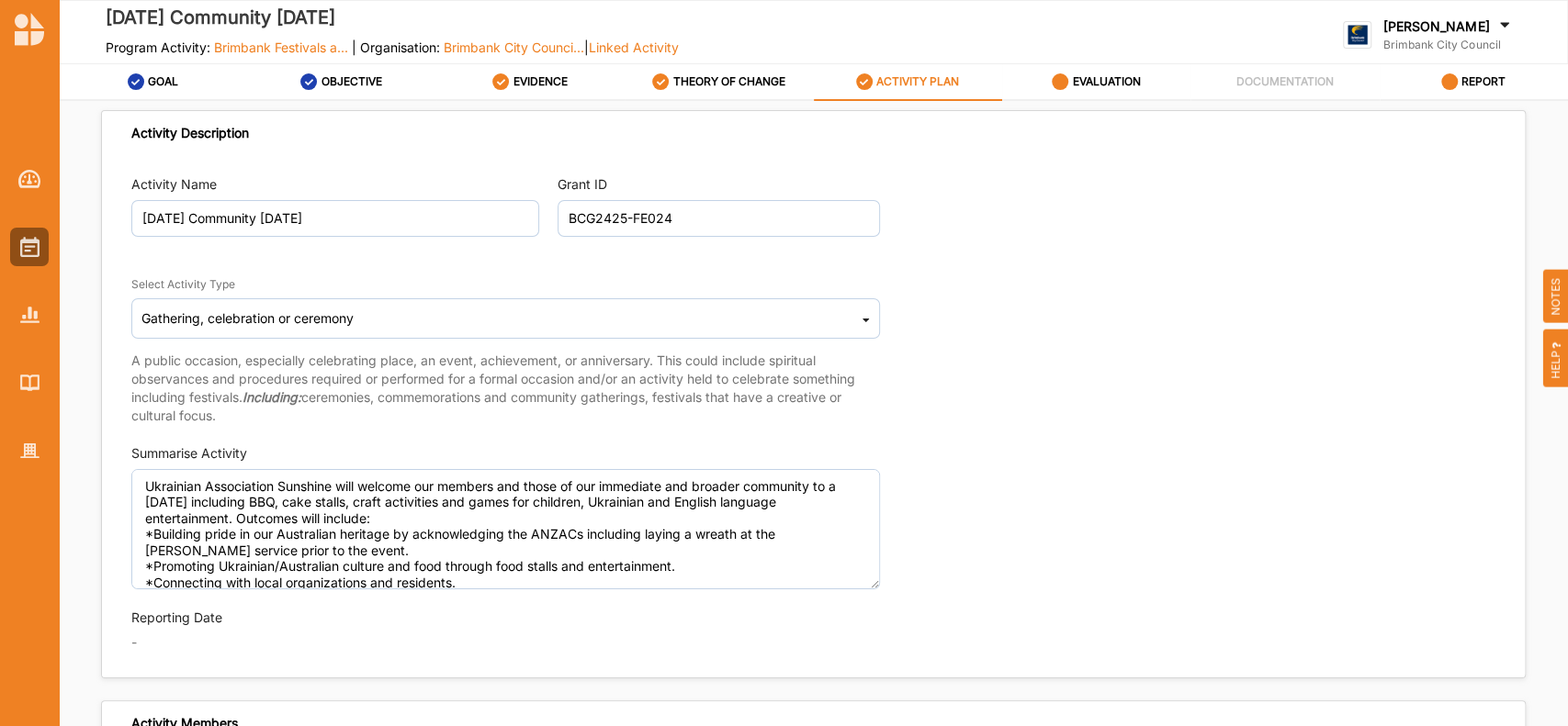
type textarea "Ukrainian Association Sunshine will welcome our members and those of our immedi…"
click at [342, 79] on label "OBJECTIVE" at bounding box center [351, 81] width 60 height 14
select select "5"
select select "9"
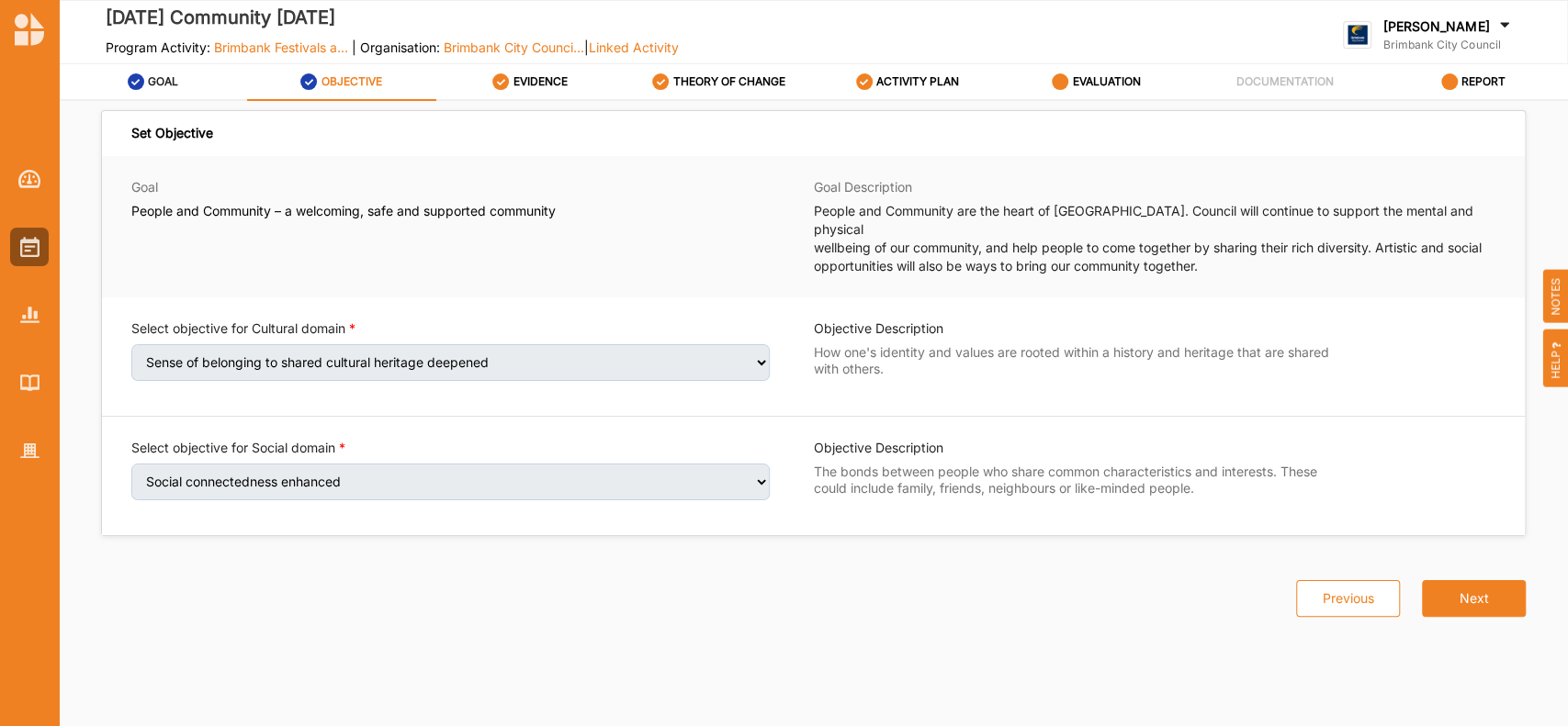
click at [154, 81] on label "GOAL" at bounding box center [164, 81] width 31 height 14
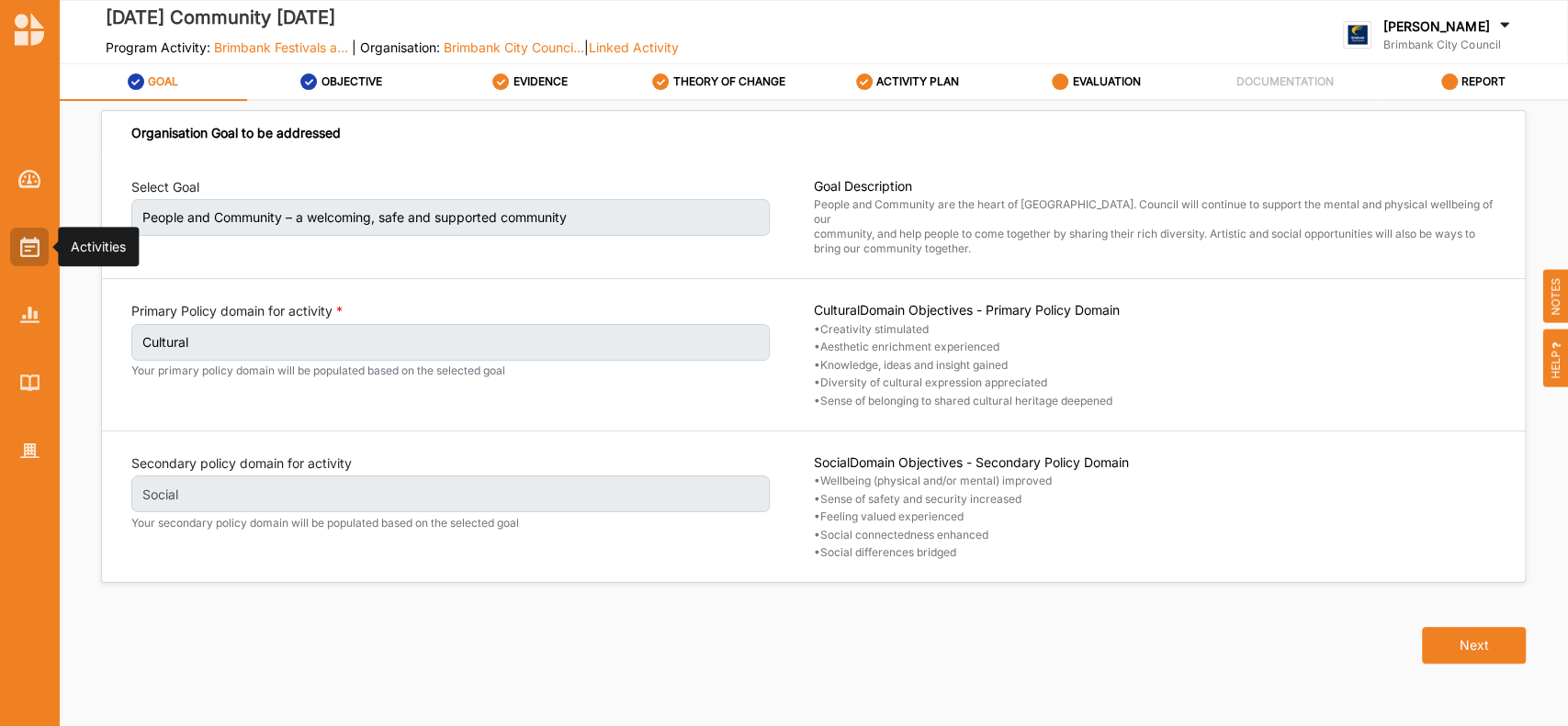
click at [30, 251] on img at bounding box center [30, 247] width 19 height 20
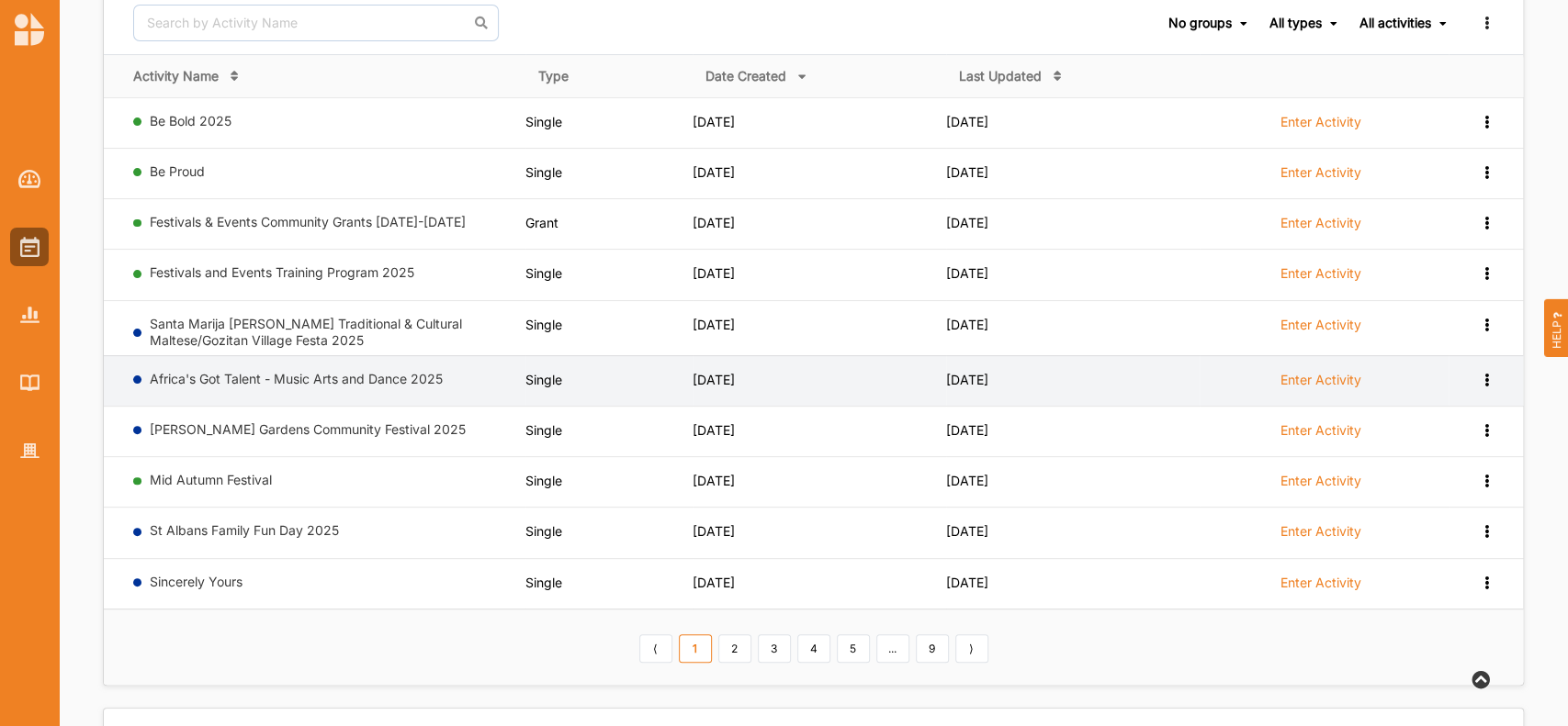
scroll to position [244, 0]
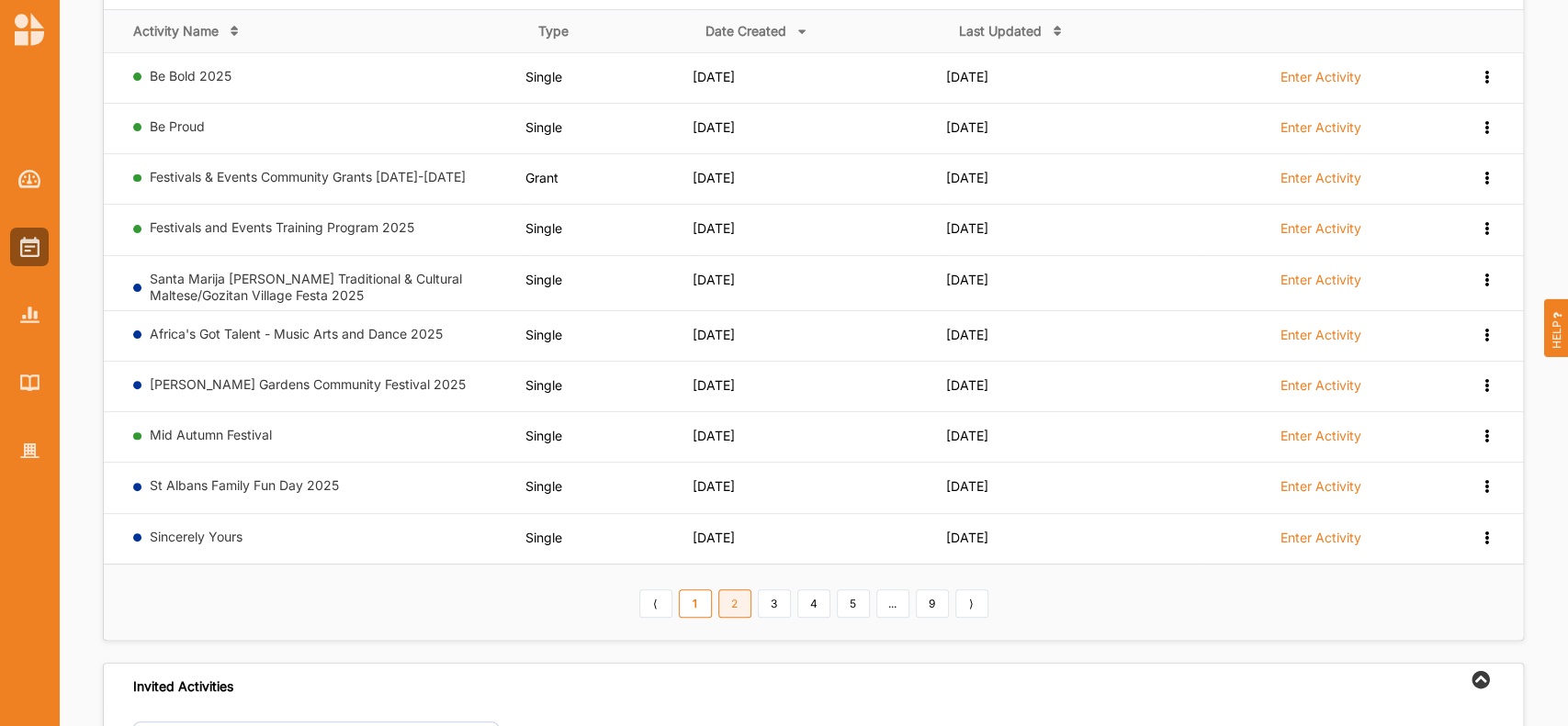
click at [738, 600] on link "2" at bounding box center [735, 604] width 33 height 30
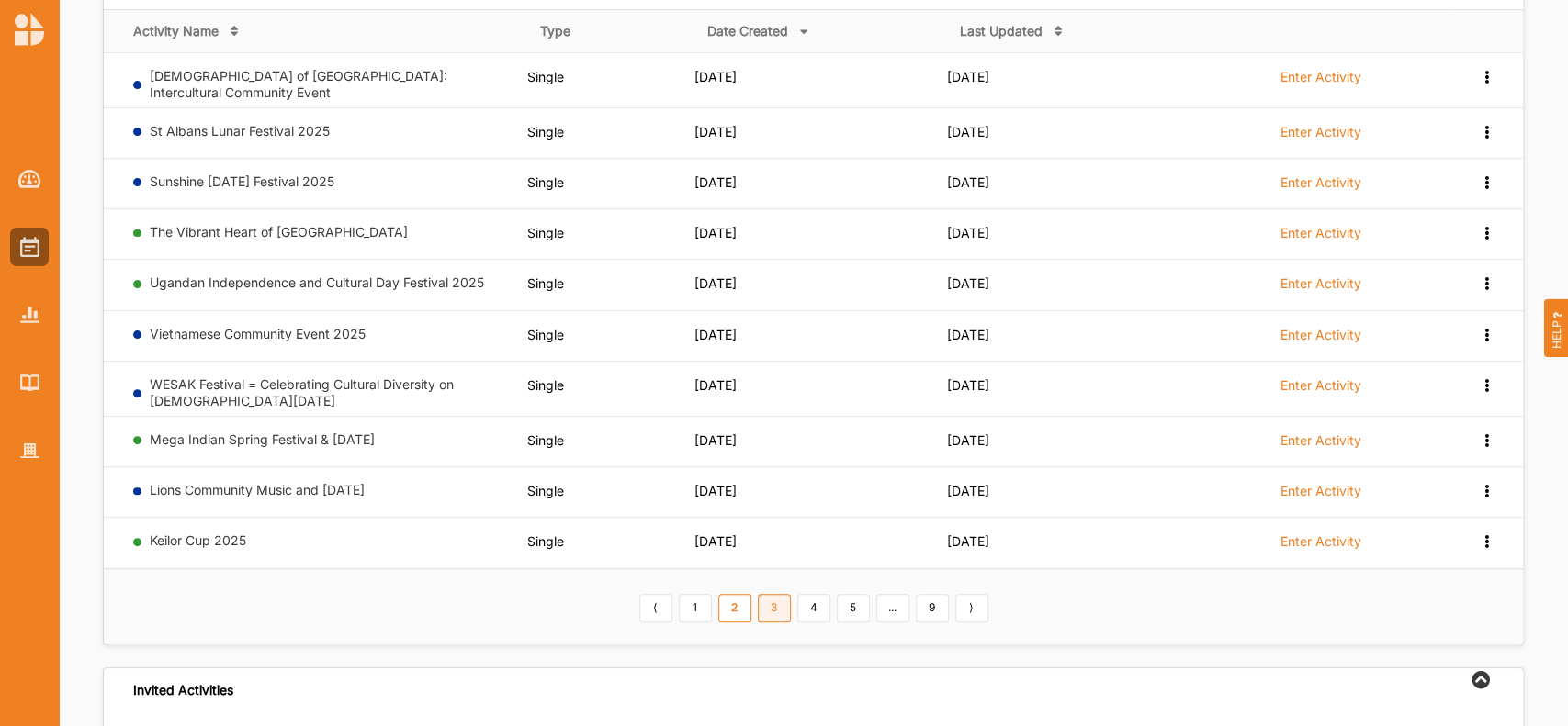
click at [766, 608] on link "3" at bounding box center [774, 608] width 33 height 30
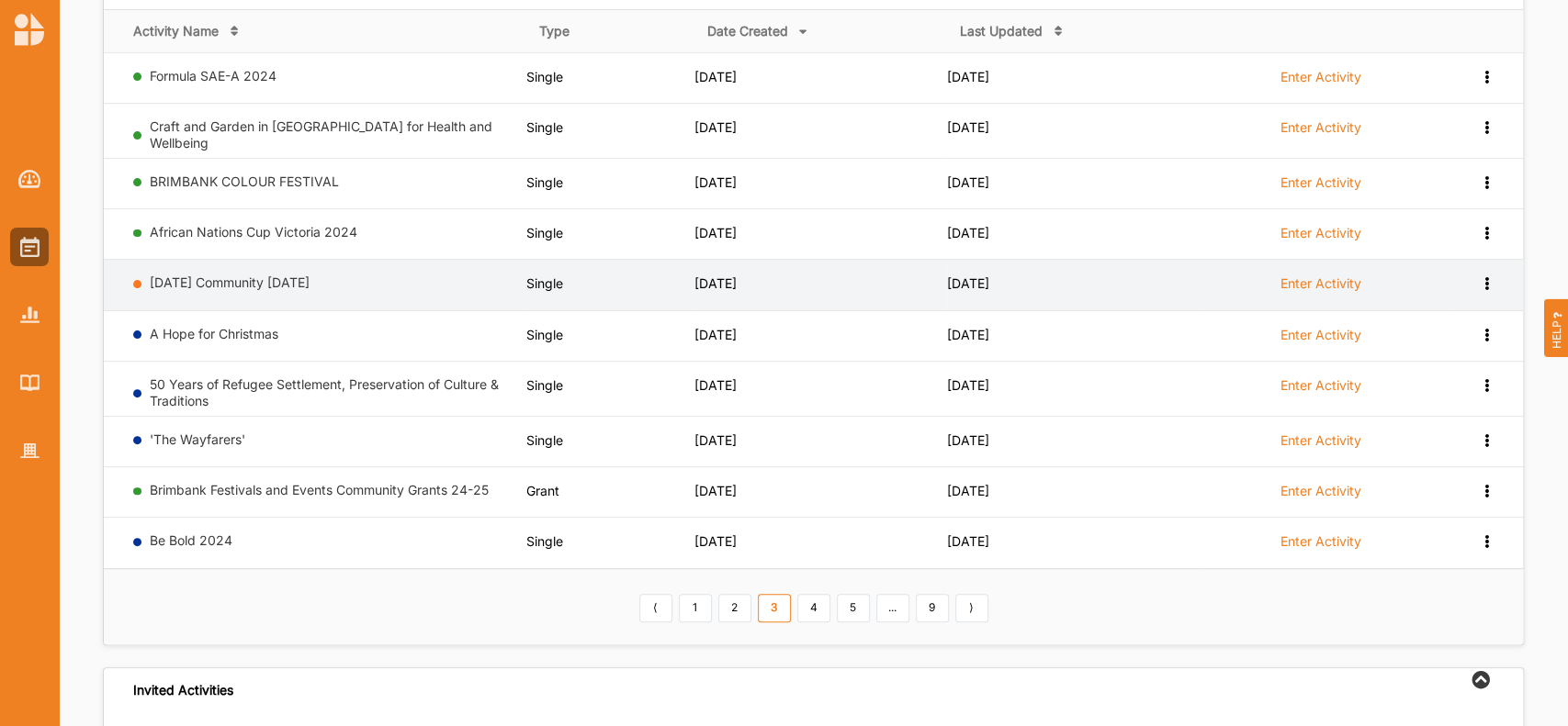
click at [1488, 279] on icon at bounding box center [1486, 281] width 15 height 12
click at [1418, 408] on div "Remove" at bounding box center [1438, 414] width 80 height 12
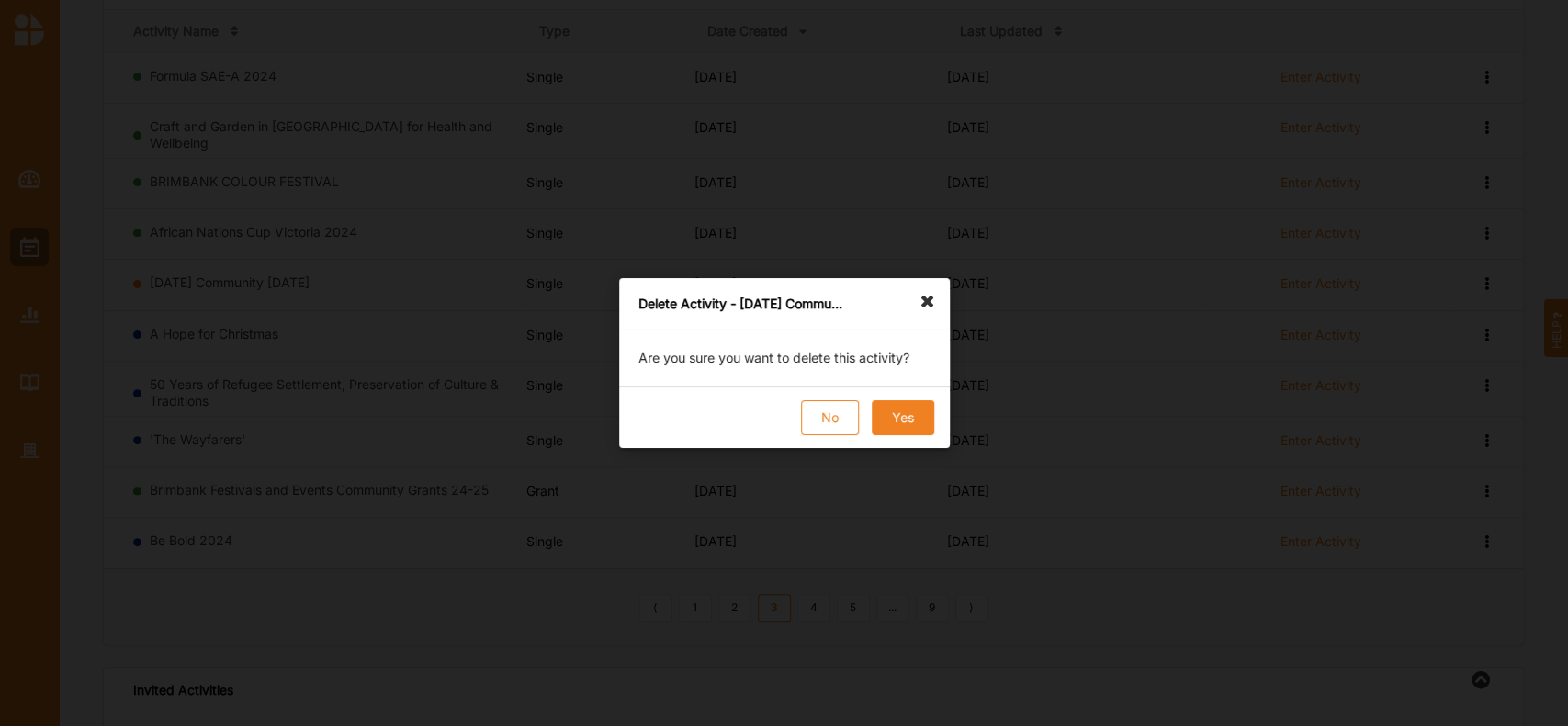
click at [889, 418] on button "Yes" at bounding box center [901, 418] width 62 height 34
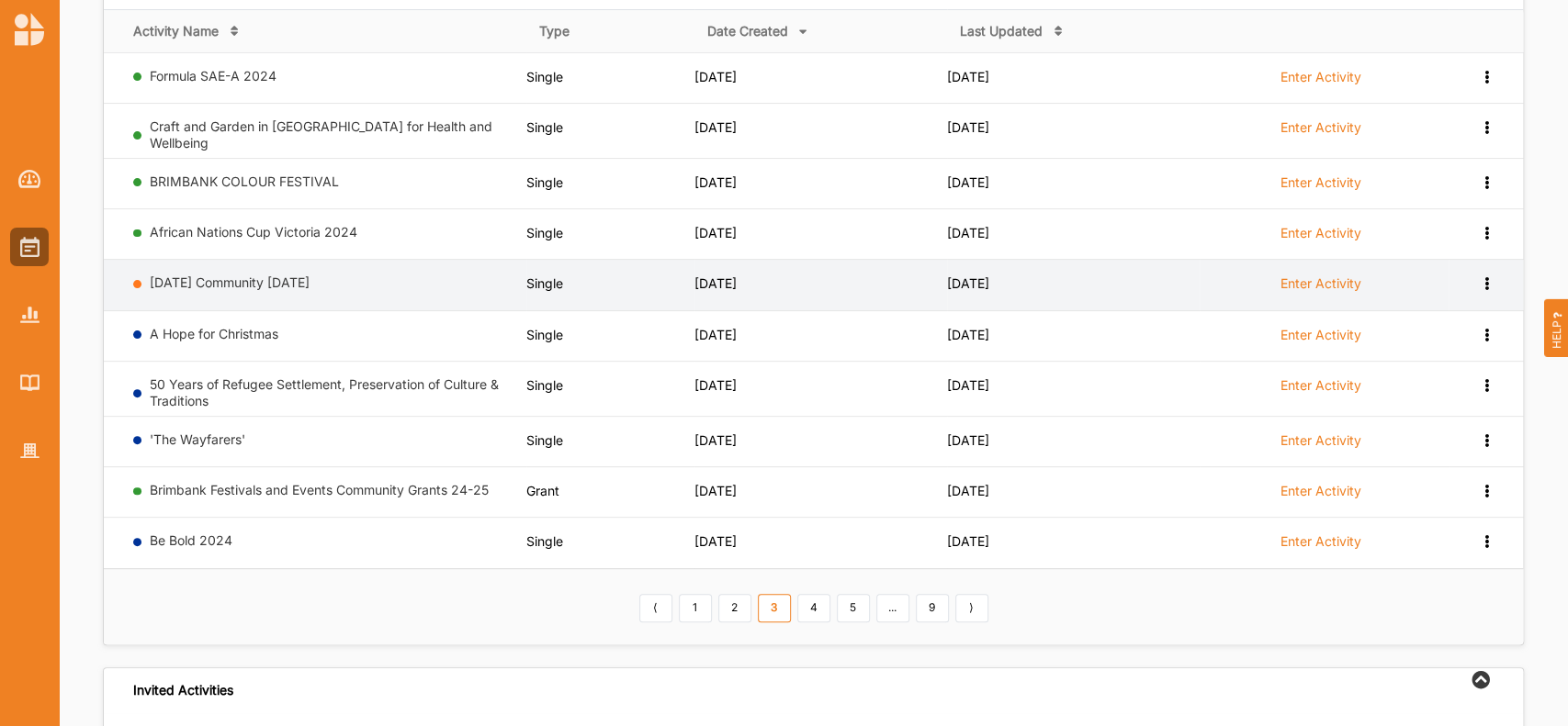
click at [1488, 275] on icon at bounding box center [1486, 281] width 15 height 12
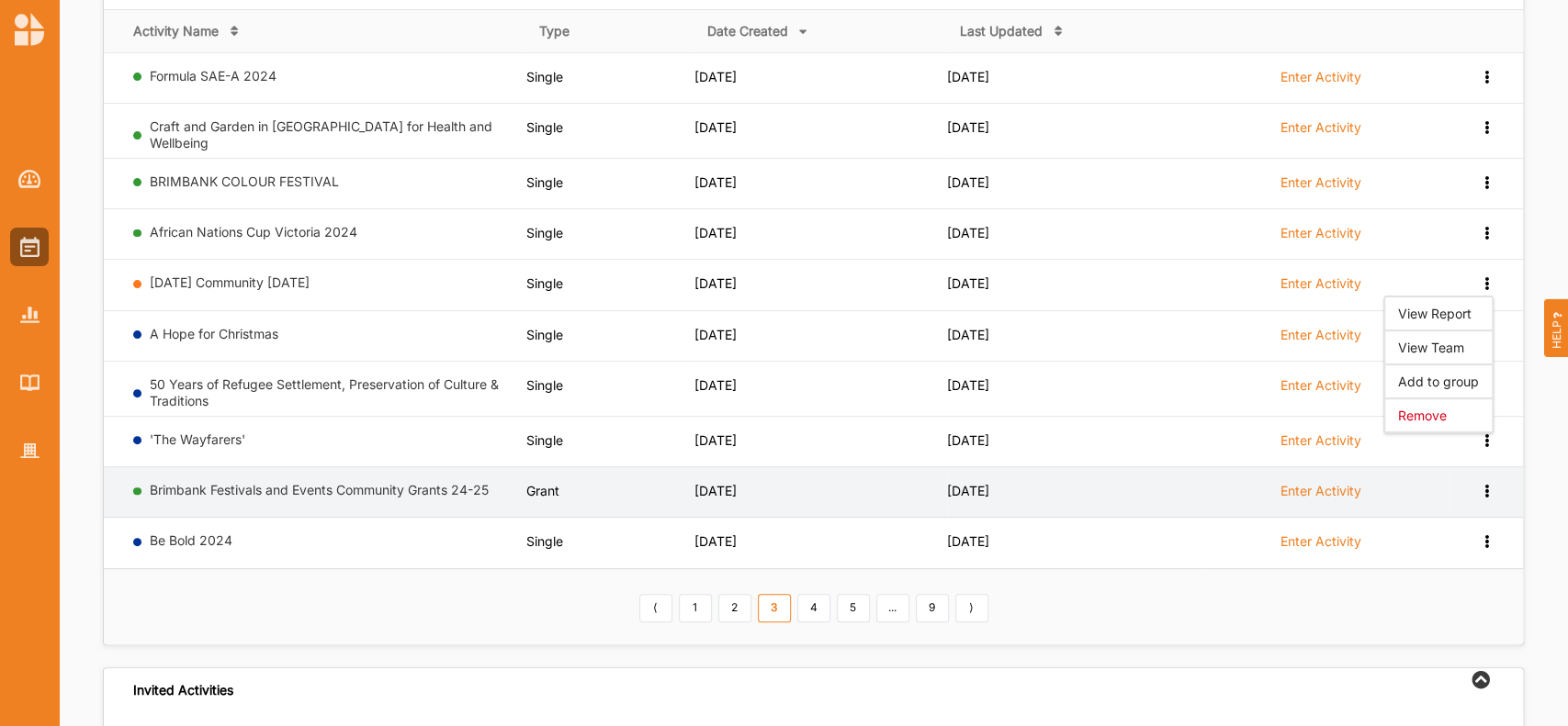
click at [1322, 485] on label "Enter Activity" at bounding box center [1320, 491] width 80 height 16
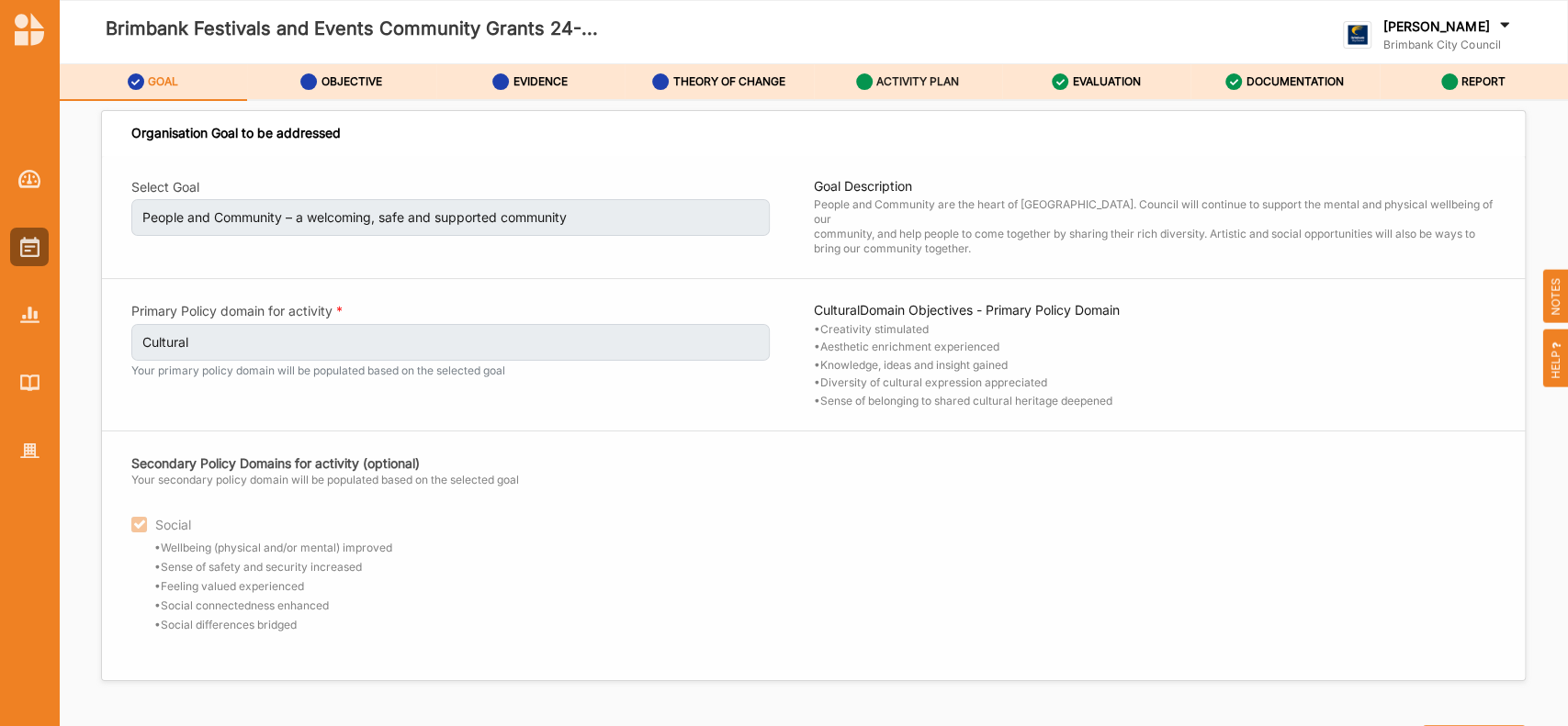
click at [914, 80] on label "ACTIVITY PLAN" at bounding box center [917, 81] width 82 height 14
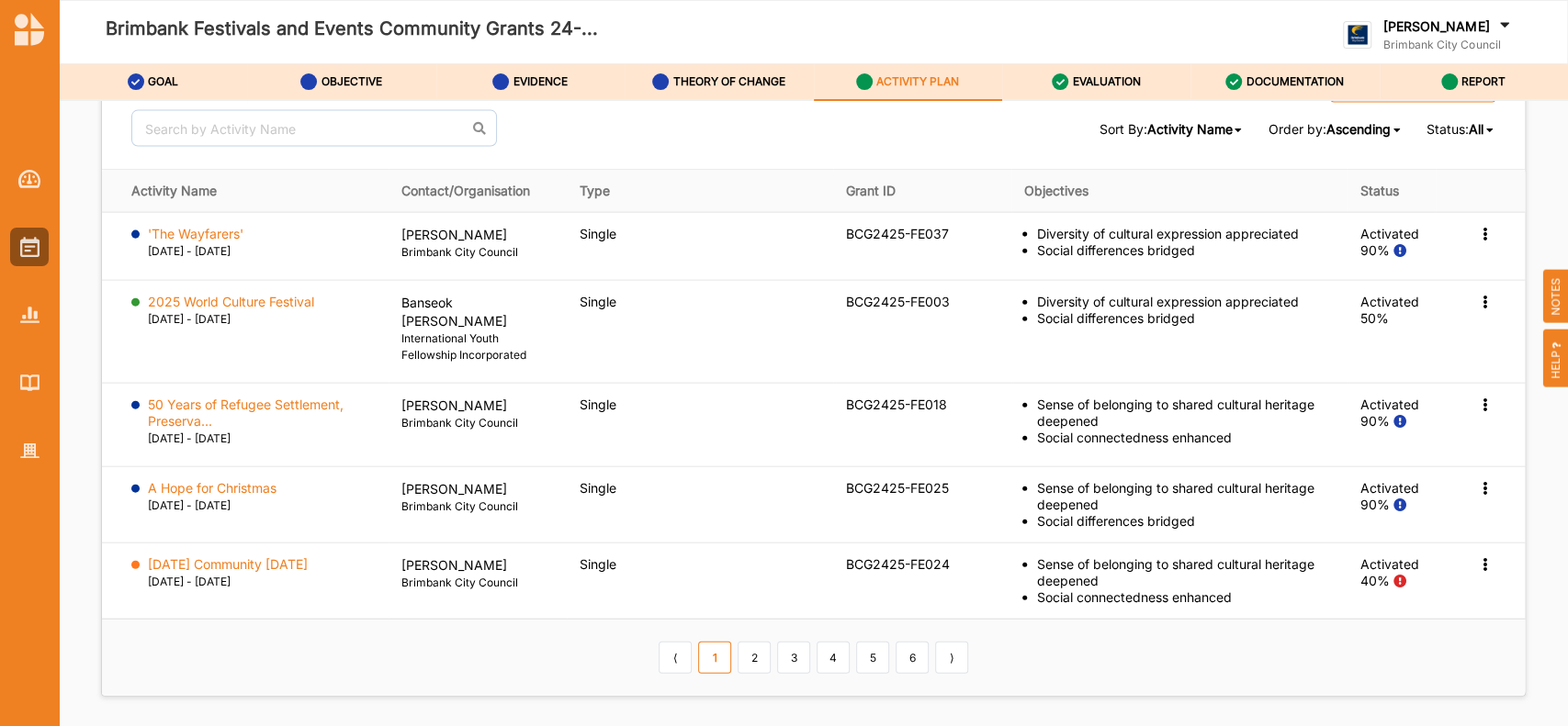
scroll to position [2812, 0]
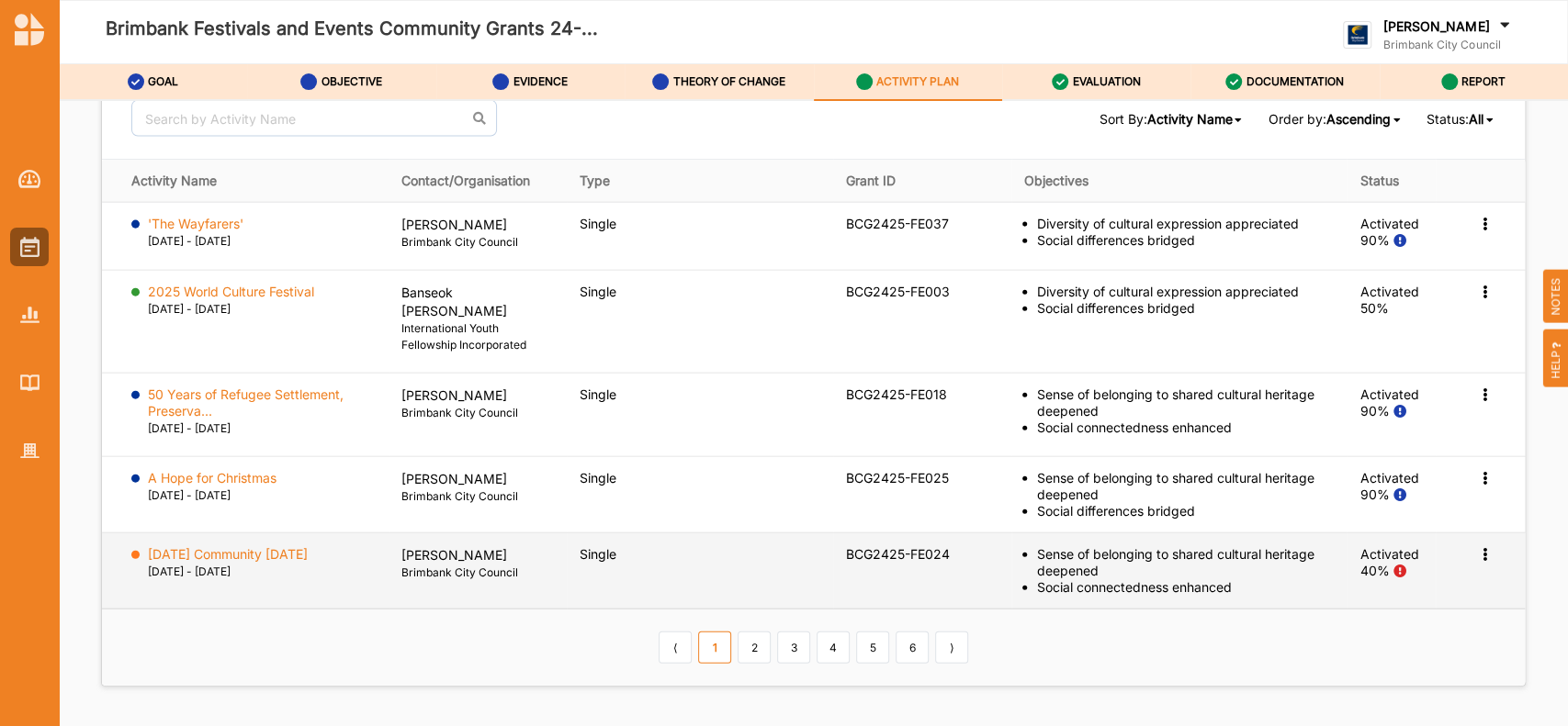
click at [1477, 559] on icon at bounding box center [1485, 552] width 15 height 12
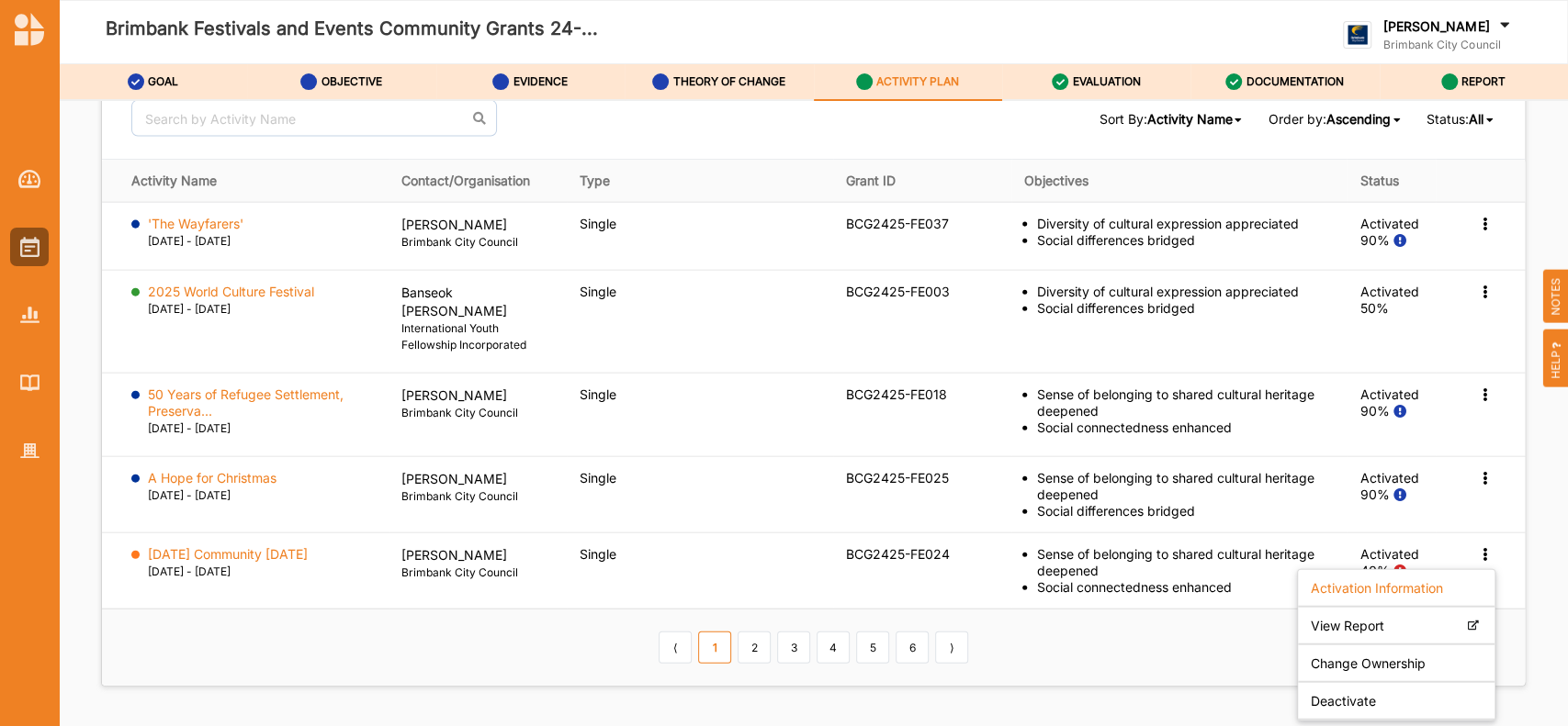
scroll to position [2893, 0]
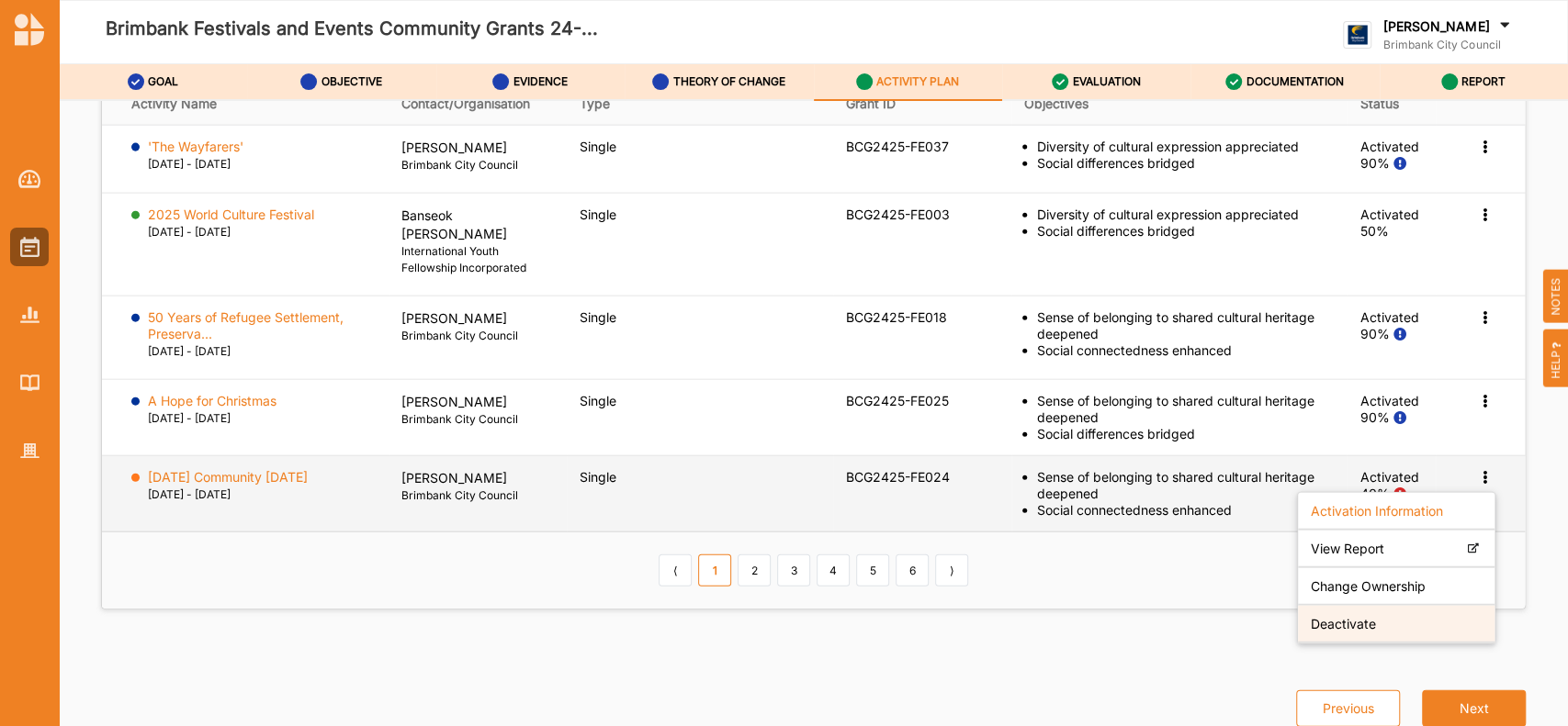
click at [1321, 623] on label "Deactivate" at bounding box center [1343, 624] width 65 height 16
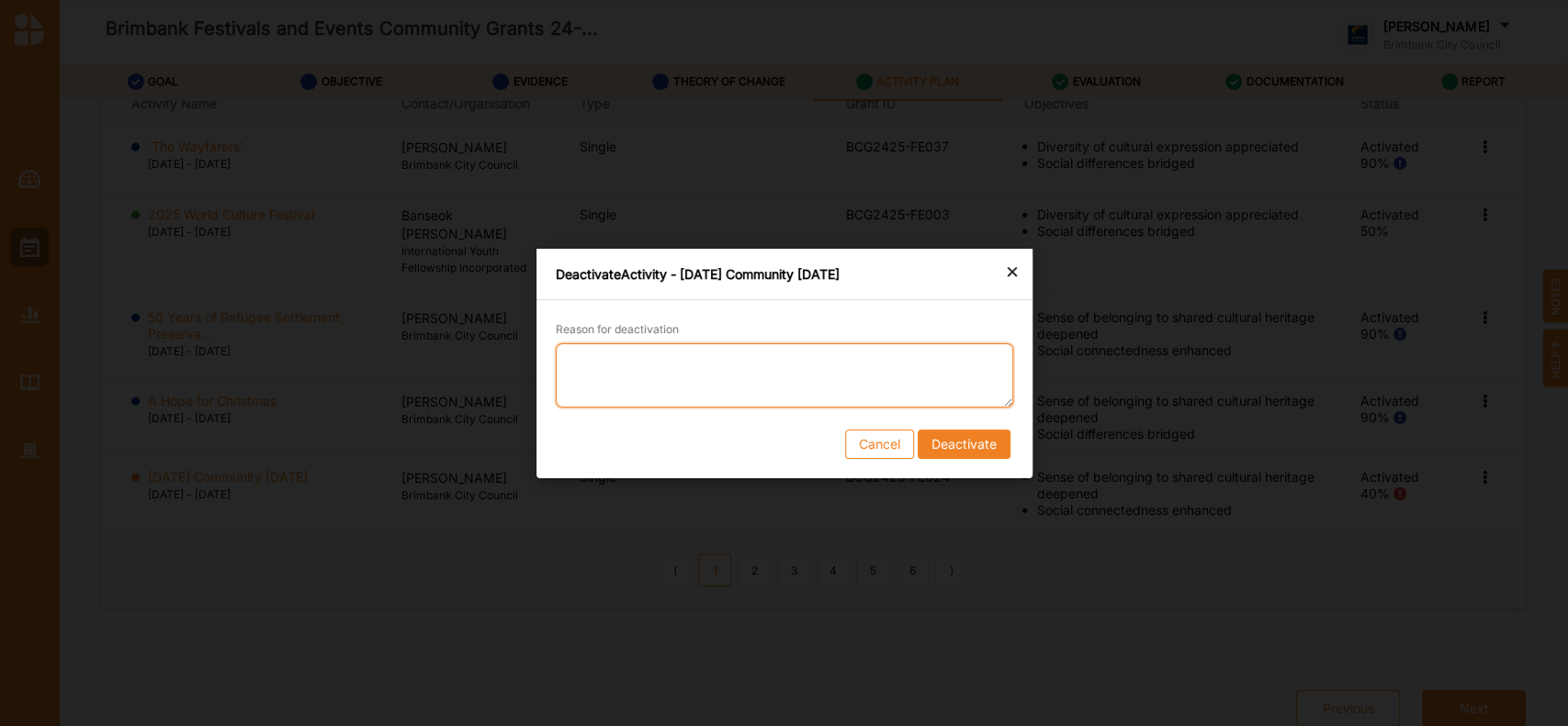
click at [707, 373] on textarea "Reason for deactivation" at bounding box center [784, 374] width 457 height 64
type textarea "withdrew from funding round"
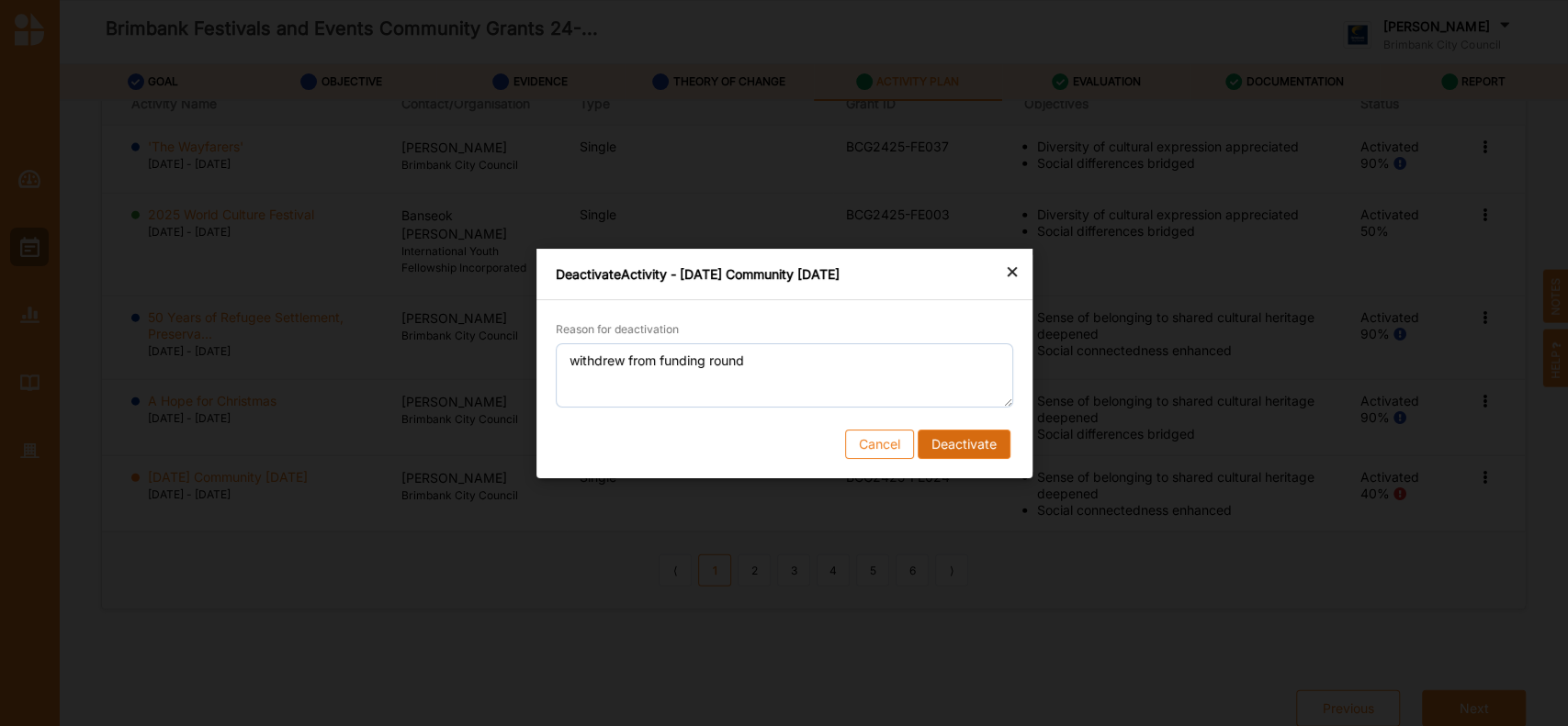
click at [985, 449] on button "Deactivate" at bounding box center [962, 443] width 93 height 30
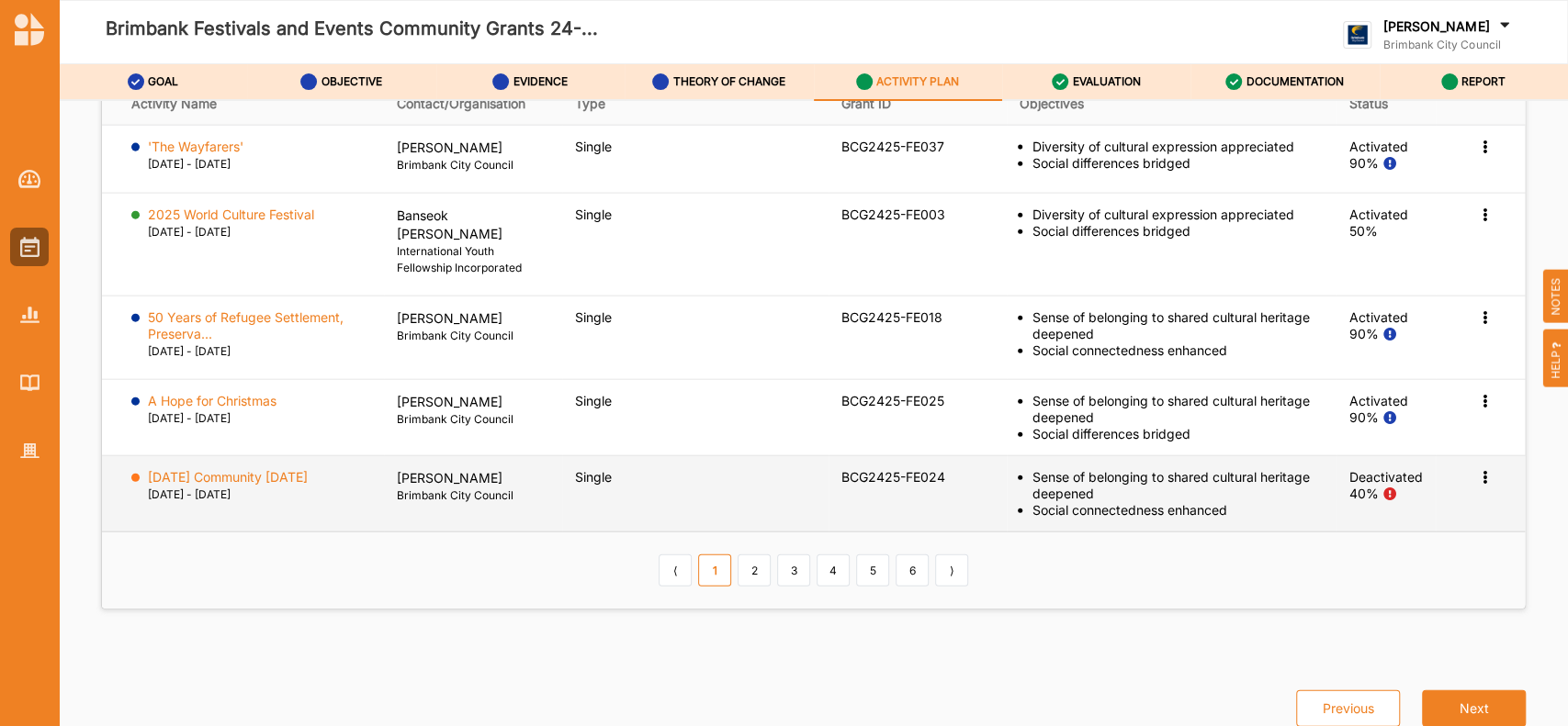
click at [1477, 477] on icon at bounding box center [1485, 475] width 15 height 12
click at [1367, 585] on label "Delete Activity" at bounding box center [1355, 586] width 88 height 16
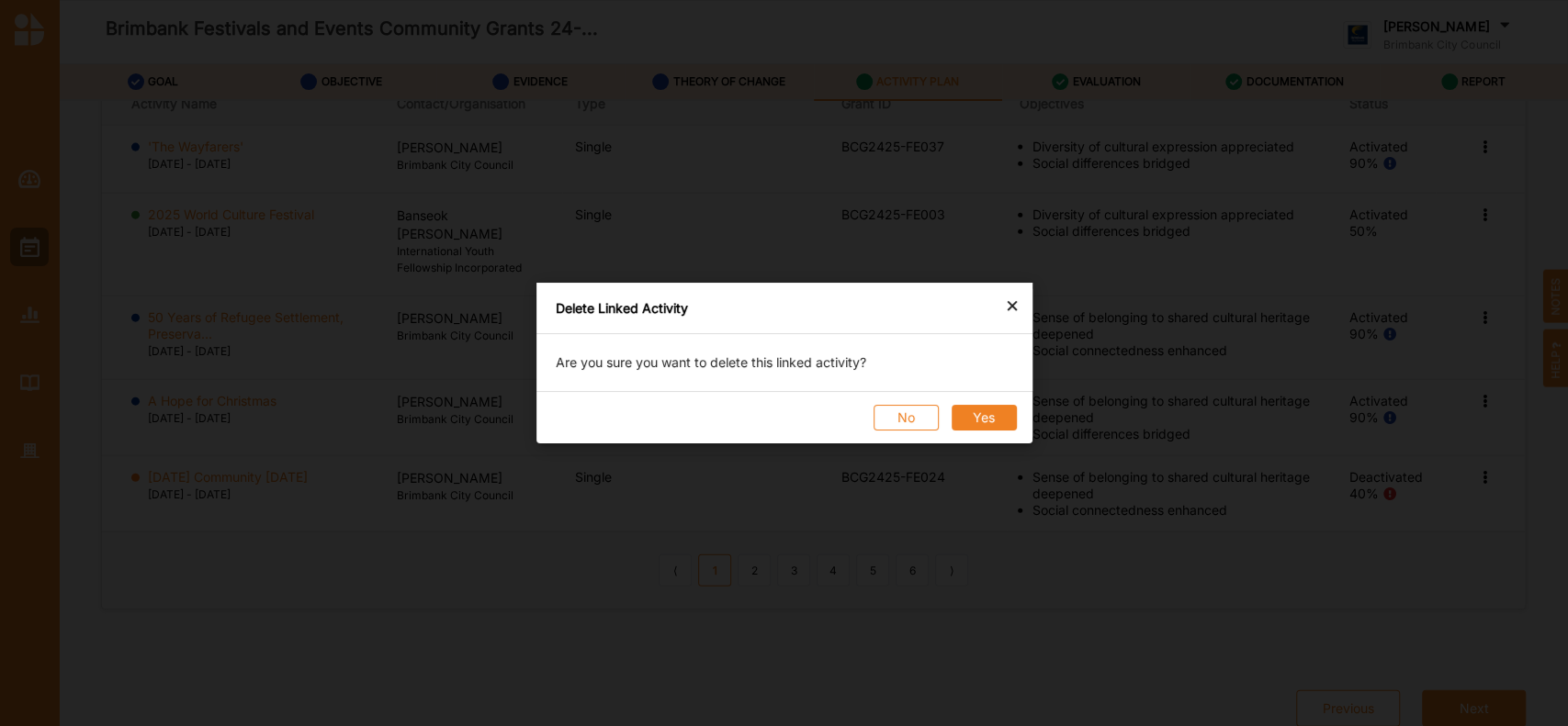
click at [978, 420] on button "Yes" at bounding box center [983, 417] width 65 height 26
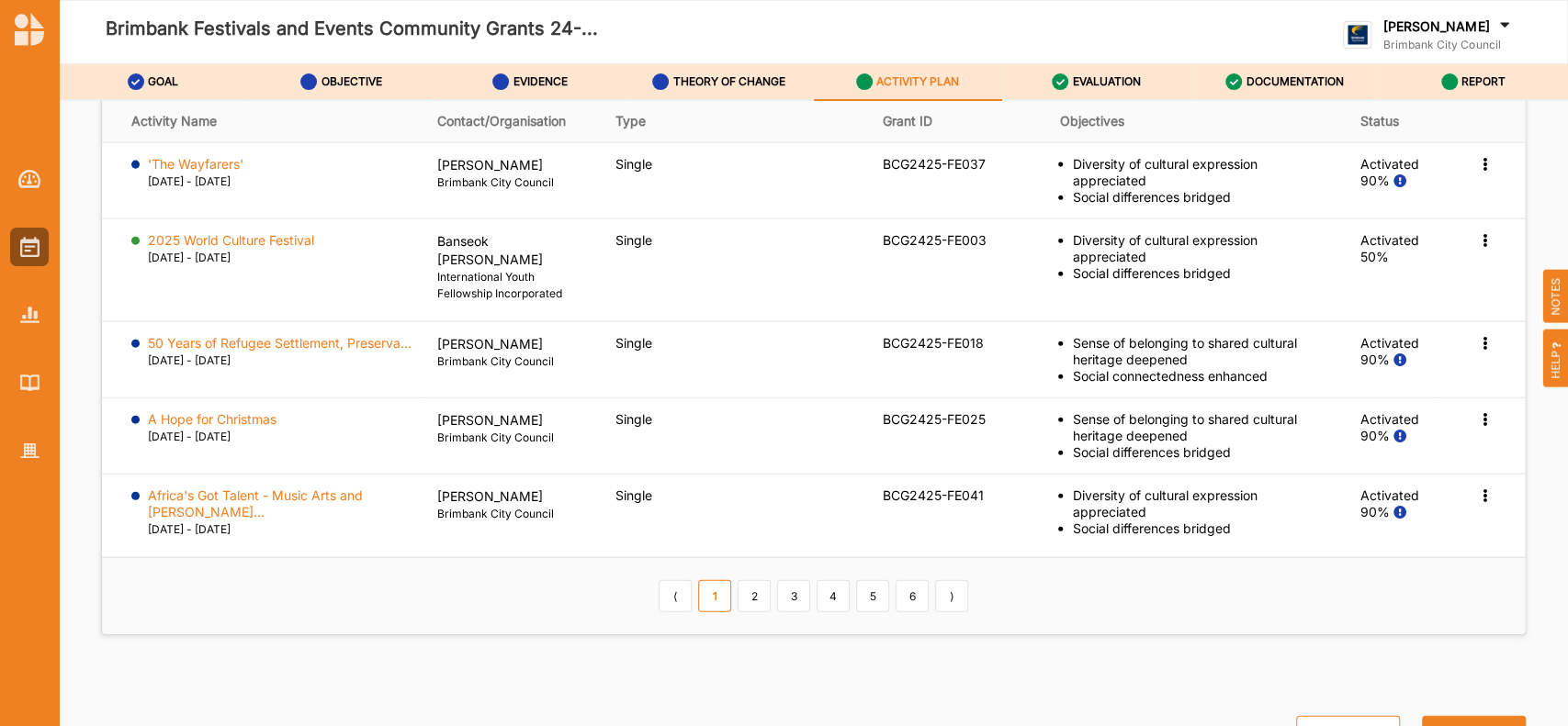
scroll to position [2899, 0]
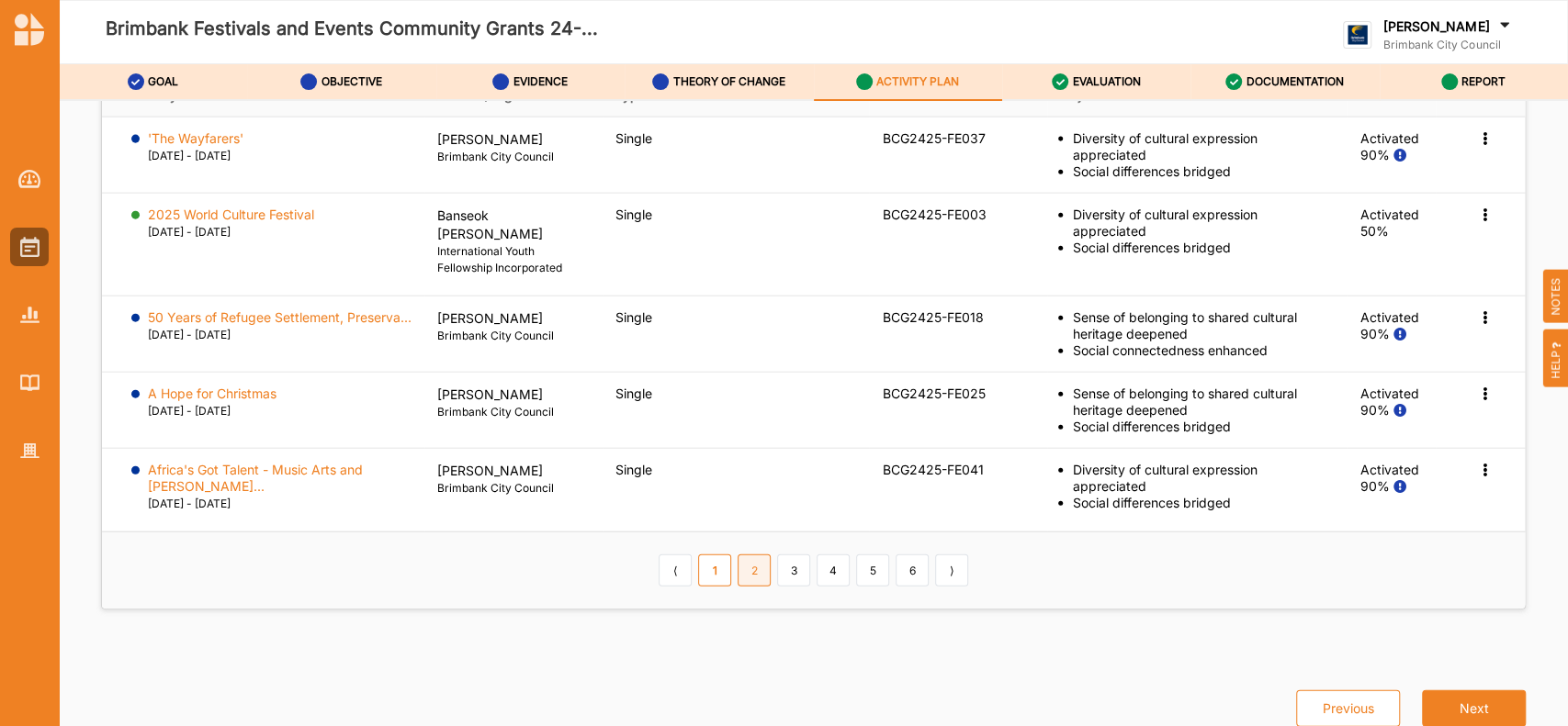
click at [742, 565] on link "2" at bounding box center [754, 570] width 33 height 32
